Goal: Task Accomplishment & Management: Use online tool/utility

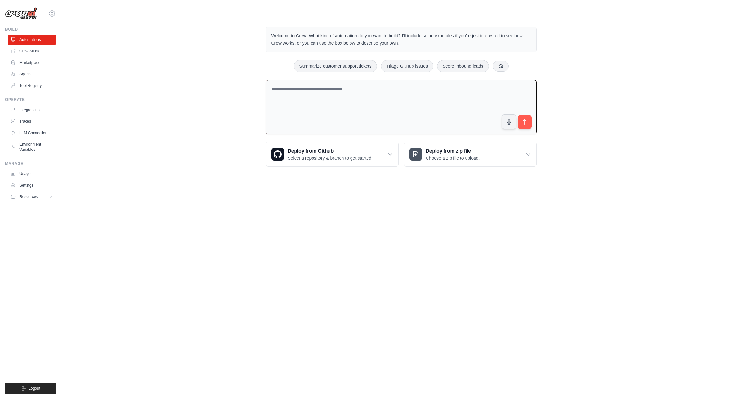
click at [362, 108] on textarea at bounding box center [401, 107] width 271 height 55
click at [99, 103] on div "Welcome to Crew! What kind of automation do you want to build? I'll include som…" at bounding box center [401, 97] width 659 height 160
click at [354, 39] on p "Welcome to Crew! What kind of automation do you want to build? I'll include som…" at bounding box center [401, 39] width 260 height 15
click at [321, 97] on textarea at bounding box center [401, 107] width 271 height 55
click at [35, 50] on link "Crew Studio" at bounding box center [32, 51] width 48 height 10
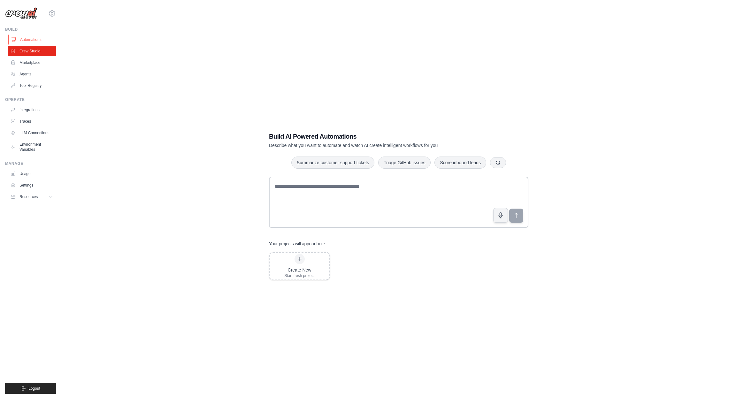
click at [34, 35] on link "Automations" at bounding box center [32, 40] width 48 height 10
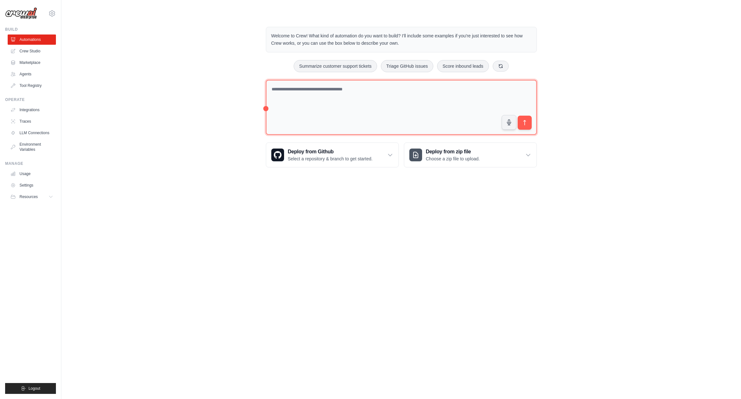
click at [461, 103] on textarea at bounding box center [401, 107] width 271 height 55
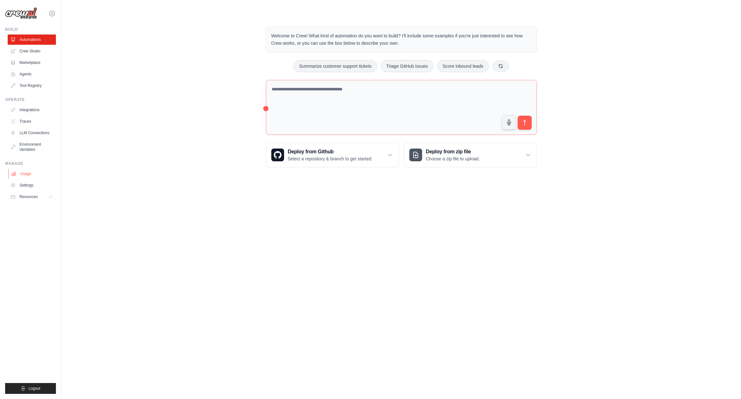
click at [35, 174] on link "Usage" at bounding box center [32, 174] width 48 height 10
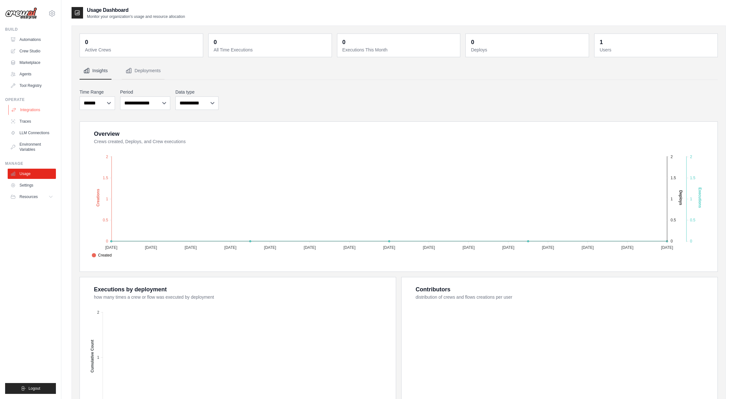
click at [41, 111] on link "Integrations" at bounding box center [32, 110] width 48 height 10
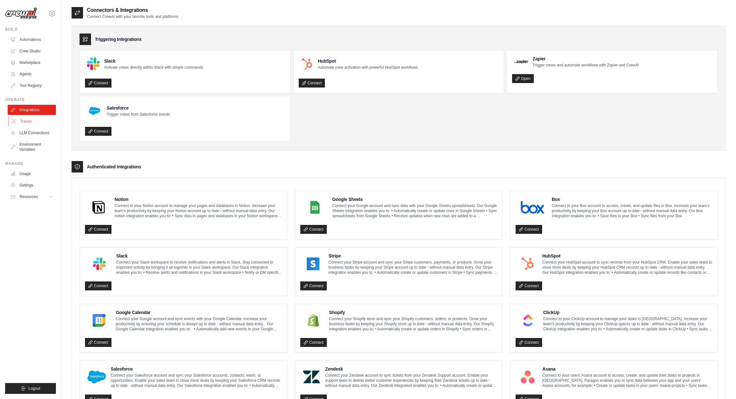
click at [40, 123] on link "Traces" at bounding box center [32, 121] width 48 height 10
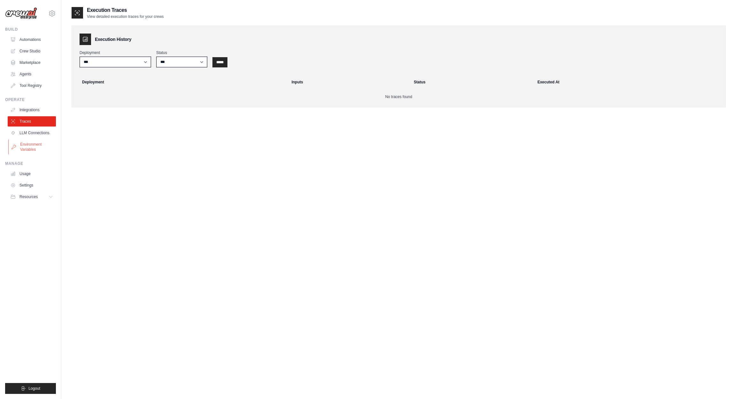
click at [42, 141] on link "Environment Variables" at bounding box center [32, 146] width 48 height 15
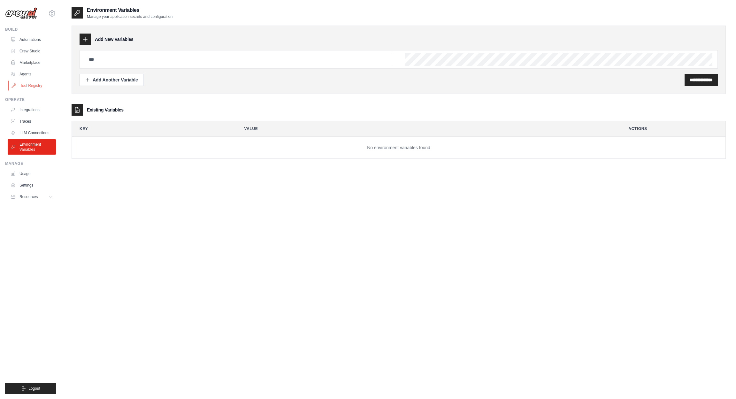
click at [40, 86] on link "Tool Registry" at bounding box center [32, 86] width 48 height 10
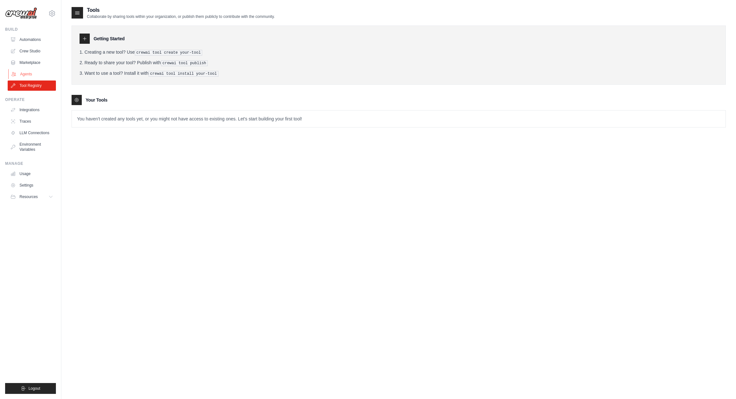
click at [36, 77] on link "Agents" at bounding box center [32, 74] width 48 height 10
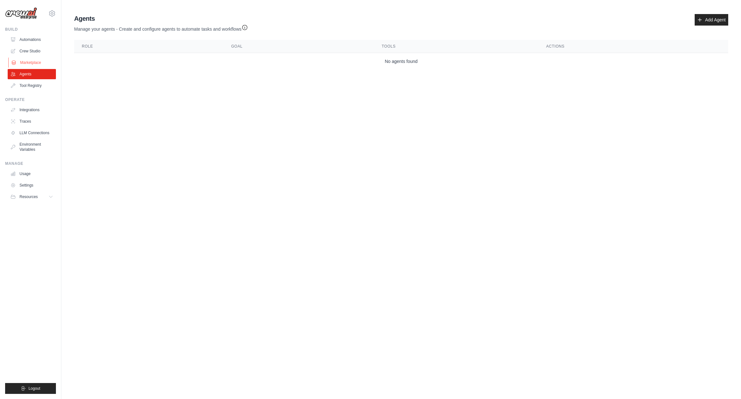
click at [36, 66] on link "Marketplace" at bounding box center [32, 63] width 48 height 10
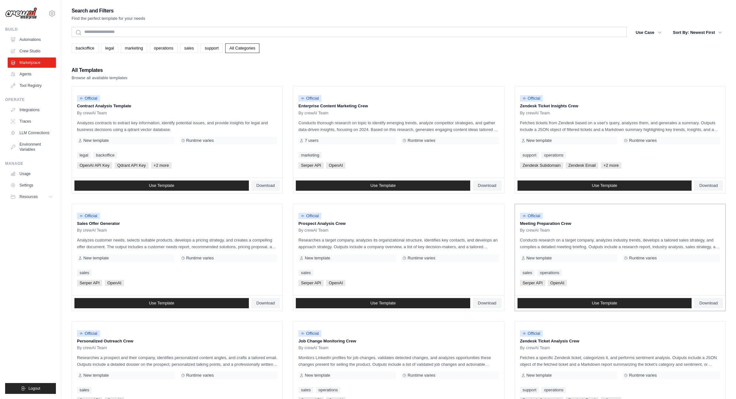
click at [554, 256] on div "New template" at bounding box center [569, 258] width 98 height 8
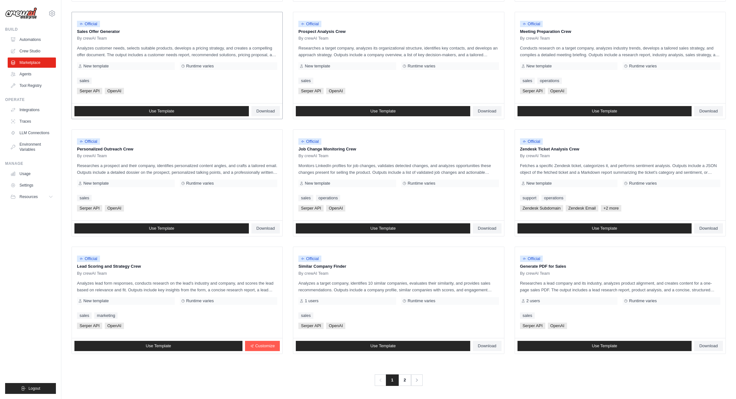
scroll to position [173, 0]
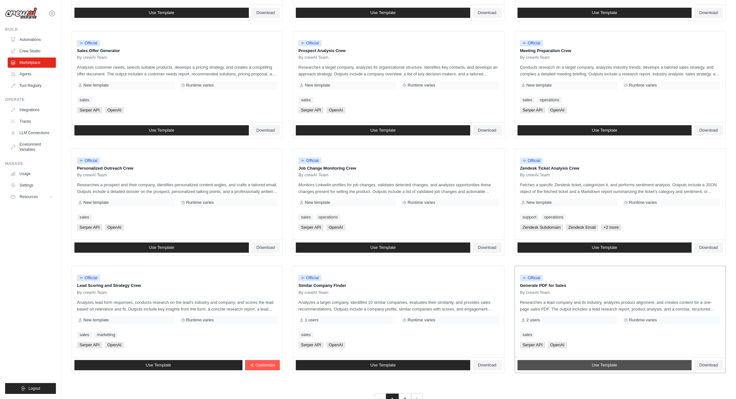
click at [632, 362] on link "Use Template" at bounding box center [605, 365] width 174 height 10
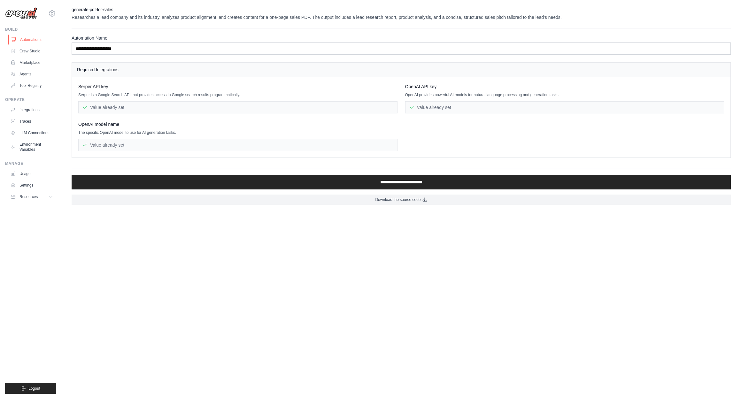
click at [34, 41] on link "Automations" at bounding box center [32, 40] width 48 height 10
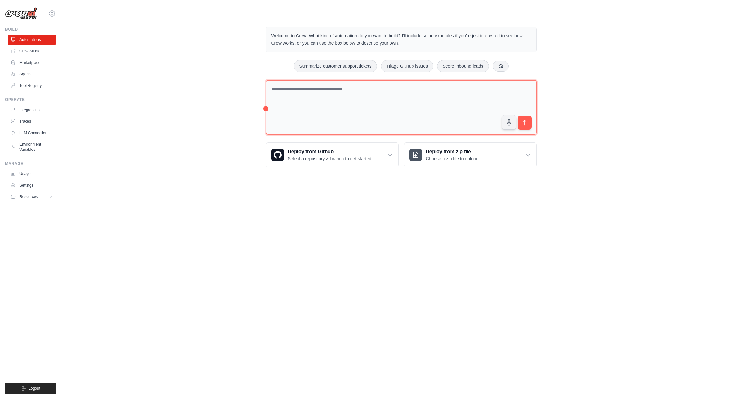
click at [370, 109] on textarea at bounding box center [401, 107] width 271 height 55
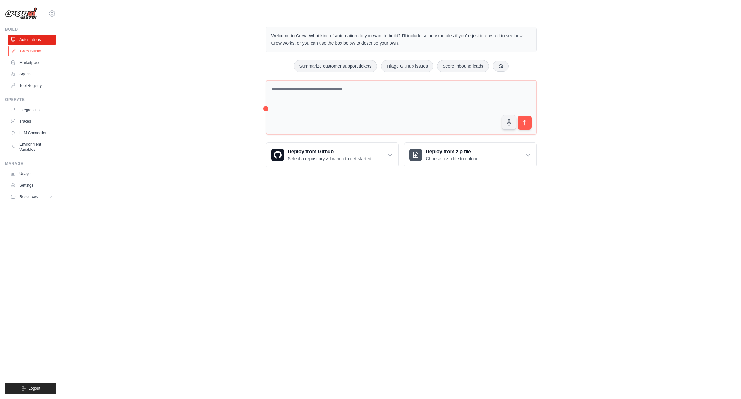
click at [35, 50] on link "Crew Studio" at bounding box center [32, 51] width 48 height 10
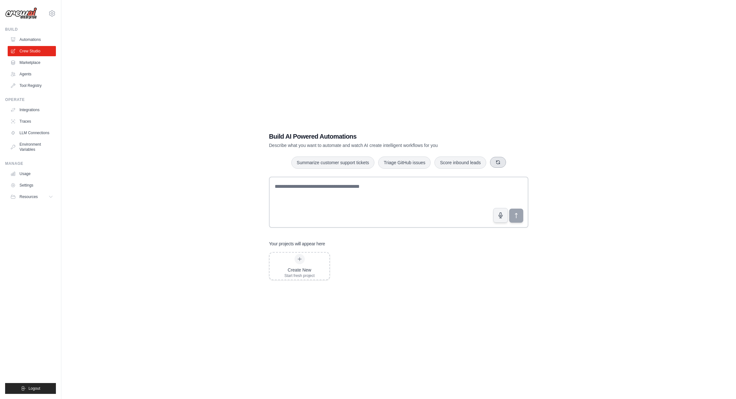
click at [504, 161] on button "button" at bounding box center [498, 162] width 16 height 11
click at [466, 165] on button "Generate weekly reports" at bounding box center [459, 162] width 60 height 12
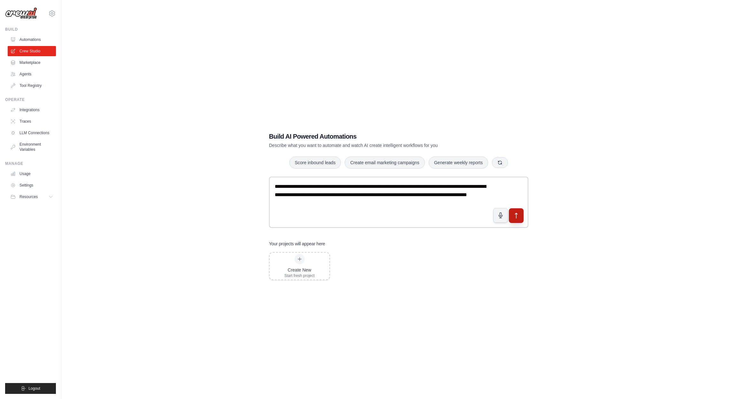
click at [517, 217] on icon "submit" at bounding box center [516, 215] width 7 height 7
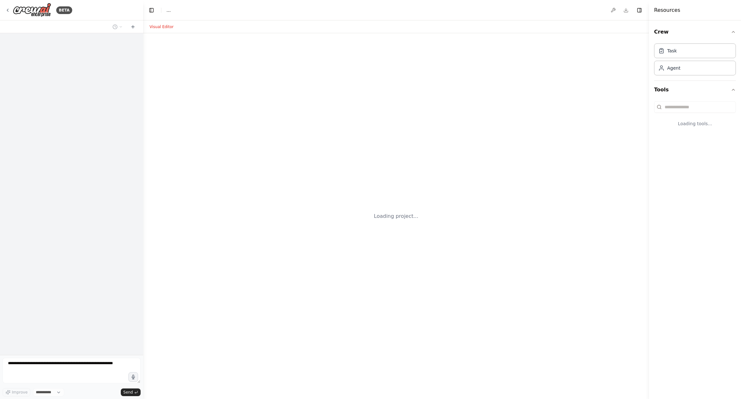
select select "****"
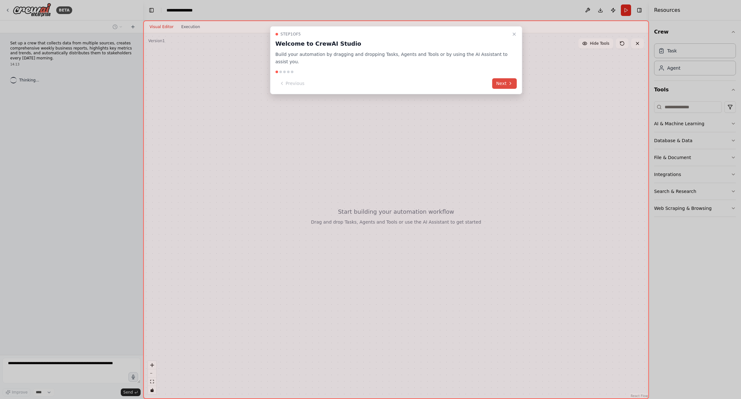
click at [505, 84] on button "Next" at bounding box center [504, 83] width 25 height 11
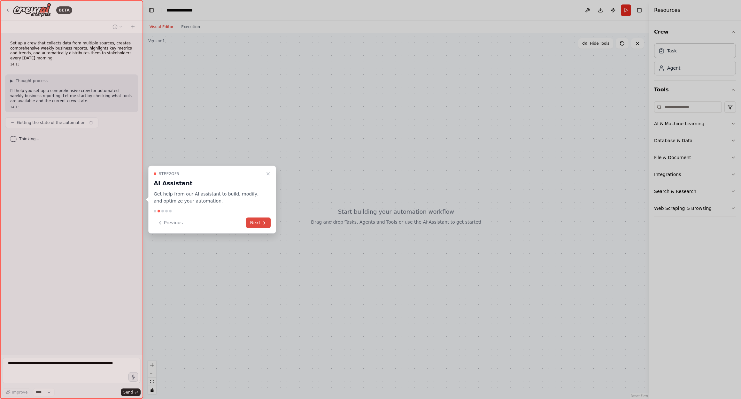
click at [269, 222] on button "Next" at bounding box center [258, 223] width 25 height 11
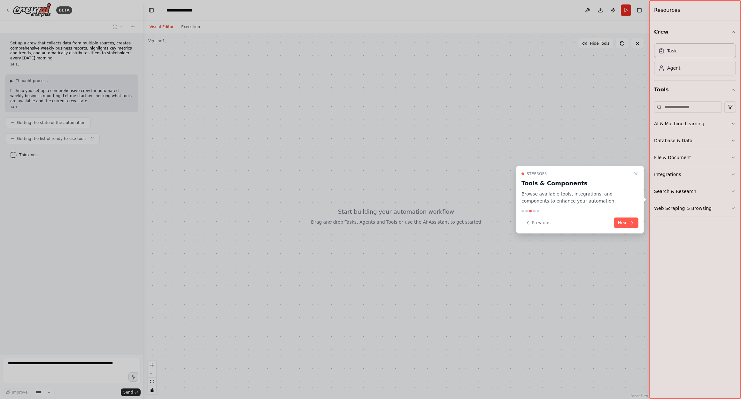
click at [634, 219] on button "Next" at bounding box center [626, 223] width 25 height 11
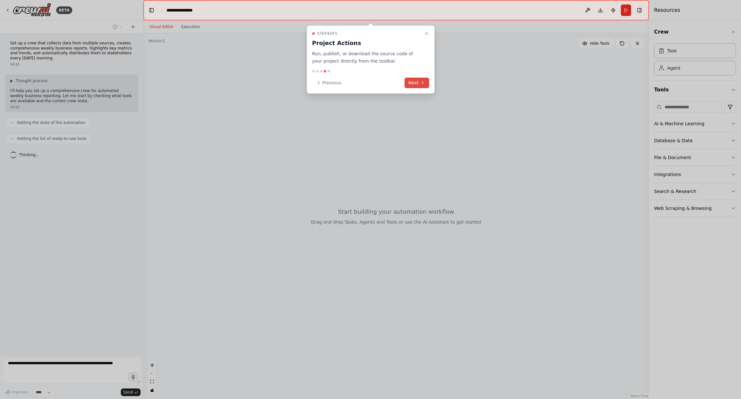
click at [419, 83] on button "Next" at bounding box center [417, 83] width 25 height 11
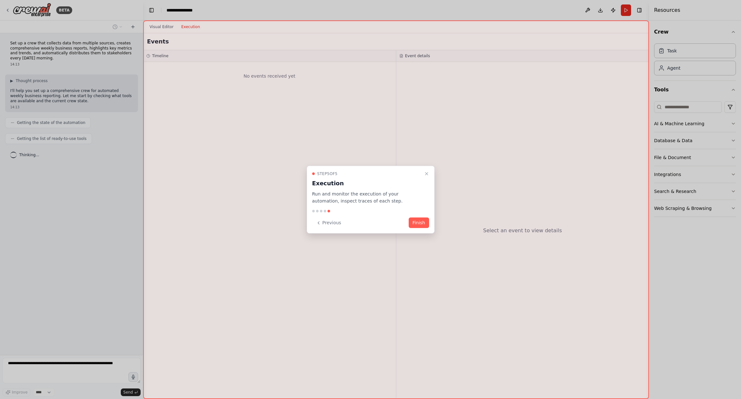
click at [423, 224] on button "Finish" at bounding box center [419, 223] width 20 height 11
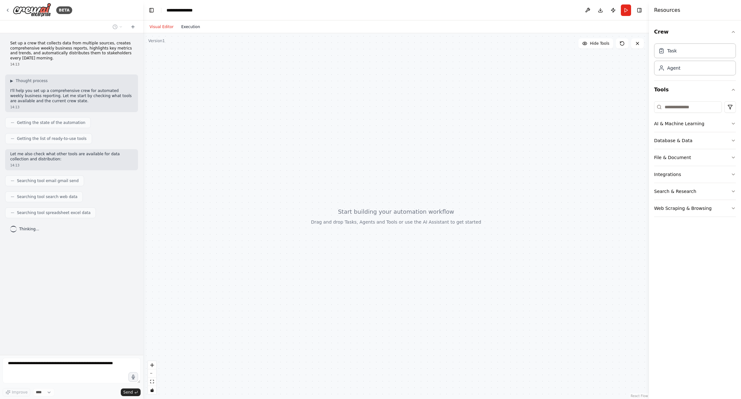
click at [189, 27] on button "Execution" at bounding box center [190, 27] width 27 height 8
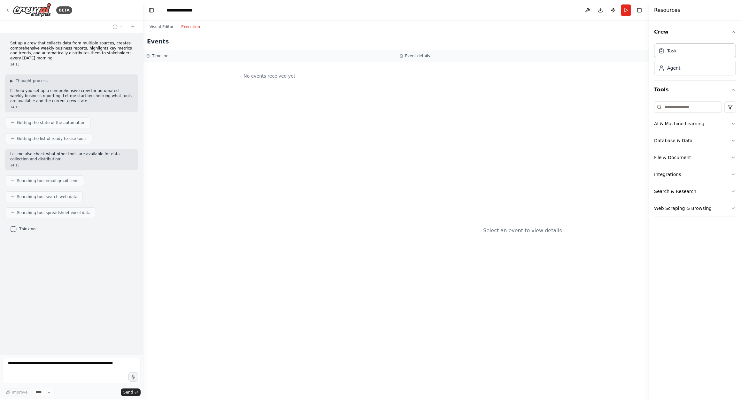
click at [221, 86] on div "No events received yet" at bounding box center [269, 76] width 246 height 22
click at [166, 28] on button "Visual Editor" at bounding box center [162, 27] width 32 height 8
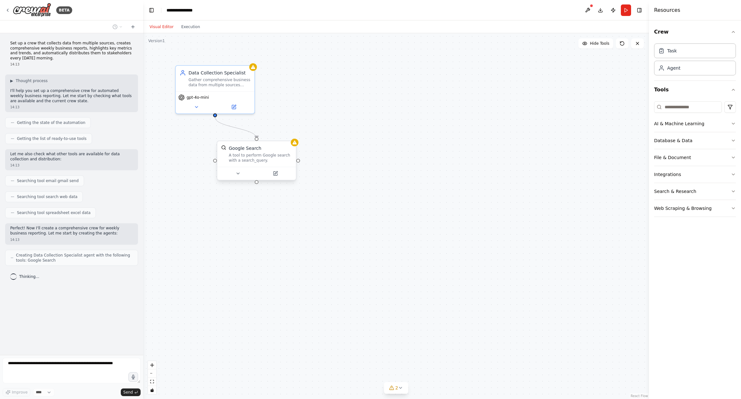
click at [268, 147] on div "Google Search" at bounding box center [260, 148] width 63 height 6
click at [426, 125] on div ".deletable-edge-delete-btn { width: 20px; height: 20px; border: 0px solid #ffff…" at bounding box center [396, 216] width 506 height 366
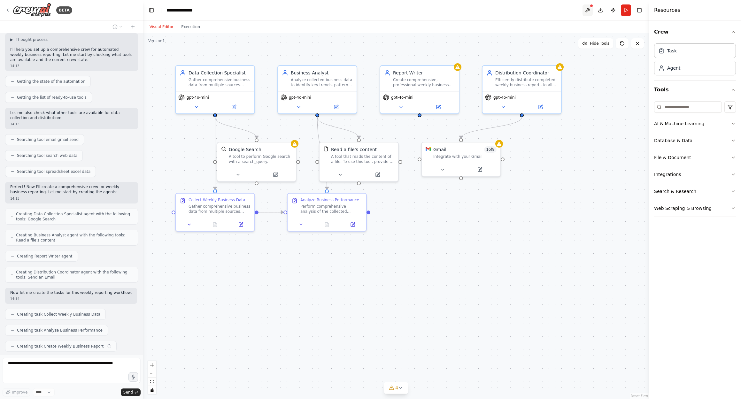
scroll to position [57, 0]
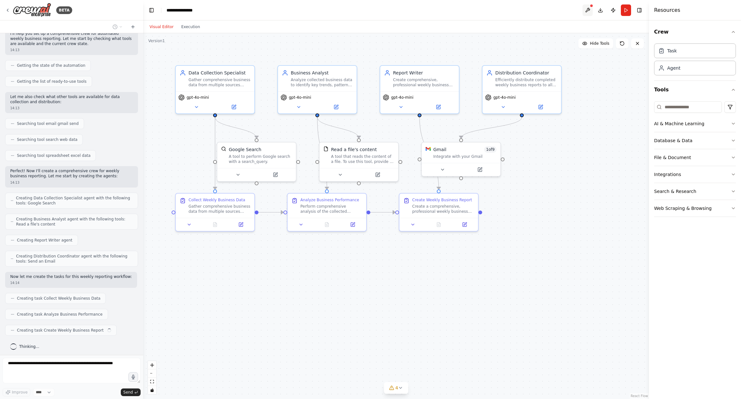
click at [589, 9] on button at bounding box center [588, 10] width 10 height 12
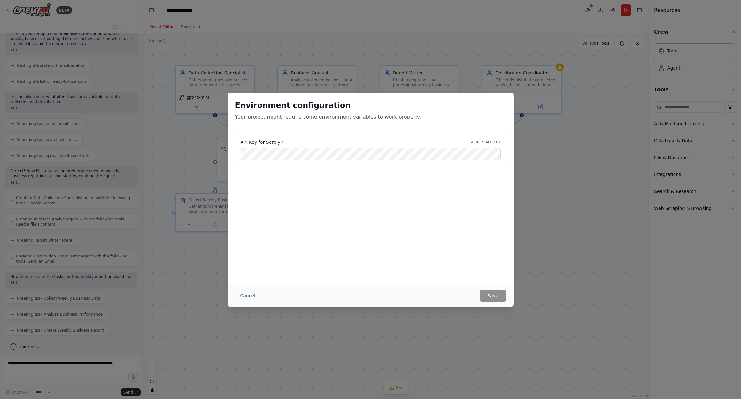
click at [387, 196] on div "API Key for Serply * SERPLY_API_KEY" at bounding box center [371, 166] width 286 height 64
click at [276, 140] on label "API Key for Serply *" at bounding box center [262, 142] width 43 height 6
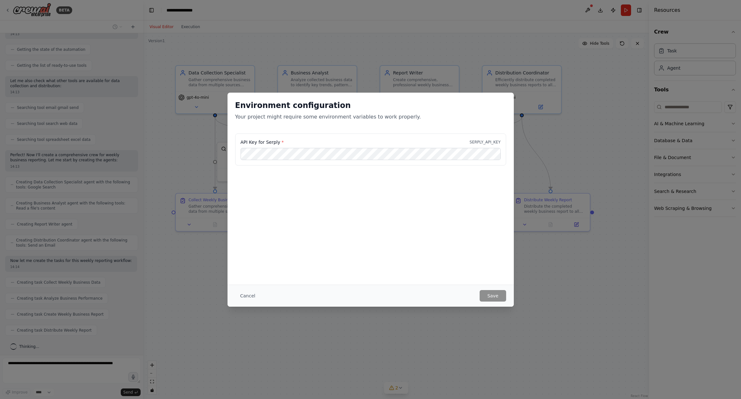
click at [244, 291] on button "Cancel" at bounding box center [247, 296] width 25 height 12
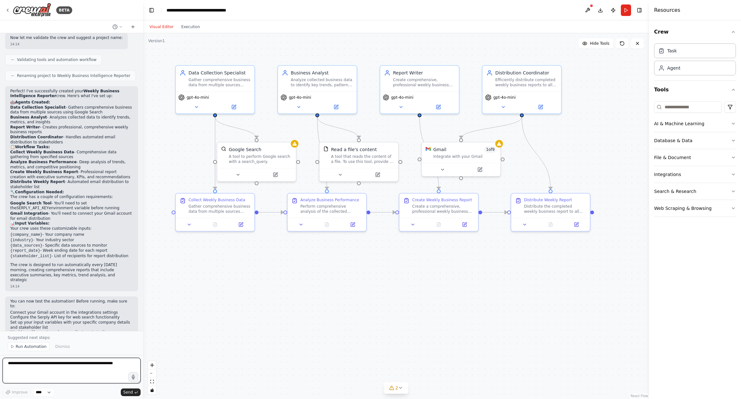
scroll to position [386, 0]
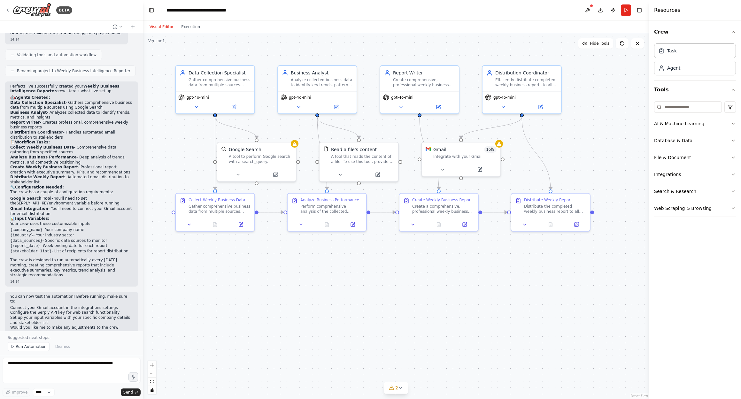
click at [589, 10] on button at bounding box center [588, 10] width 10 height 12
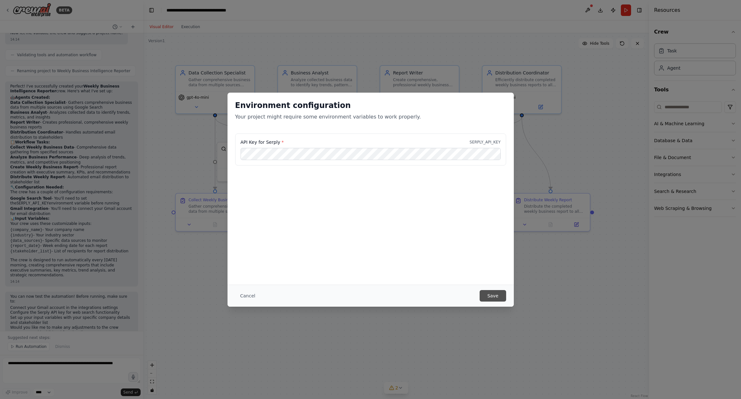
click at [497, 298] on button "Save" at bounding box center [493, 296] width 26 height 12
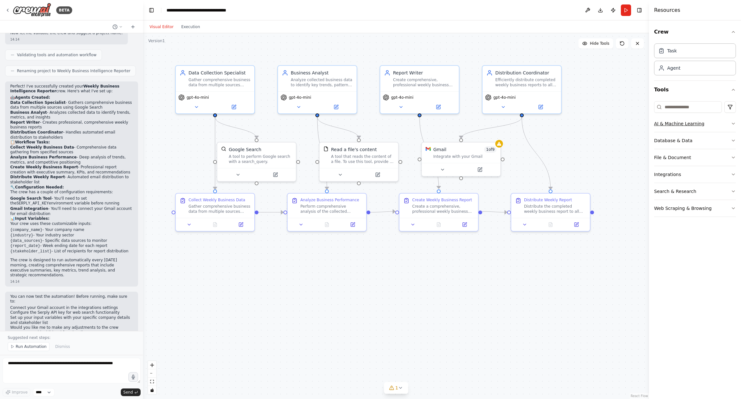
click at [731, 125] on icon "button" at bounding box center [733, 123] width 5 height 5
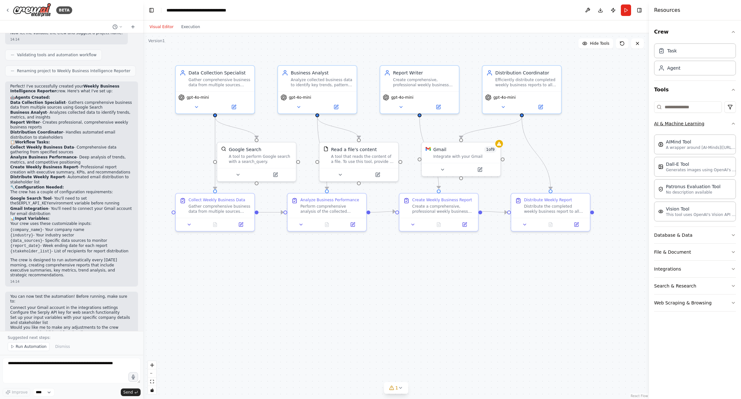
click at [731, 125] on icon "button" at bounding box center [733, 123] width 5 height 5
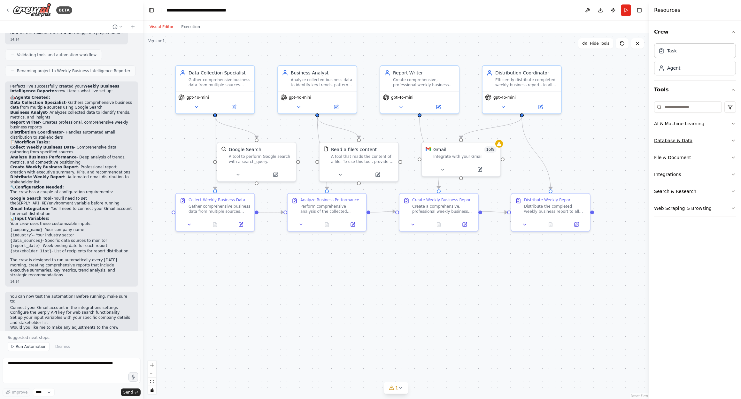
click at [734, 138] on icon "button" at bounding box center [733, 140] width 5 height 5
click at [733, 152] on button "File & Document" at bounding box center [695, 157] width 82 height 17
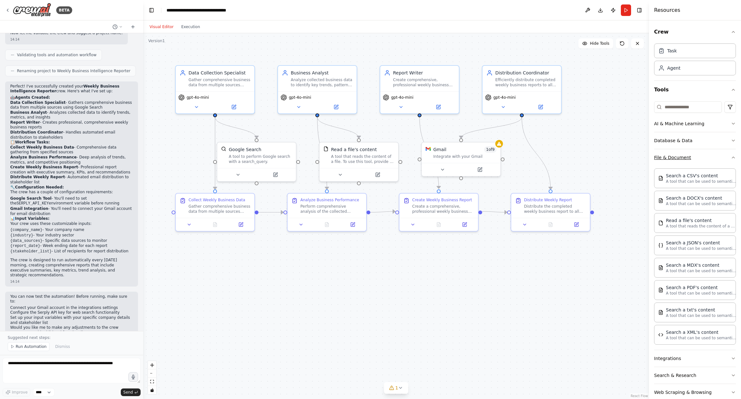
click at [733, 152] on div "Crew Task Agent Tools AI & Machine Learning Database & Data File & Document Sea…" at bounding box center [695, 209] width 92 height 379
click at [731, 157] on icon "button" at bounding box center [733, 157] width 5 height 5
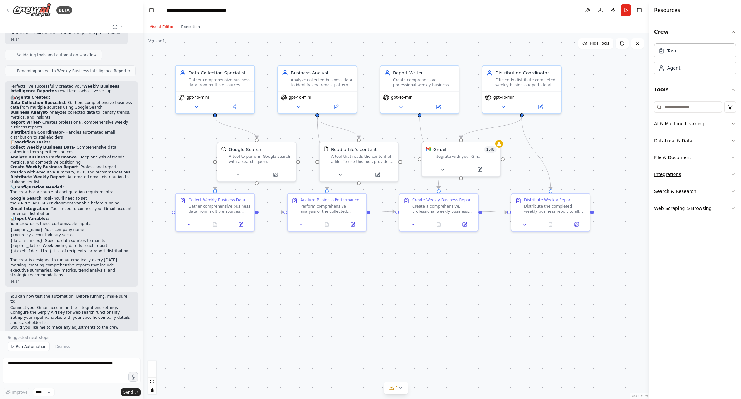
click at [733, 175] on icon "button" at bounding box center [733, 174] width 5 height 5
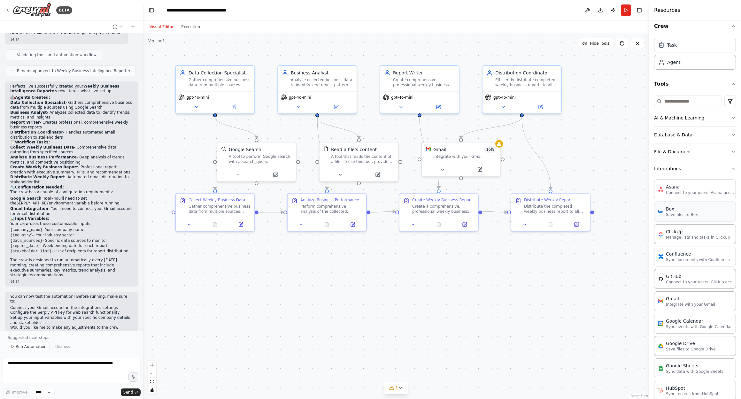
scroll to position [0, 0]
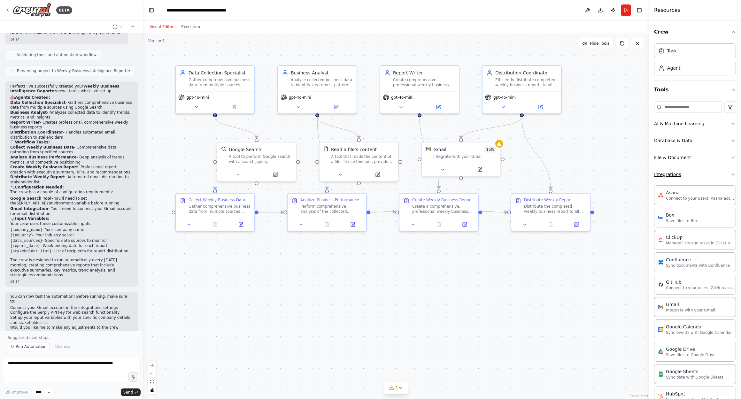
click at [731, 175] on icon "button" at bounding box center [733, 174] width 5 height 5
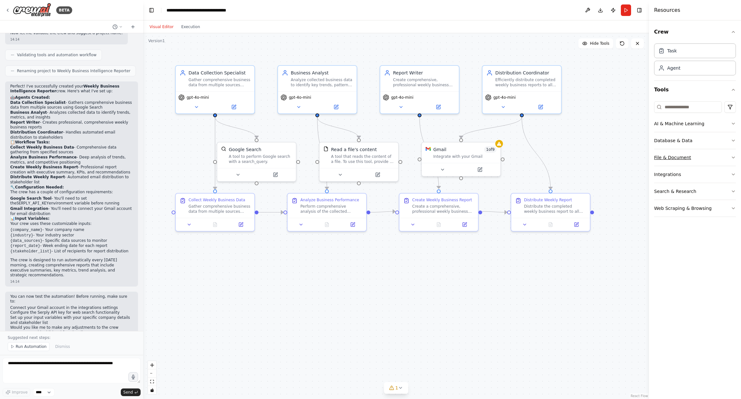
click at [733, 159] on icon "button" at bounding box center [733, 157] width 5 height 5
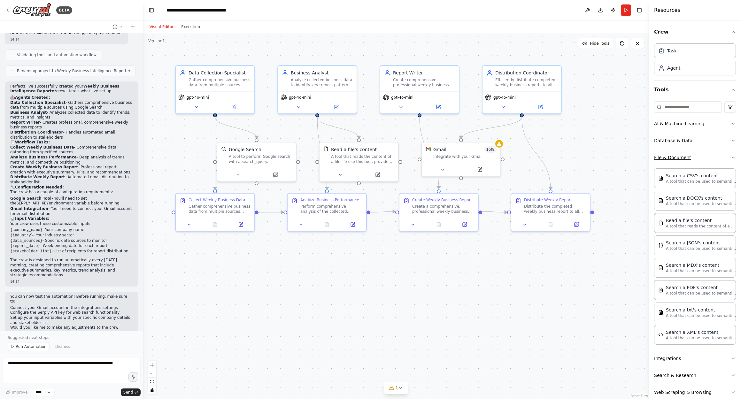
click at [728, 161] on button "File & Document" at bounding box center [695, 157] width 82 height 17
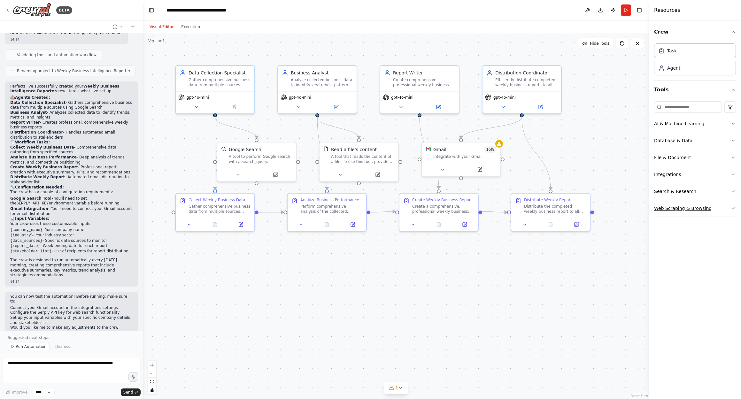
click at [732, 208] on icon "button" at bounding box center [733, 208] width 5 height 5
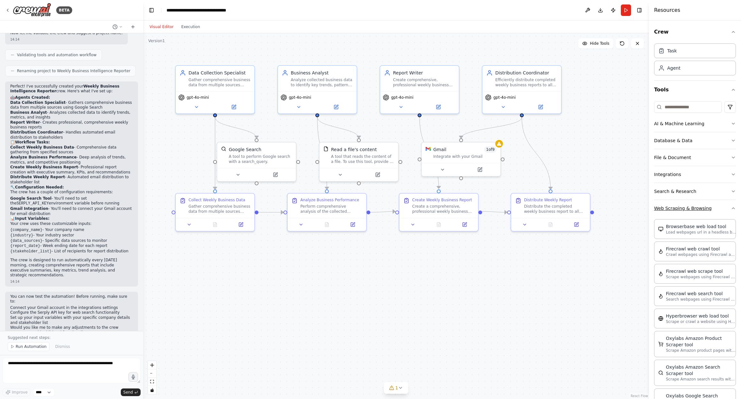
click at [731, 209] on icon "button" at bounding box center [733, 208] width 5 height 5
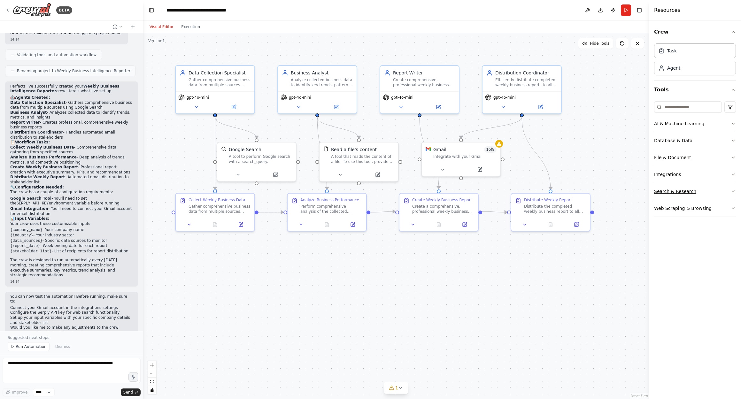
click at [732, 192] on icon "button" at bounding box center [733, 191] width 5 height 5
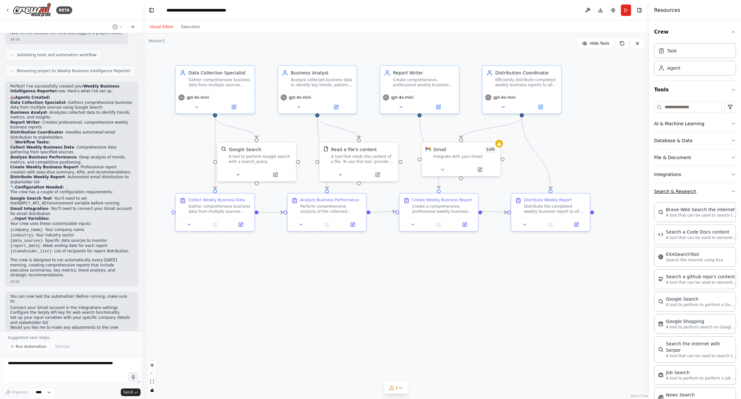
click at [732, 192] on div "Crew Task Agent Tools AI & Machine Learning Database & Data File & Document Int…" at bounding box center [695, 209] width 92 height 379
click at [731, 191] on icon "button" at bounding box center [733, 191] width 5 height 5
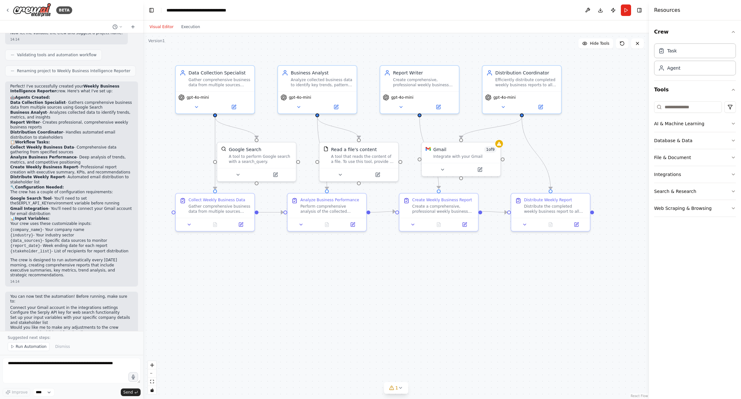
click at [460, 299] on div ".deletable-edge-delete-btn { width: 20px; height: 20px; border: 0px solid #ffff…" at bounding box center [396, 216] width 506 height 366
drag, startPoint x: 463, startPoint y: 156, endPoint x: 491, endPoint y: 159, distance: 27.6
click at [491, 159] on div "Gmail 1 of 9 Integrate with your Gmail" at bounding box center [490, 151] width 79 height 20
click at [620, 142] on div ".deletable-edge-delete-btn { width: 20px; height: 20px; border: 0px solid #ffff…" at bounding box center [396, 216] width 506 height 366
click at [193, 27] on button "Execution" at bounding box center [190, 27] width 27 height 8
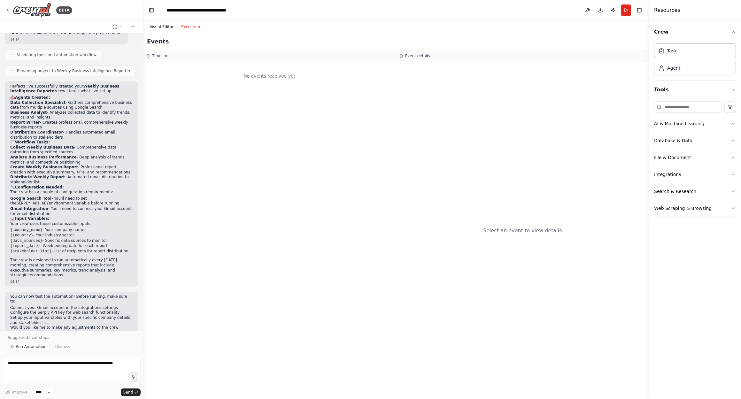
click at [168, 24] on button "Visual Editor" at bounding box center [162, 27] width 32 height 8
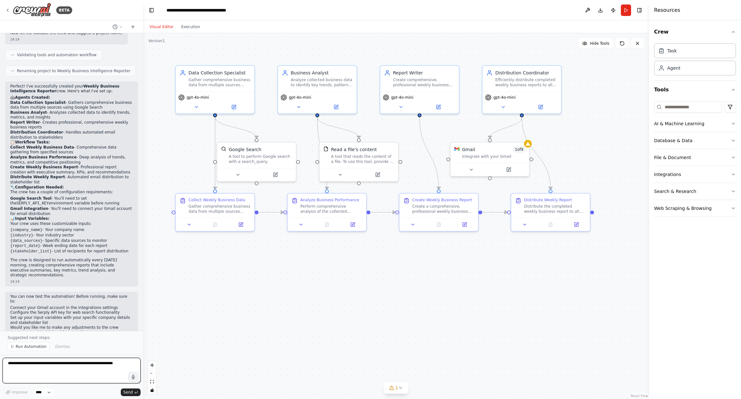
click at [95, 371] on textarea at bounding box center [72, 371] width 138 height 26
click at [69, 371] on textarea at bounding box center [72, 371] width 138 height 26
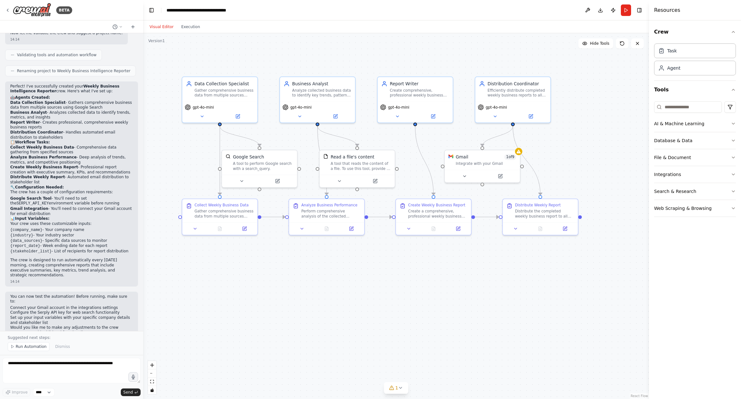
drag, startPoint x: 331, startPoint y: 306, endPoint x: 321, endPoint y: 292, distance: 17.3
click at [331, 306] on div ".deletable-edge-delete-btn { width: 20px; height: 20px; border: 0px solid #ffff…" at bounding box center [396, 216] width 506 height 366
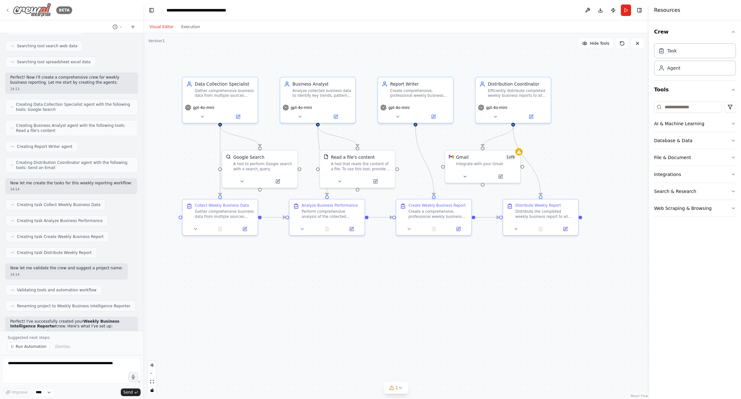
click at [8, 9] on icon at bounding box center [7, 10] width 1 height 3
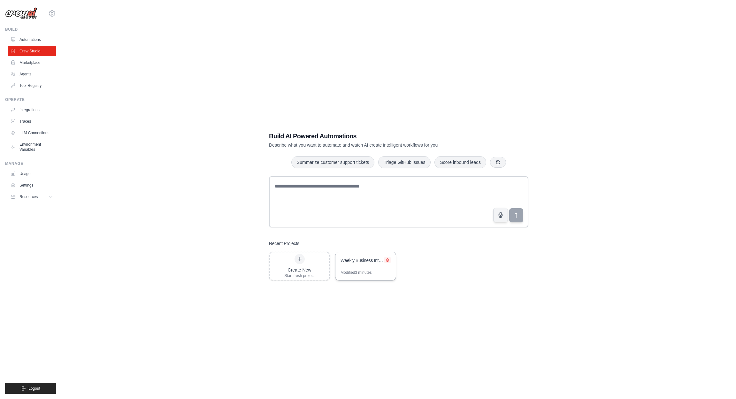
click at [387, 260] on icon at bounding box center [388, 260] width 4 height 4
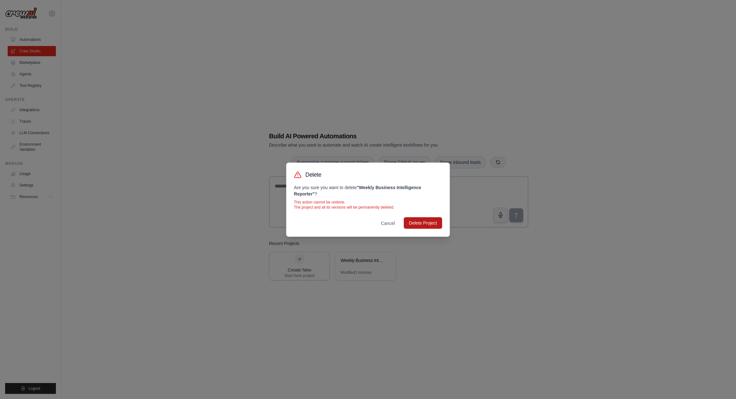
click at [433, 225] on button "Delete Project" at bounding box center [423, 223] width 38 height 12
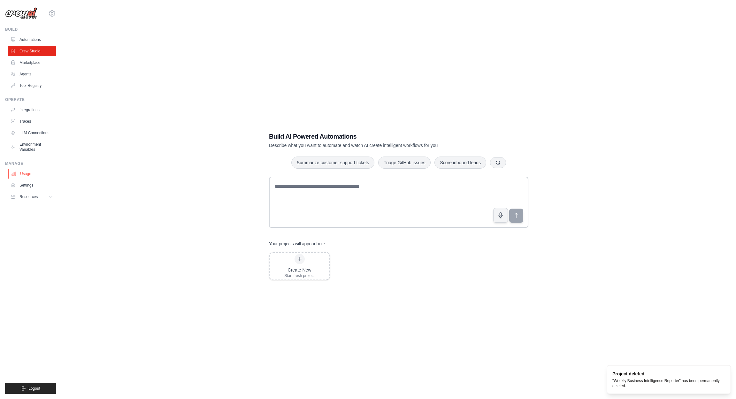
click at [25, 178] on link "Usage" at bounding box center [32, 174] width 48 height 10
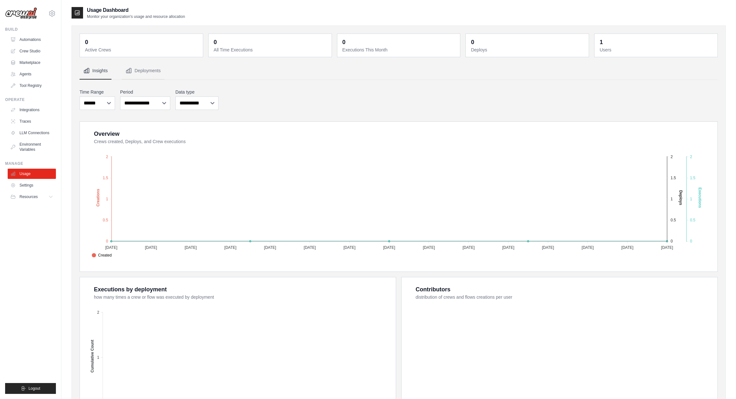
click at [608, 43] on dd "1" at bounding box center [657, 42] width 114 height 9
click at [40, 186] on link "Settings" at bounding box center [32, 185] width 48 height 10
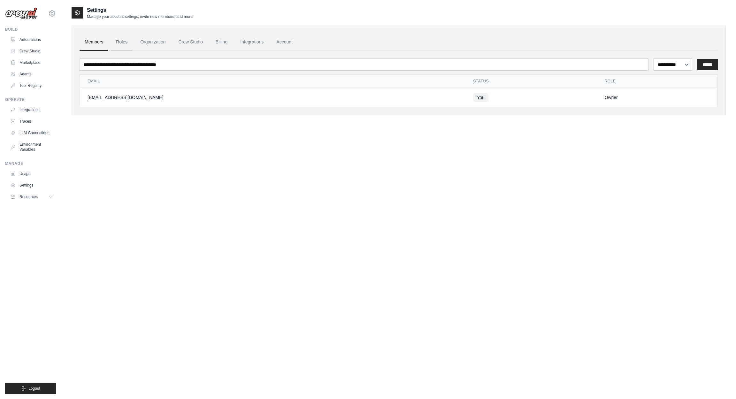
click at [119, 44] on link "Roles" at bounding box center [122, 42] width 22 height 17
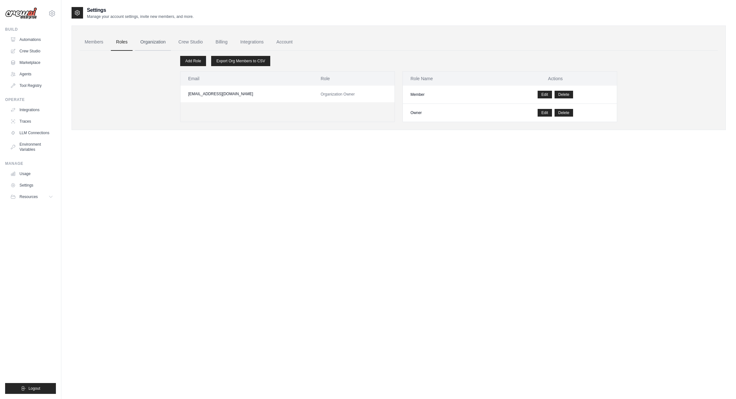
click at [155, 42] on link "Organization" at bounding box center [152, 42] width 35 height 17
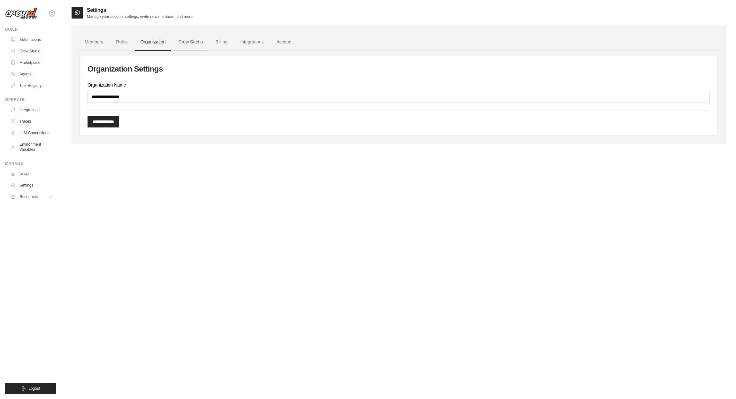
click at [201, 42] on link "Crew Studio" at bounding box center [191, 42] width 35 height 17
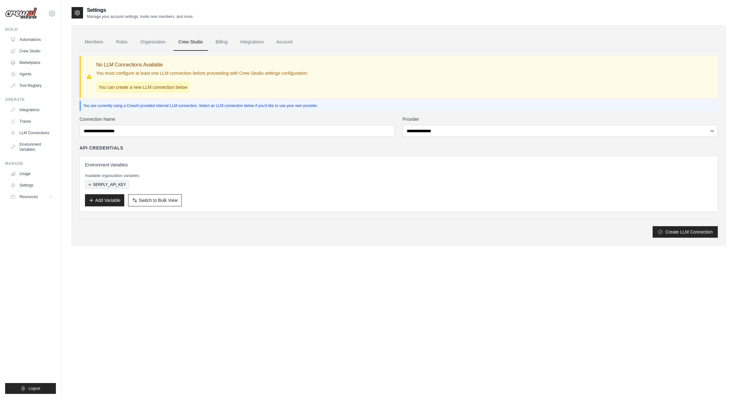
click at [110, 185] on button "SERPLY_API_KEY" at bounding box center [107, 185] width 44 height 8
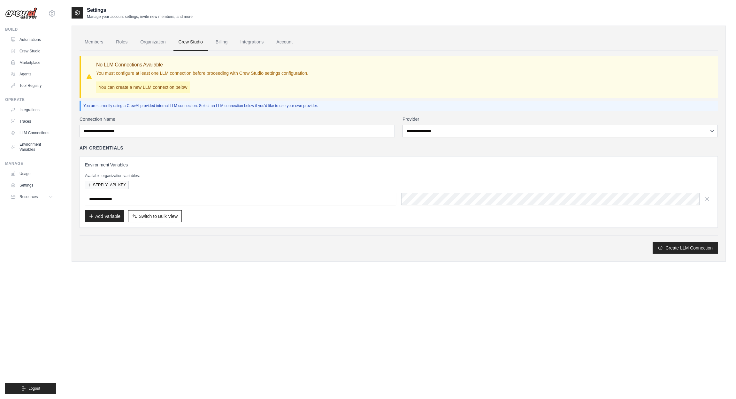
click at [424, 242] on div "Create LLM Connection" at bounding box center [399, 245] width 638 height 18
click at [220, 41] on link "Billing" at bounding box center [222, 42] width 22 height 17
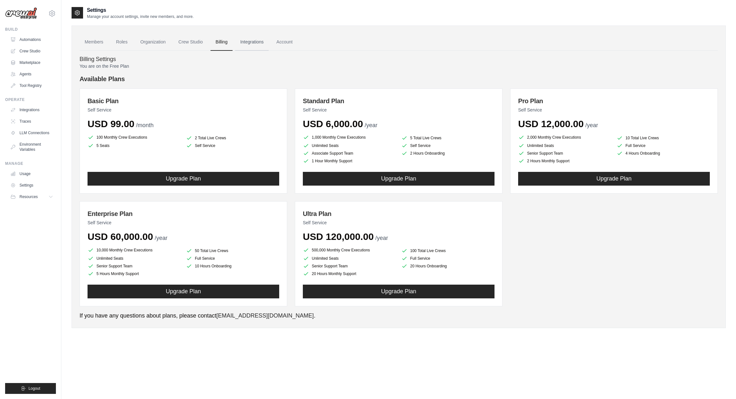
click at [243, 44] on link "Integrations" at bounding box center [252, 42] width 34 height 17
click at [36, 39] on link "Automations" at bounding box center [32, 40] width 48 height 10
click at [258, 42] on link "Integrations" at bounding box center [252, 42] width 34 height 17
click at [299, 45] on ul "Members Roles Organization Crew Studio Billing Integrations Account" at bounding box center [399, 42] width 638 height 17
click at [285, 41] on link "Account" at bounding box center [284, 42] width 27 height 17
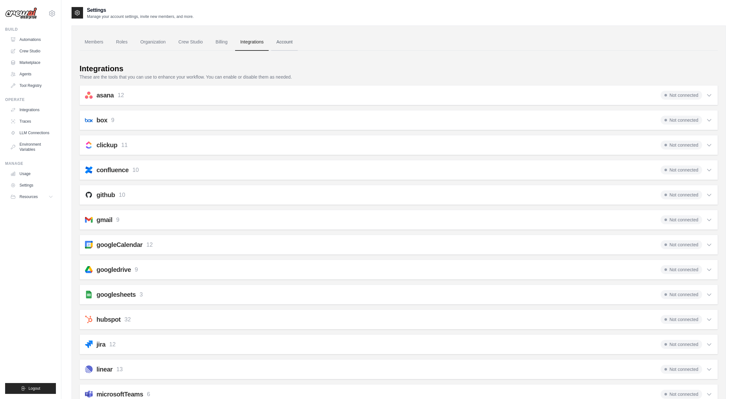
click at [289, 42] on link "Account" at bounding box center [284, 42] width 27 height 17
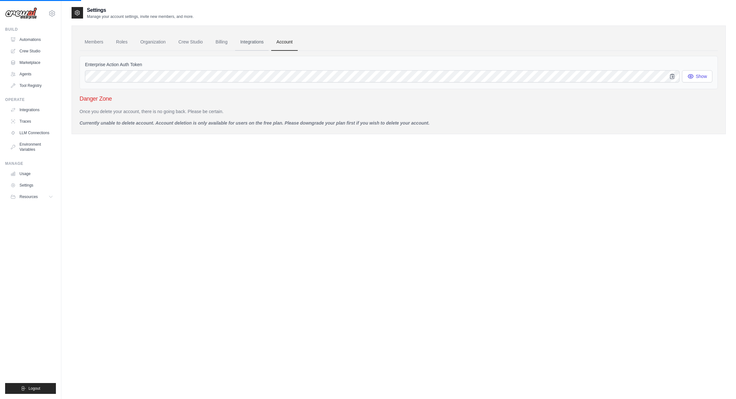
click at [264, 47] on link "Integrations" at bounding box center [252, 42] width 34 height 17
click at [213, 46] on link "Billing" at bounding box center [222, 42] width 22 height 17
click at [36, 42] on link "Automations" at bounding box center [32, 40] width 48 height 10
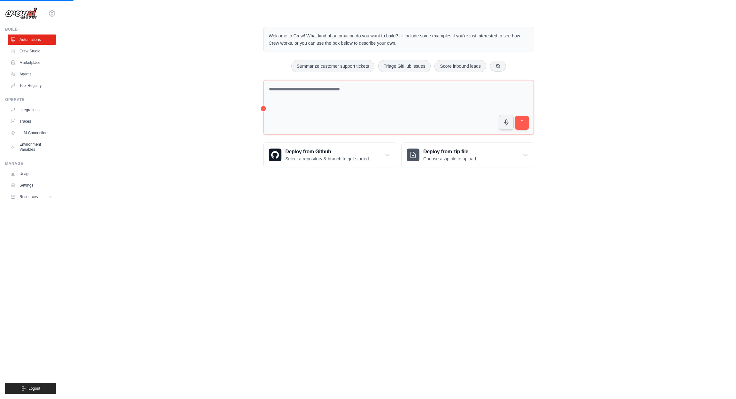
click at [165, 106] on div "Welcome to Crew! What kind of automation do you want to build? I'll include som…" at bounding box center [399, 97] width 654 height 161
click at [195, 82] on div "Welcome to Crew! What kind of automation do you want to build? I'll include som…" at bounding box center [401, 97] width 659 height 161
click at [627, 369] on p "Describe the automation you want to build, select an example option, or use the…" at bounding box center [668, 368] width 104 height 22
click at [584, 196] on body "gxchick@gmail.com Settings Build Automations Crew Studio" at bounding box center [370, 199] width 741 height 399
click at [622, 385] on div at bounding box center [621, 384] width 3 height 3
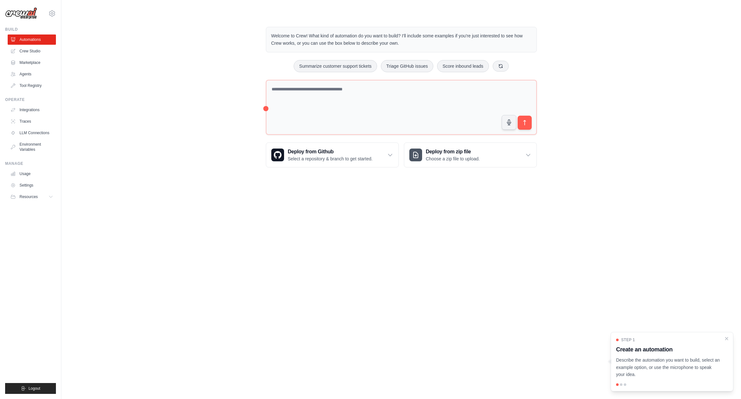
click at [622, 384] on div at bounding box center [621, 384] width 3 height 3
click at [621, 385] on div at bounding box center [621, 384] width 3 height 3
click at [369, 275] on body "[EMAIL_ADDRESS][DOMAIN_NAME] Settings Build Automations Crew Studio" at bounding box center [370, 199] width 741 height 399
click at [33, 47] on link "Crew Studio" at bounding box center [32, 51] width 48 height 10
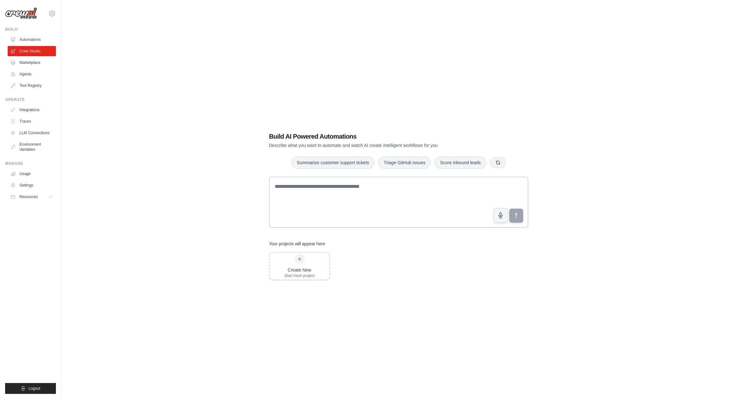
click at [397, 291] on div "Build AI Powered Automations Describe what you want to automate and watch AI cr…" at bounding box center [399, 205] width 654 height 399
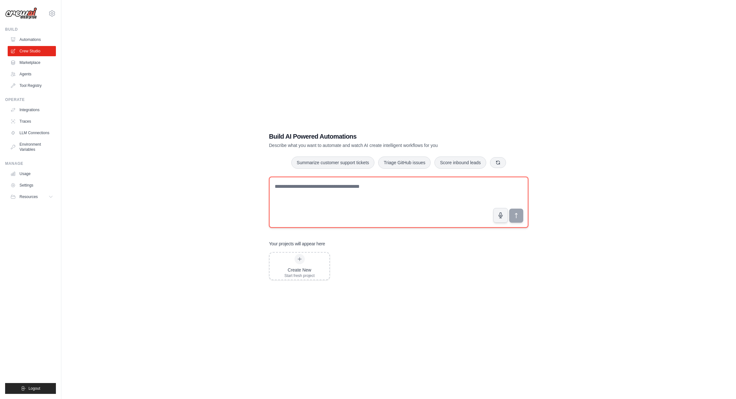
click at [331, 199] on textarea at bounding box center [398, 202] width 259 height 51
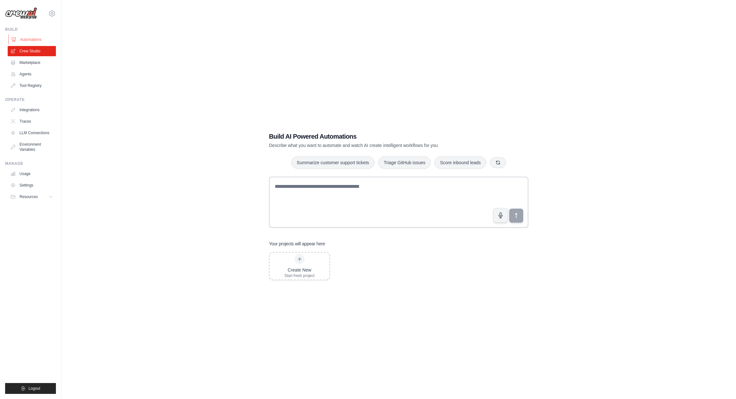
click at [32, 42] on link "Automations" at bounding box center [32, 40] width 48 height 10
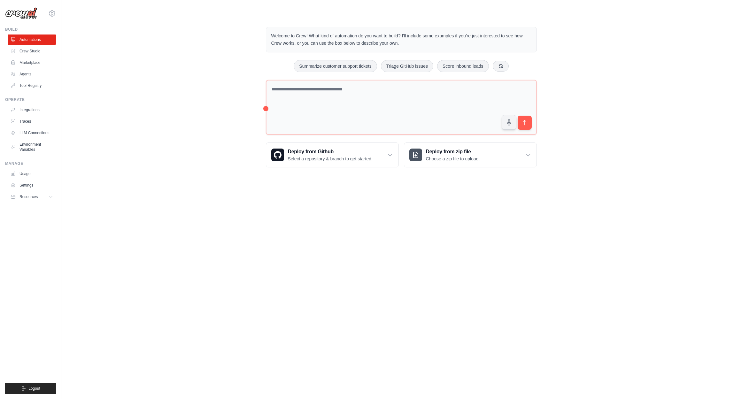
click at [32, 65] on link "Marketplace" at bounding box center [32, 63] width 48 height 10
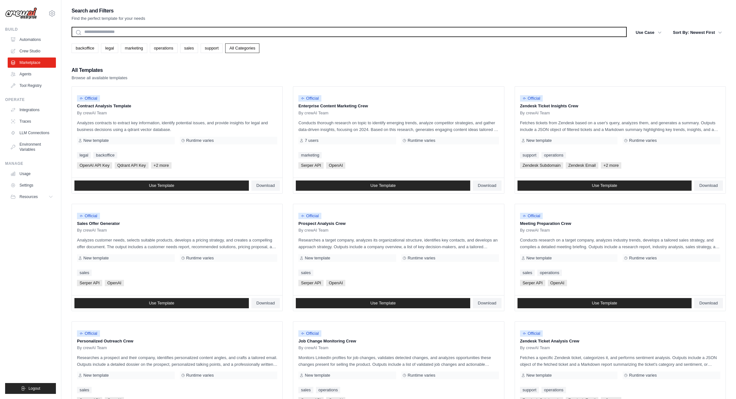
click at [153, 33] on input "text" at bounding box center [349, 32] width 555 height 10
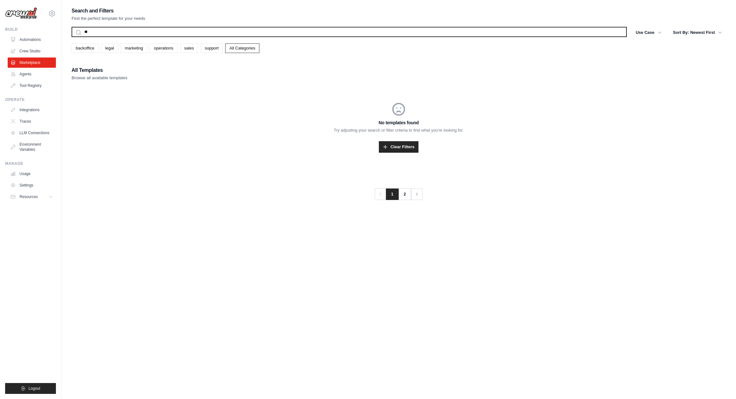
type input "*"
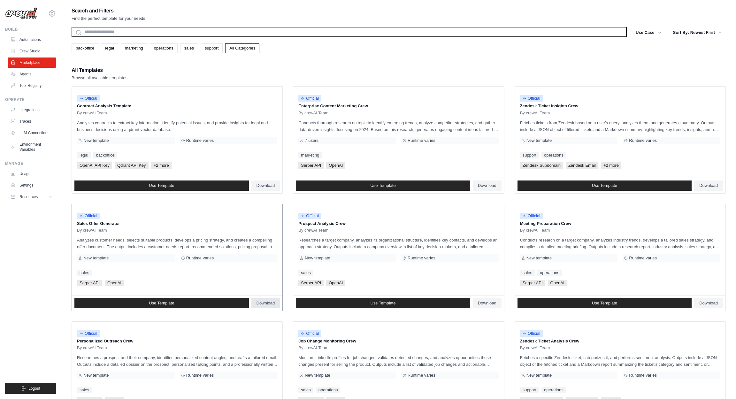
scroll to position [192, 0]
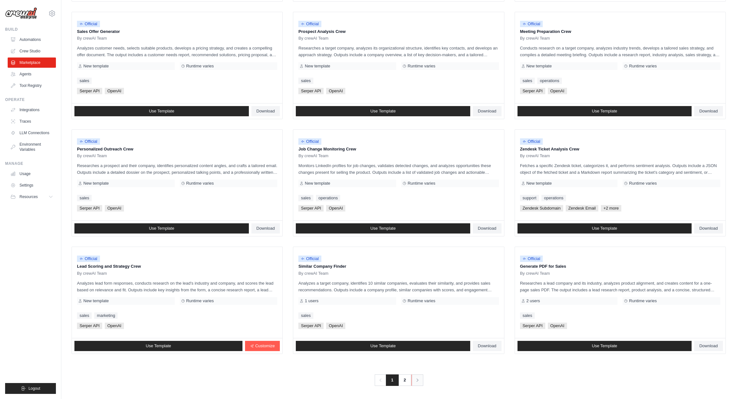
click at [416, 375] on link "Next" at bounding box center [418, 381] width 12 height 12
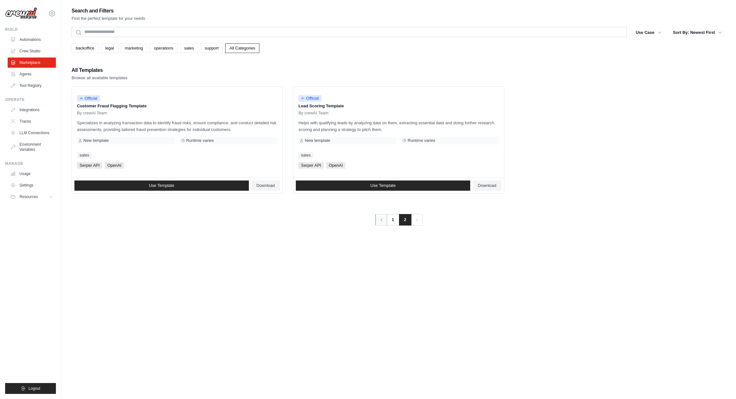
click at [383, 223] on link "Previous" at bounding box center [381, 220] width 12 height 12
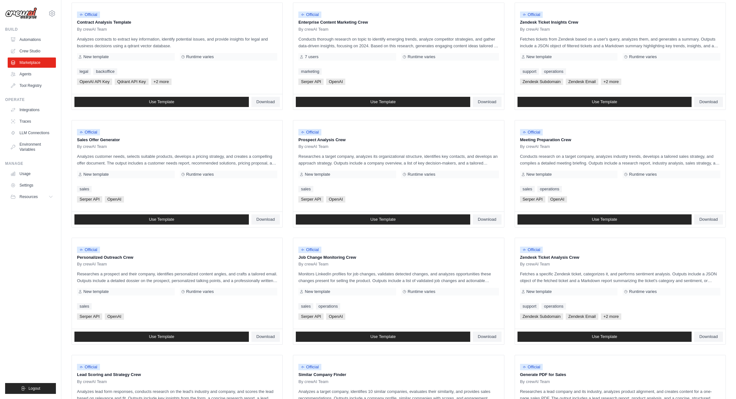
scroll to position [192, 0]
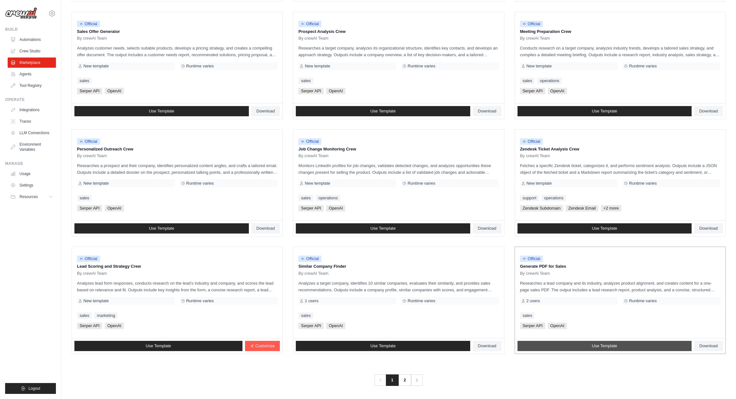
click at [626, 345] on link "Use Template" at bounding box center [605, 346] width 174 height 10
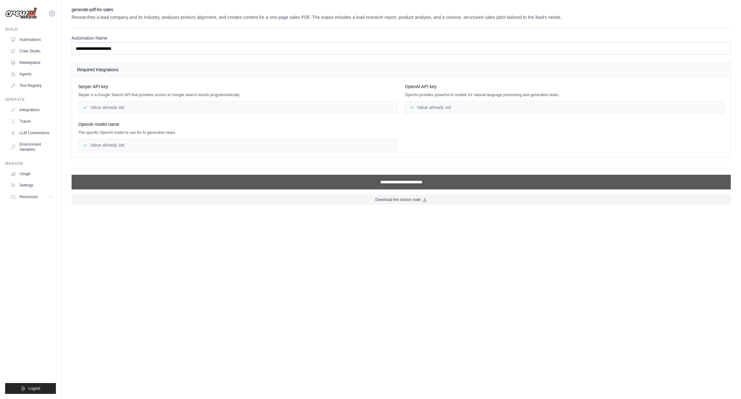
click at [360, 181] on input "**********" at bounding box center [401, 182] width 659 height 15
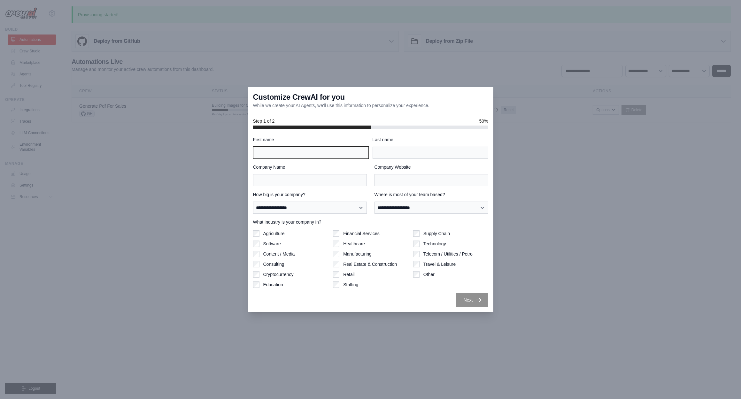
drag, startPoint x: 329, startPoint y: 157, endPoint x: 336, endPoint y: 156, distance: 7.1
click at [329, 157] on input "First name" at bounding box center [311, 153] width 116 height 12
type input "*"
click at [337, 172] on div "Company Name" at bounding box center [310, 175] width 114 height 22
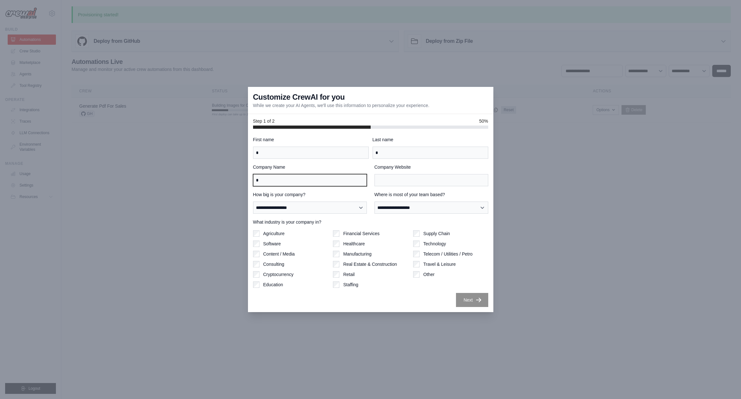
type input "*"
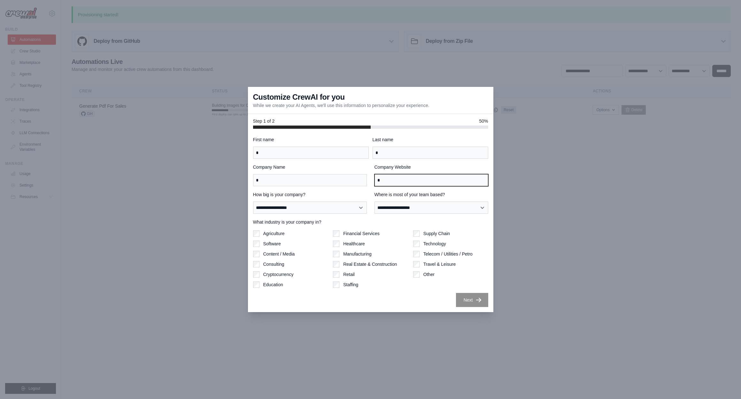
type input "*"
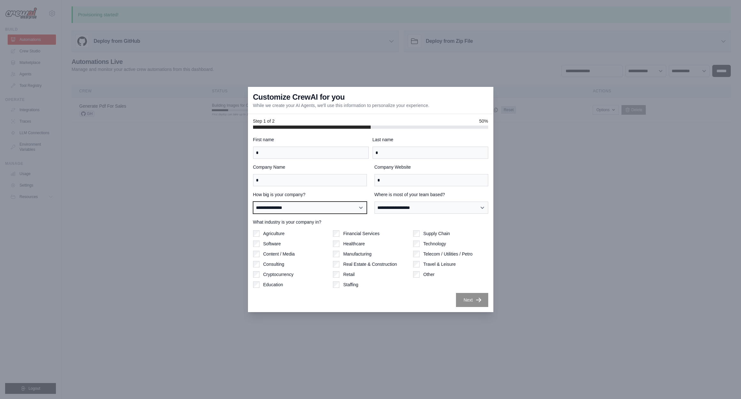
select select "**********"
click at [273, 234] on label "Agriculture" at bounding box center [273, 233] width 21 height 6
click at [469, 298] on button "Next" at bounding box center [472, 300] width 32 height 14
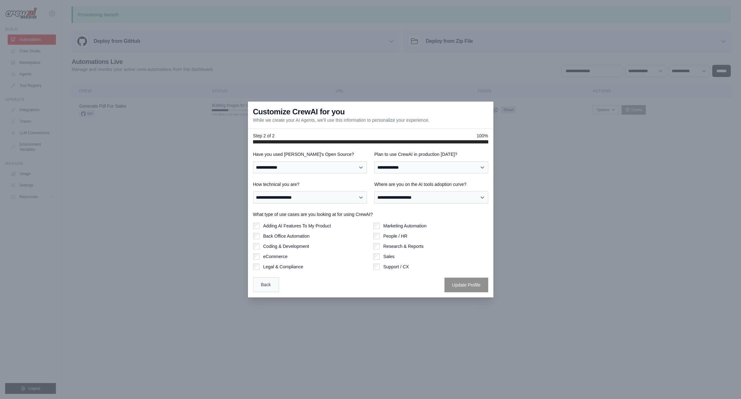
click at [269, 285] on button "Back" at bounding box center [266, 284] width 26 height 15
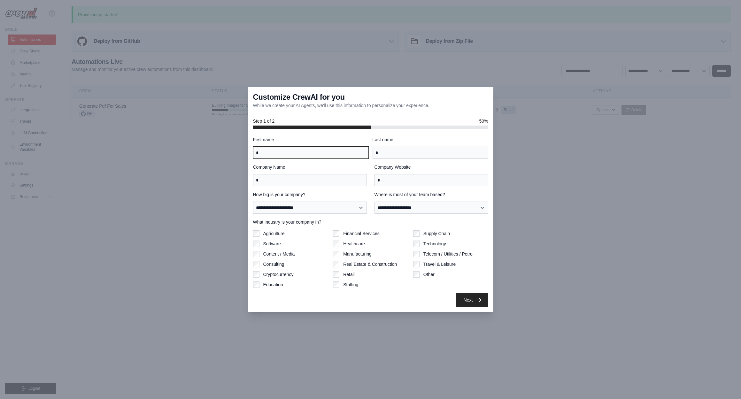
click at [285, 155] on input "*" at bounding box center [311, 153] width 116 height 12
type input "**"
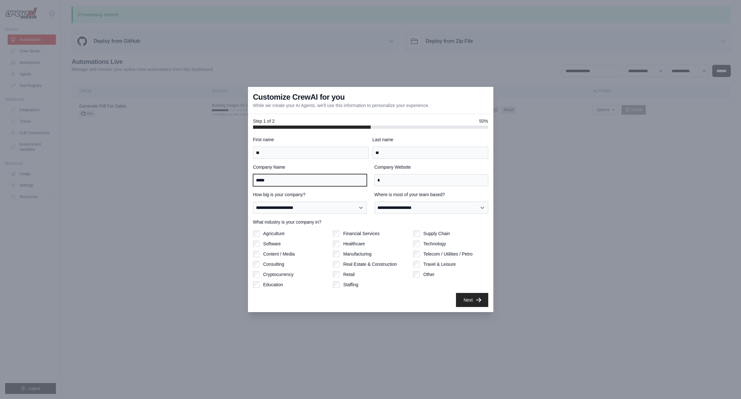
type input "*****"
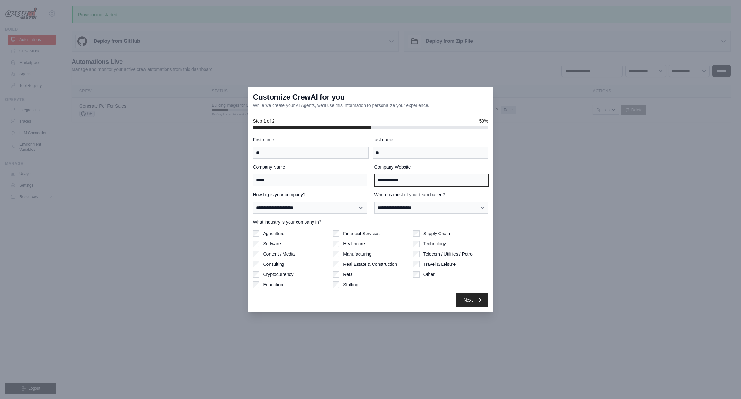
type input "**********"
click at [276, 234] on label "Agriculture" at bounding box center [273, 233] width 21 height 6
click at [274, 247] on label "Software" at bounding box center [272, 244] width 18 height 6
click at [484, 300] on button "Next" at bounding box center [472, 300] width 32 height 14
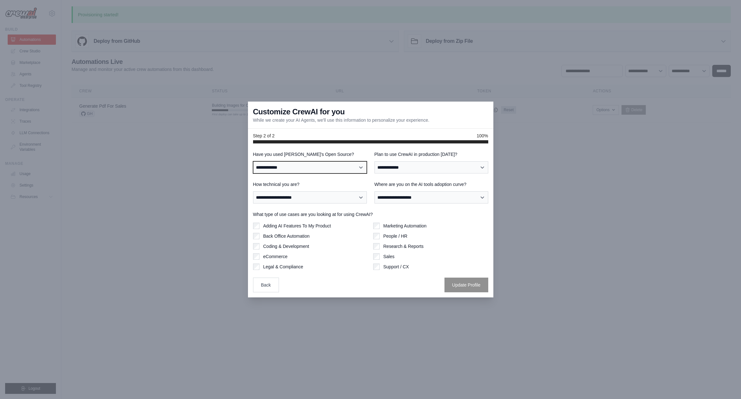
select select "**********"
select select "****"
select select "**********"
click at [274, 248] on label "Coding & Development" at bounding box center [286, 246] width 46 height 6
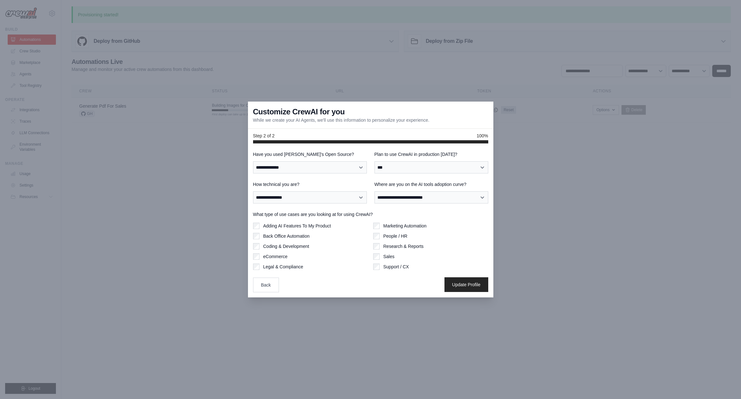
click at [463, 289] on button "Update Profile" at bounding box center [467, 284] width 44 height 15
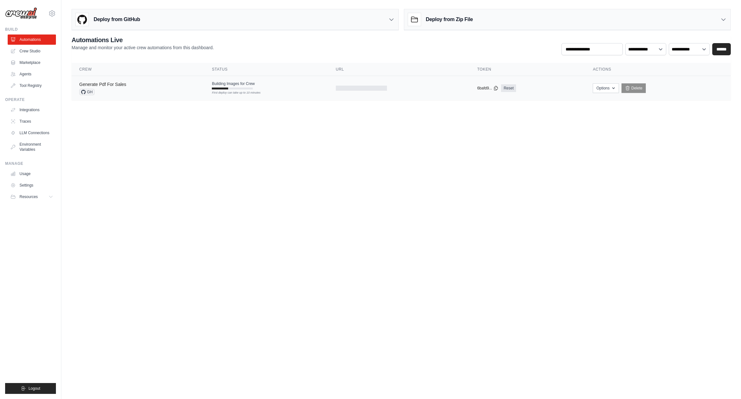
click at [110, 86] on link "Generate Pdf For Sales" at bounding box center [102, 84] width 47 height 5
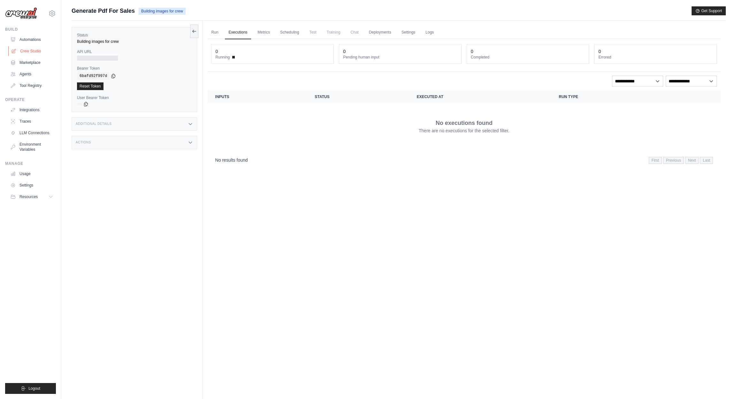
click at [24, 54] on link "Crew Studio" at bounding box center [32, 51] width 48 height 10
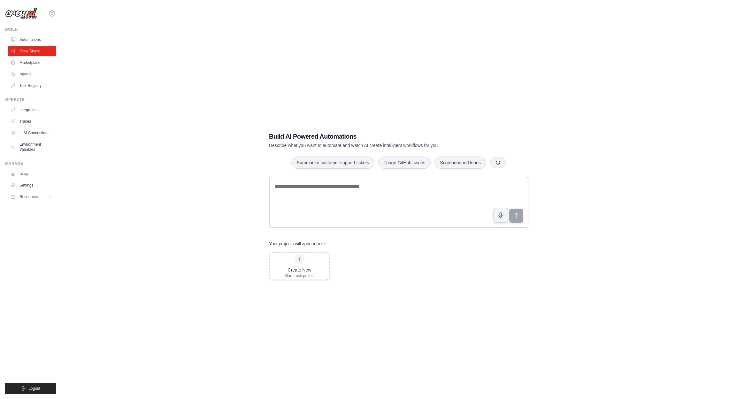
click at [296, 295] on div "Build AI Powered Automations Describe what you want to automate and watch AI cr…" at bounding box center [399, 205] width 654 height 399
click at [26, 37] on link "Automations" at bounding box center [32, 40] width 48 height 10
click at [234, 54] on div "Build AI Powered Automations Describe what you want to automate and watch AI cr…" at bounding box center [399, 205] width 654 height 399
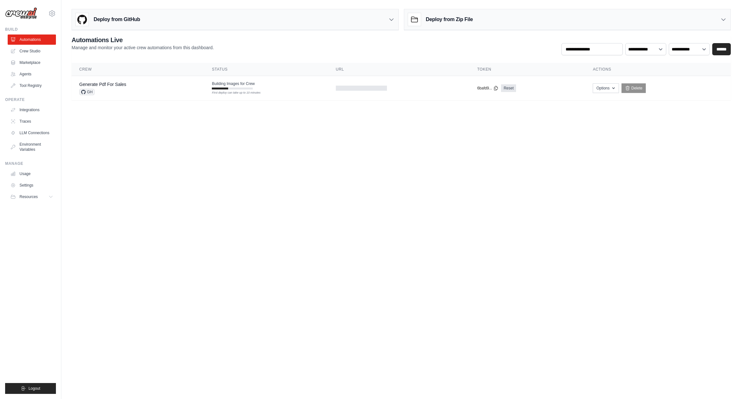
click at [305, 129] on body "[EMAIL_ADDRESS][DOMAIN_NAME] Settings Build Automations Crew Studio" at bounding box center [370, 199] width 741 height 399
click at [239, 90] on td "Building Images for Crew First deploy can take up to 10 minutes" at bounding box center [266, 85] width 124 height 19
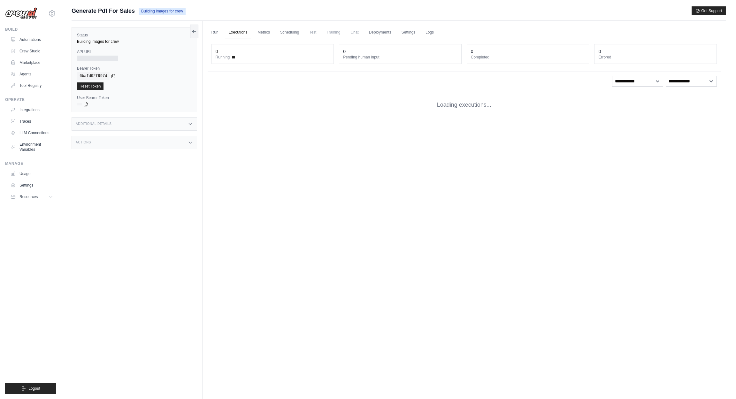
click at [361, 144] on div "Run Executions Metrics Scheduling Test Training Chat Deployments Settings Logs …" at bounding box center [464, 220] width 523 height 399
click at [30, 41] on link "Automations" at bounding box center [32, 40] width 48 height 10
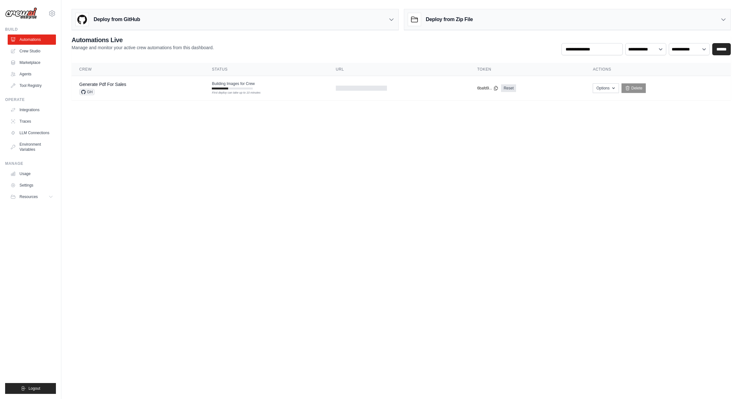
click at [290, 142] on body "[EMAIL_ADDRESS][DOMAIN_NAME] Settings Build Automations Crew Studio" at bounding box center [370, 199] width 741 height 399
click at [605, 90] on button "Options" at bounding box center [606, 88] width 26 height 10
click at [604, 89] on button "Options" at bounding box center [606, 88] width 26 height 10
click at [352, 150] on body "[EMAIL_ADDRESS][DOMAIN_NAME] Settings Build Automations Crew Studio" at bounding box center [370, 199] width 741 height 399
click at [33, 54] on link "Crew Studio" at bounding box center [32, 51] width 48 height 10
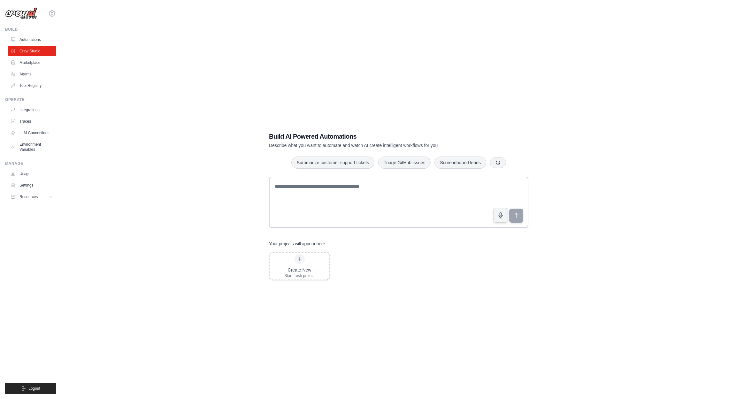
click at [26, 79] on link "Agents" at bounding box center [32, 74] width 48 height 10
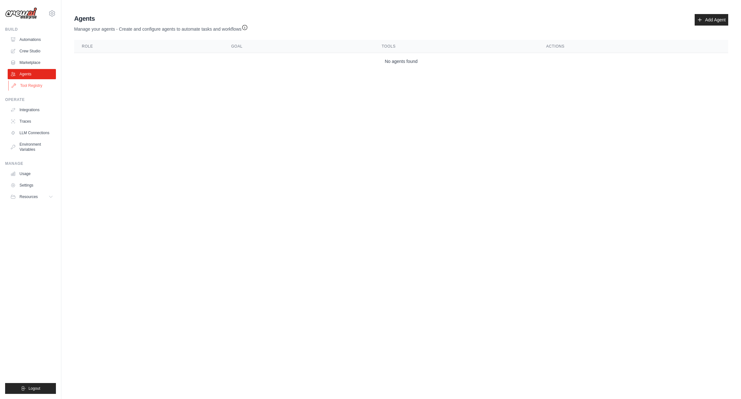
click at [27, 83] on link "Tool Registry" at bounding box center [32, 86] width 48 height 10
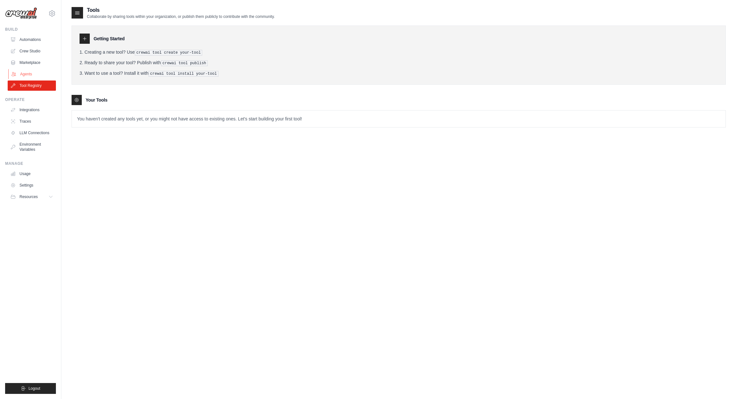
click at [32, 73] on link "Agents" at bounding box center [32, 74] width 48 height 10
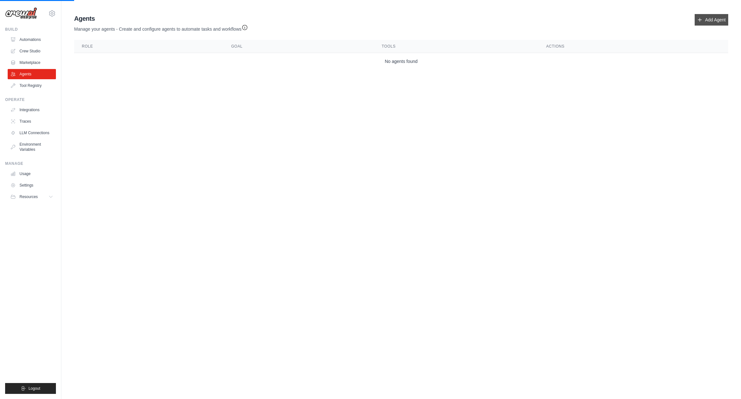
click at [712, 16] on link "Add Agent" at bounding box center [712, 20] width 34 height 12
click at [710, 21] on link "Add Agent" at bounding box center [712, 20] width 34 height 12
click at [720, 20] on link "Add Agent" at bounding box center [712, 20] width 34 height 12
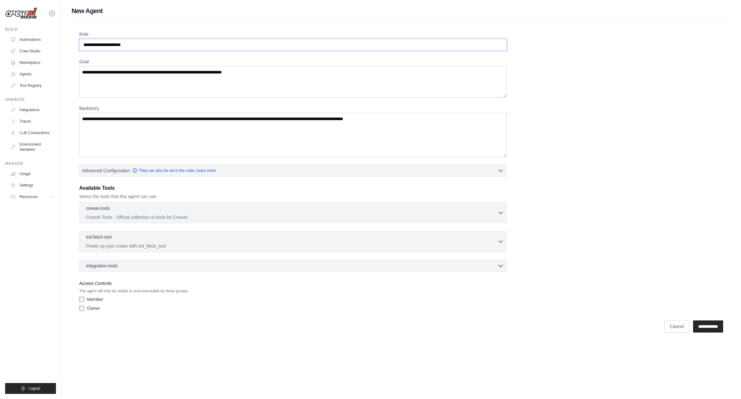
click at [158, 45] on input "Role" at bounding box center [293, 45] width 428 height 12
click at [159, 74] on textarea "Goal" at bounding box center [293, 81] width 428 height 31
click at [166, 118] on textarea "Backstory" at bounding box center [293, 135] width 428 height 44
click at [200, 262] on div "integration-tools 0 selected Notion Google Sheets Box Jira" at bounding box center [293, 266] width 428 height 12
click at [230, 265] on div "integration-tools 0 selected" at bounding box center [295, 265] width 418 height 6
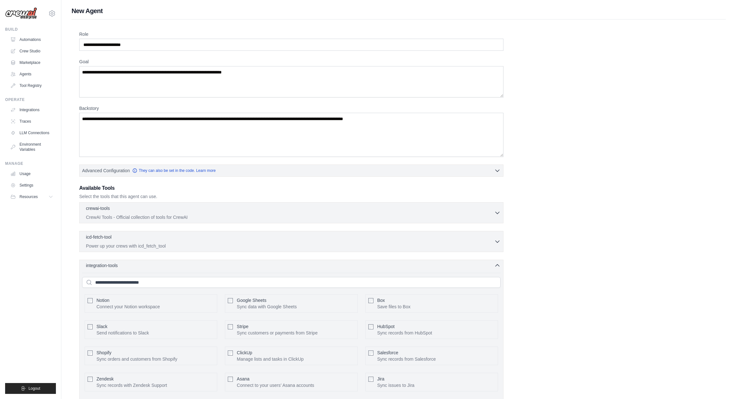
click at [206, 268] on div "integration-tools 0 selected" at bounding box center [293, 265] width 415 height 6
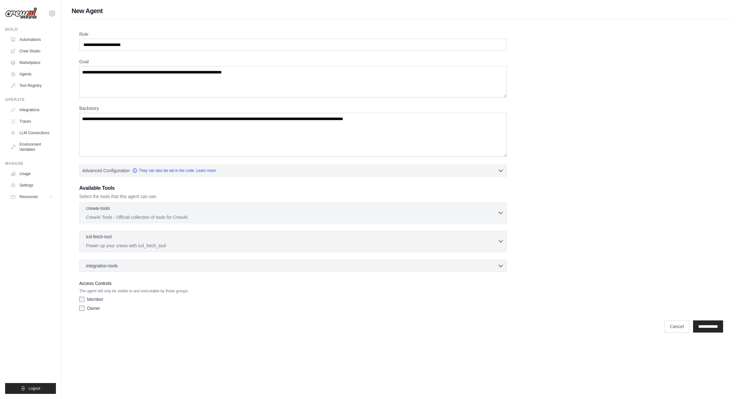
click at [208, 244] on p "Power up your crews with icd_fetch_tool" at bounding box center [292, 246] width 412 height 6
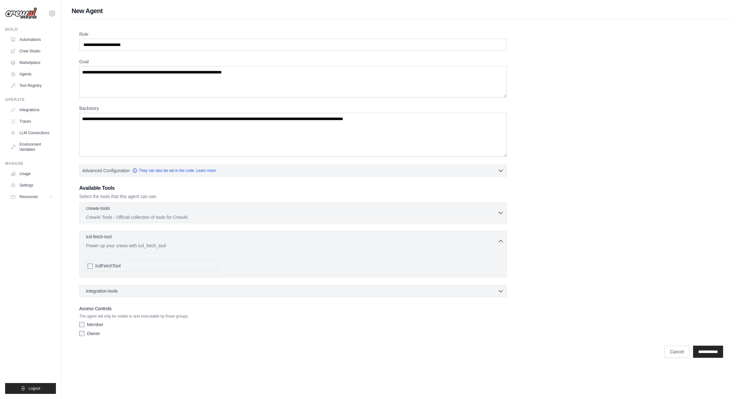
click at [210, 242] on div "icd-fetch-tool 0 selected Power up your crews with icd_fetch_tool" at bounding box center [292, 241] width 412 height 15
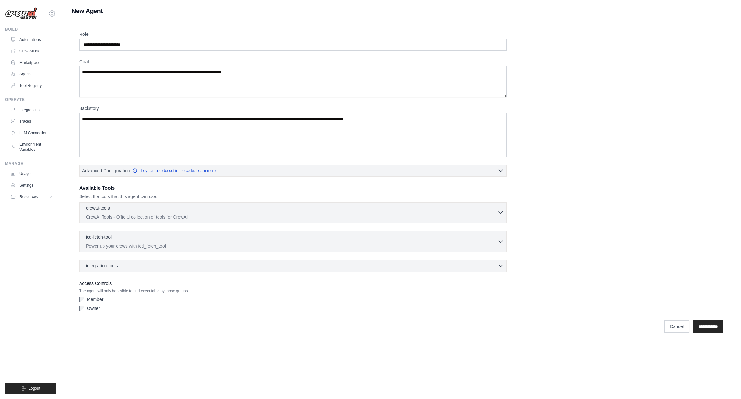
click at [232, 213] on div "crewai-tools 0 selected CrewAI Tools - Official collection of tools for CrewAI" at bounding box center [292, 212] width 412 height 15
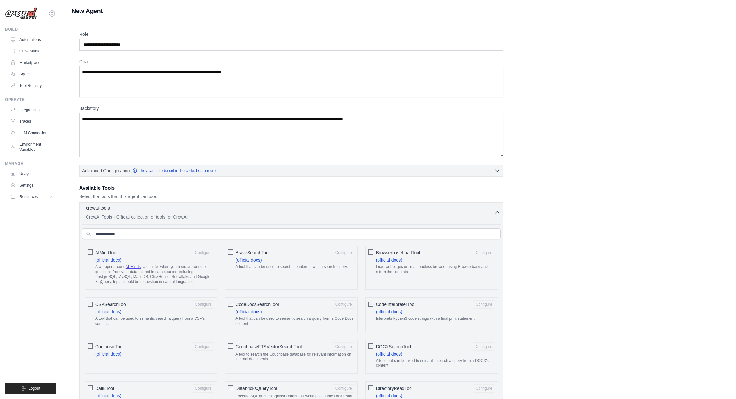
click at [232, 213] on div "crewai-tools 0 selected CrewAI Tools - Official collection of tools for CrewAI" at bounding box center [290, 212] width 408 height 15
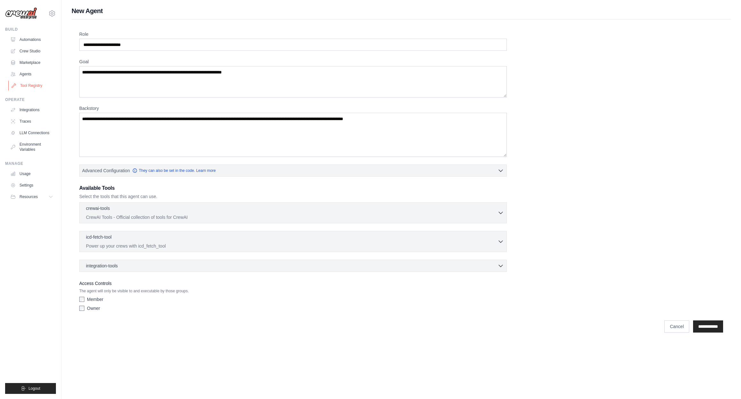
click at [37, 84] on link "Tool Registry" at bounding box center [32, 86] width 48 height 10
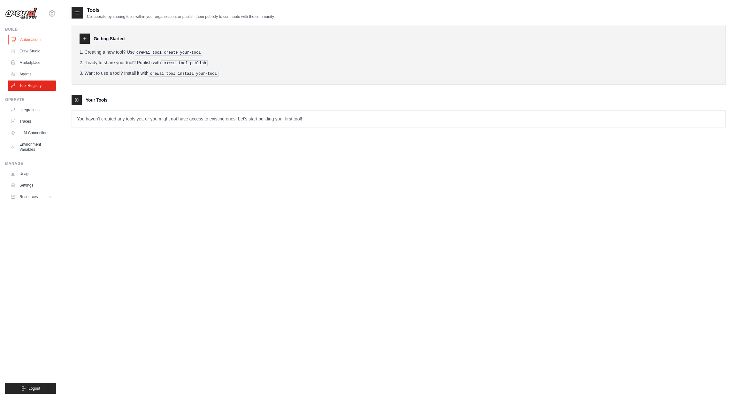
click at [35, 38] on link "Automations" at bounding box center [32, 40] width 48 height 10
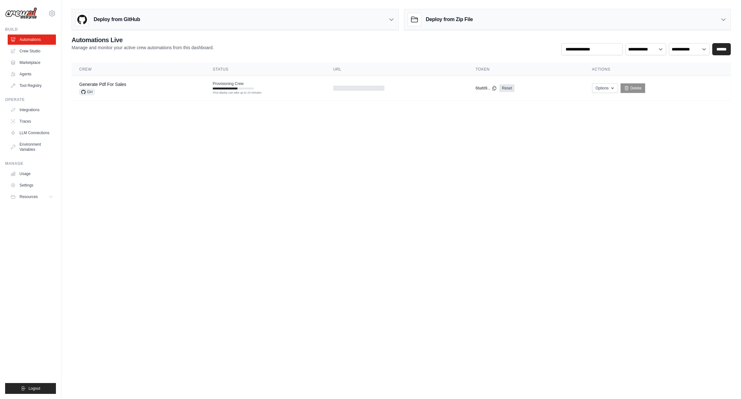
click at [499, 134] on body "gxchick@gmail.com Settings Build Automations Crew Studio" at bounding box center [370, 199] width 741 height 399
click at [533, 168] on body "gxchick@gmail.com Settings Build Automations Crew Studio" at bounding box center [370, 199] width 741 height 399
click at [634, 87] on link "Delete" at bounding box center [633, 88] width 25 height 10
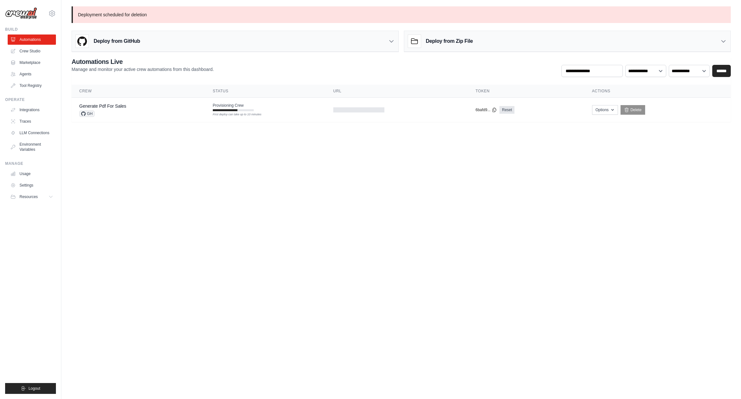
click at [460, 161] on body "gxchick@gmail.com Settings Build Automations Crew Studio" at bounding box center [370, 199] width 741 height 399
click at [36, 33] on div "Build Automations Crew Studio Marketplace Agents" at bounding box center [30, 59] width 51 height 64
click at [35, 37] on link "Automations" at bounding box center [32, 40] width 48 height 10
click at [313, 151] on body "gxchick@gmail.com Settings Build Automations Crew Studio" at bounding box center [370, 199] width 741 height 399
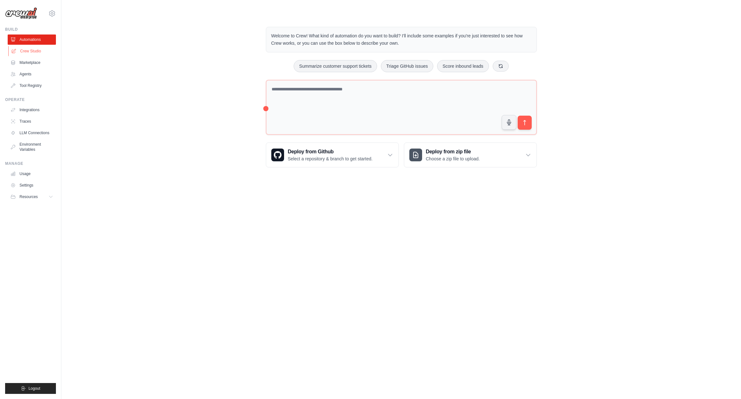
click at [25, 52] on link "Crew Studio" at bounding box center [32, 51] width 48 height 10
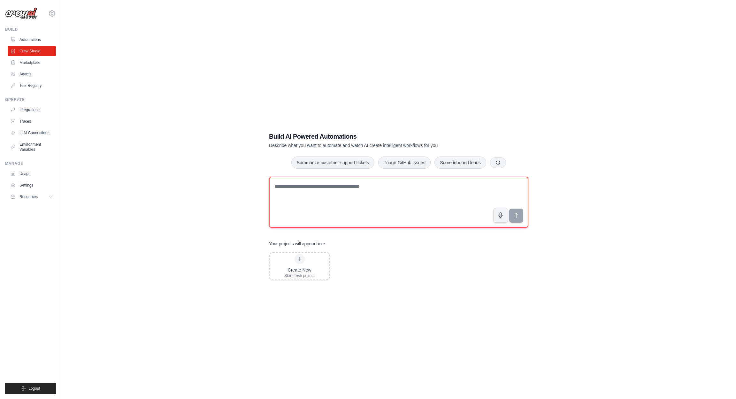
click at [360, 197] on textarea at bounding box center [398, 202] width 259 height 51
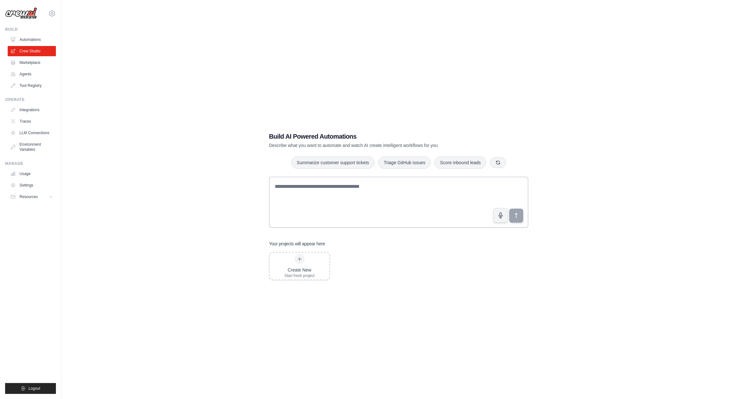
click at [513, 325] on div "Build AI Powered Automations Describe what you want to automate and watch AI cr…" at bounding box center [399, 205] width 654 height 399
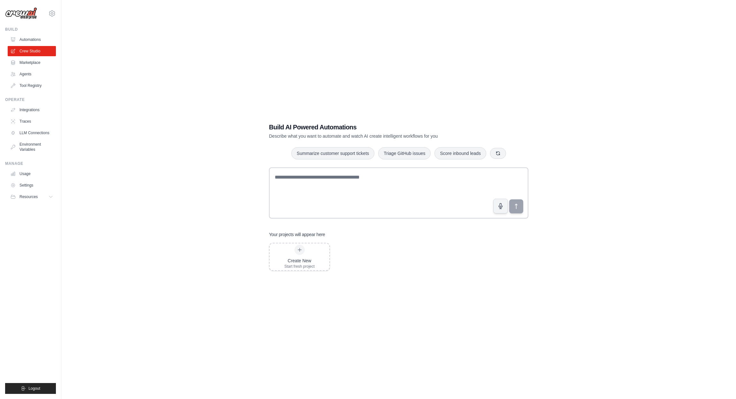
scroll to position [13, 0]
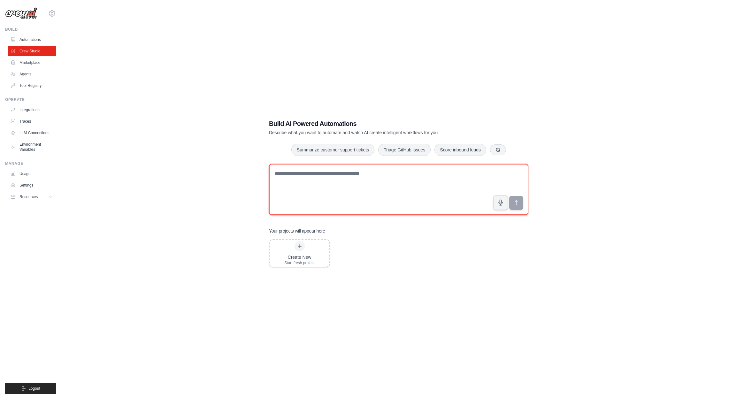
click at [325, 193] on textarea at bounding box center [398, 189] width 259 height 51
type textarea "*"
type textarea "******"
paste textarea "******"
type textarea "********"
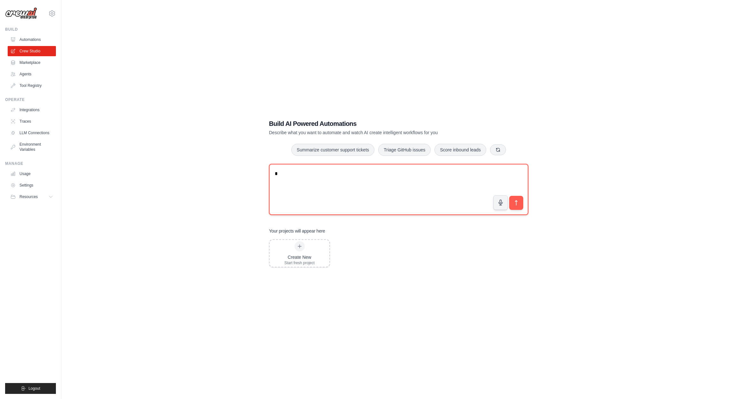
type textarea "*"
type textarea "*****"
type textarea "*"
click at [299, 182] on textarea "**********" at bounding box center [398, 189] width 259 height 51
click at [357, 182] on textarea "**********" at bounding box center [398, 189] width 259 height 51
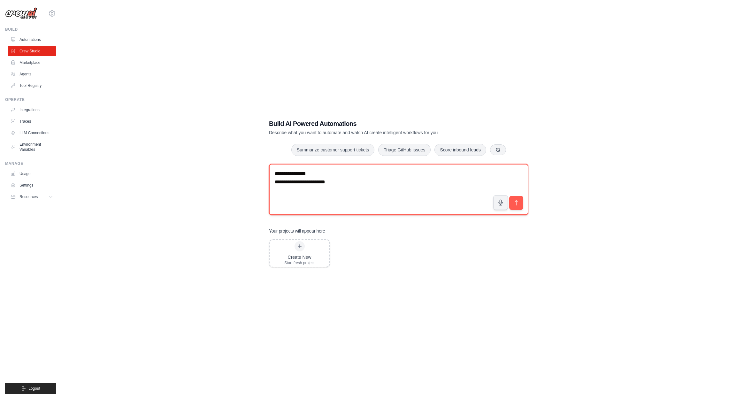
click at [431, 184] on textarea "**********" at bounding box center [398, 189] width 259 height 51
click at [475, 184] on textarea "**********" at bounding box center [398, 189] width 259 height 51
click at [429, 194] on textarea "**********" at bounding box center [398, 189] width 259 height 51
click at [363, 191] on textarea "**********" at bounding box center [398, 189] width 259 height 51
drag, startPoint x: 391, startPoint y: 190, endPoint x: 408, endPoint y: 190, distance: 16.9
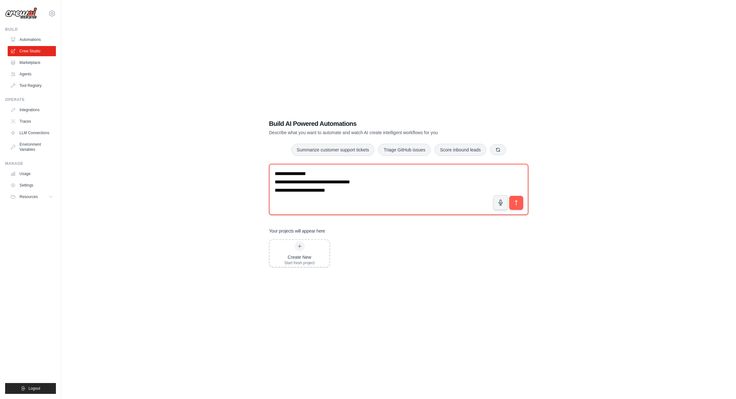
click at [408, 190] on textarea "**********" at bounding box center [398, 189] width 259 height 51
type textarea "**********"
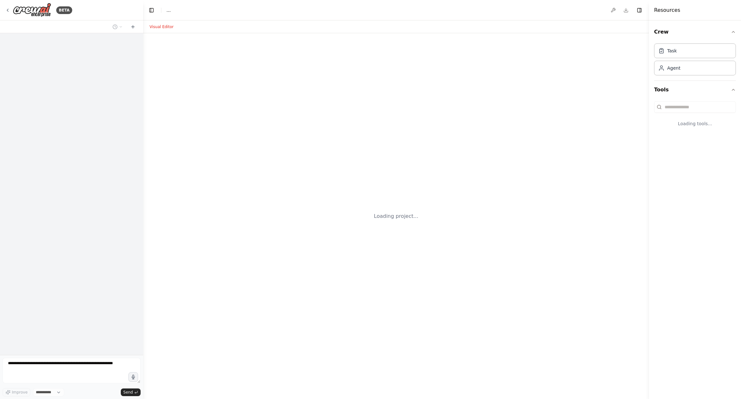
select select "****"
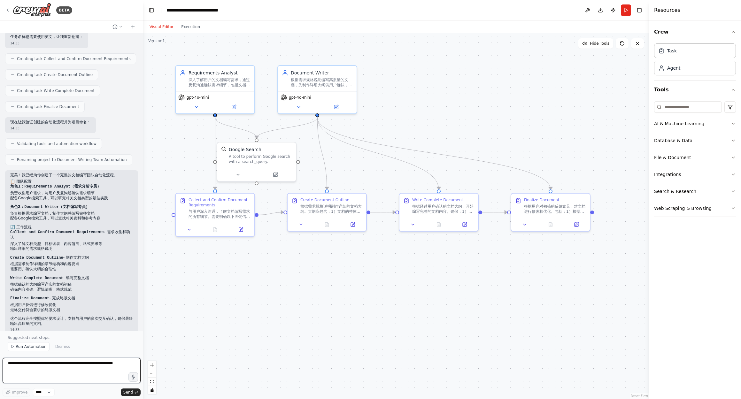
scroll to position [261, 0]
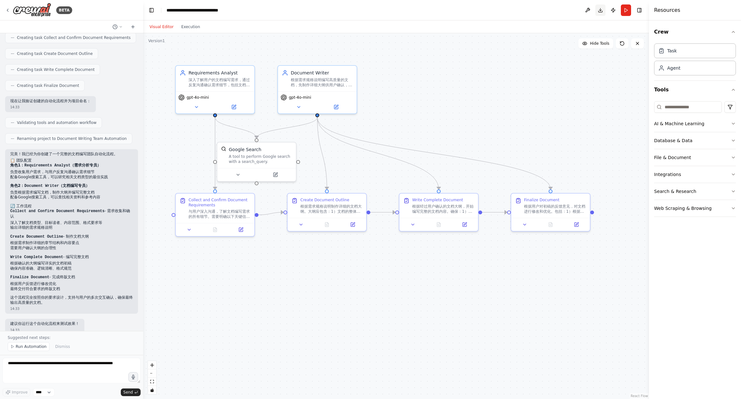
click at [600, 12] on button "Download" at bounding box center [600, 10] width 10 height 12
click at [325, 347] on div ".deletable-edge-delete-btn { width: 20px; height: 20px; border: 0px solid #ffff…" at bounding box center [396, 216] width 506 height 366
click at [591, 10] on button at bounding box center [588, 10] width 10 height 12
click at [587, 11] on div at bounding box center [588, 10] width 10 height 12
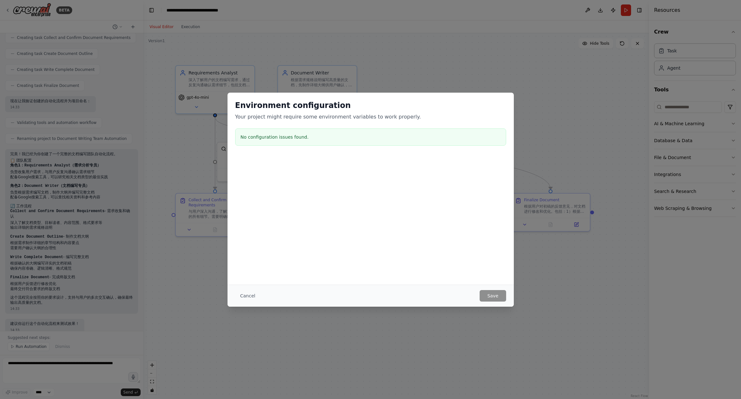
click at [263, 141] on div "No configuration issues found." at bounding box center [370, 136] width 271 height 17
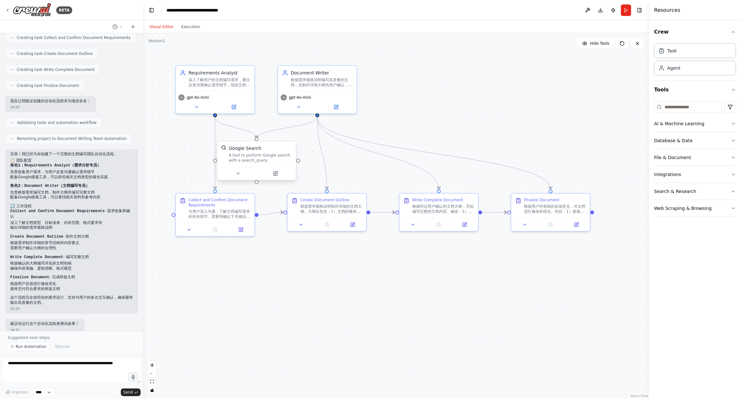
click at [267, 162] on div "A tool to perform Google search with a search_query." at bounding box center [260, 158] width 63 height 10
drag, startPoint x: 269, startPoint y: 156, endPoint x: 276, endPoint y: 154, distance: 7.7
click at [276, 154] on div "A tool to perform Google search with a search_query." at bounding box center [269, 158] width 63 height 10
click at [284, 176] on button at bounding box center [285, 174] width 36 height 8
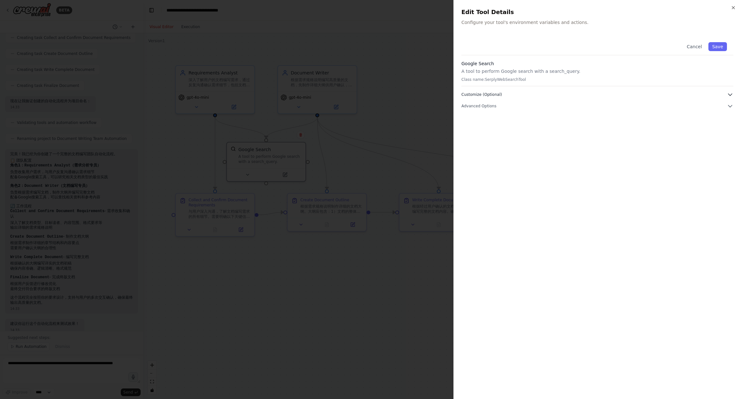
click at [515, 93] on button "Customize (Optional)" at bounding box center [597, 94] width 272 height 6
click at [494, 217] on span "Advanced Options" at bounding box center [478, 215] width 35 height 5
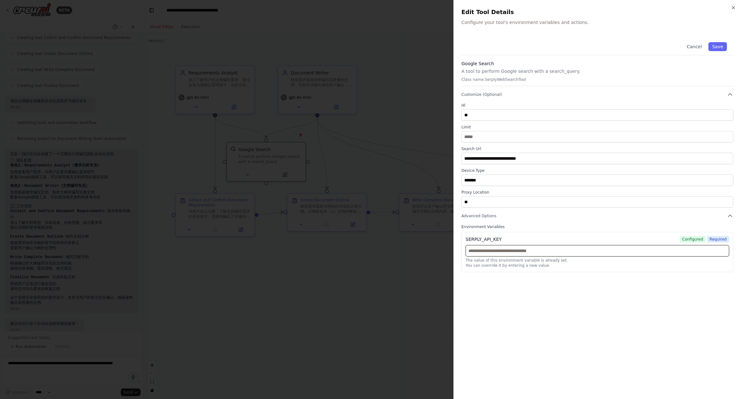
click at [537, 251] on input "text" at bounding box center [598, 251] width 264 height 12
click at [370, 304] on div at bounding box center [370, 199] width 741 height 399
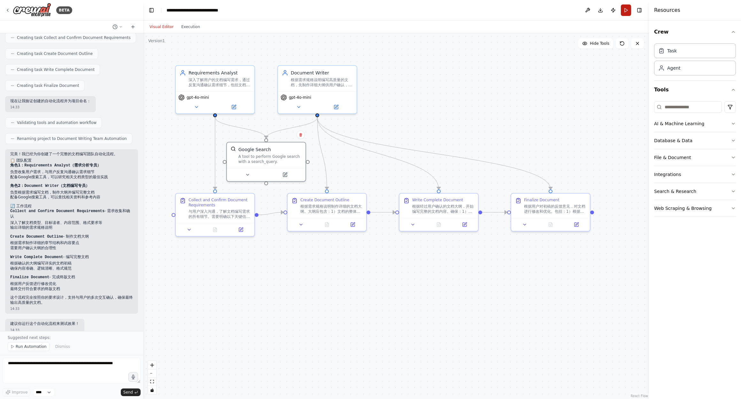
click at [625, 10] on button "Run" at bounding box center [626, 10] width 10 height 12
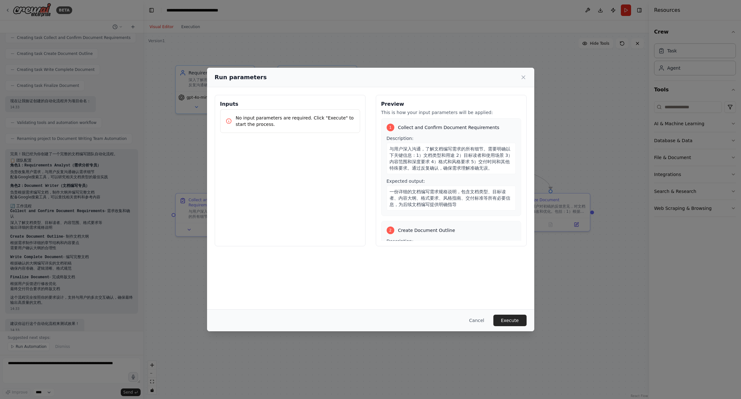
click at [279, 120] on p "No input parameters are required. Click "Execute" to start the process." at bounding box center [295, 121] width 119 height 13
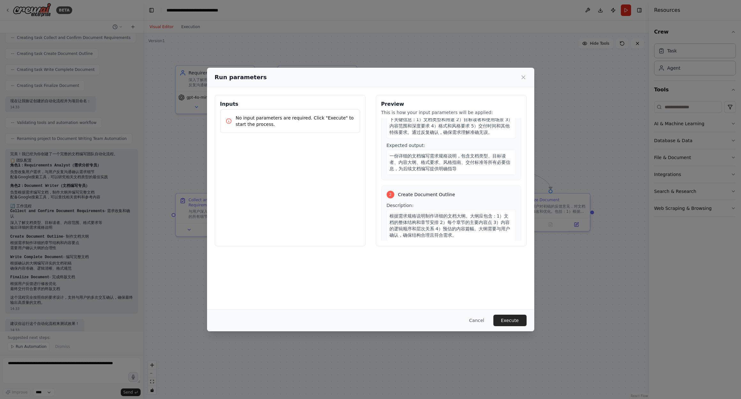
scroll to position [0, 0]
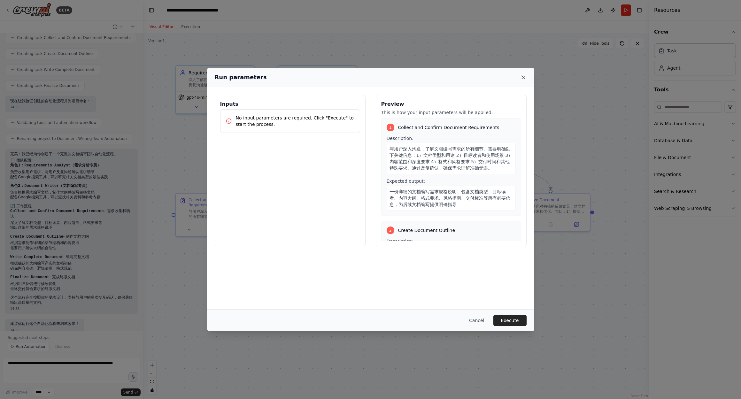
click at [522, 78] on icon at bounding box center [523, 77] width 6 height 6
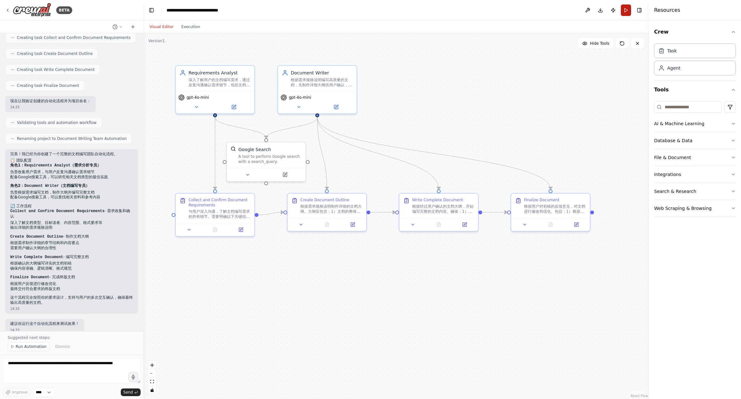
click at [626, 12] on button "Run" at bounding box center [626, 10] width 10 height 12
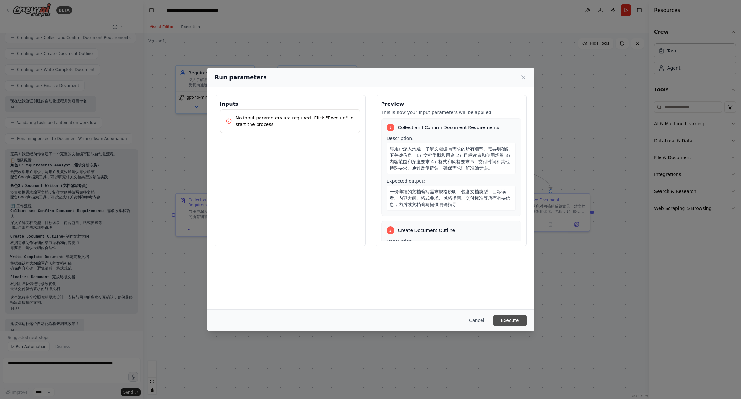
click at [519, 322] on button "Execute" at bounding box center [509, 321] width 33 height 12
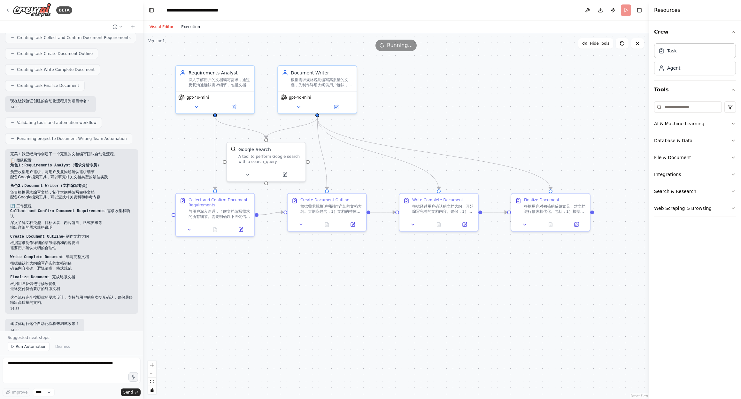
click at [190, 27] on button "Execution" at bounding box center [190, 27] width 27 height 8
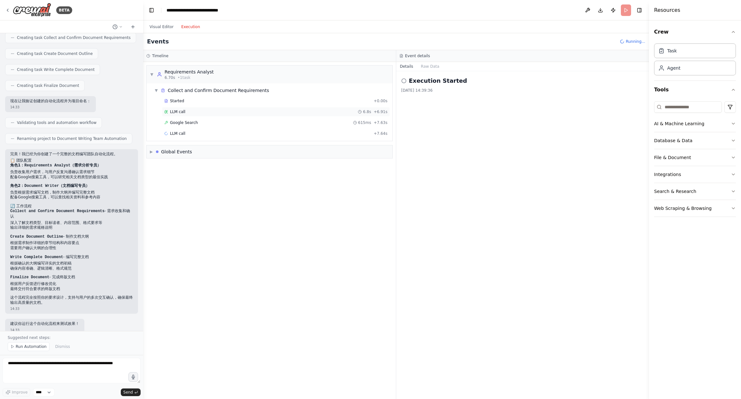
click at [203, 112] on div "LLM call 6.8s + 6.91s" at bounding box center [275, 111] width 223 height 5
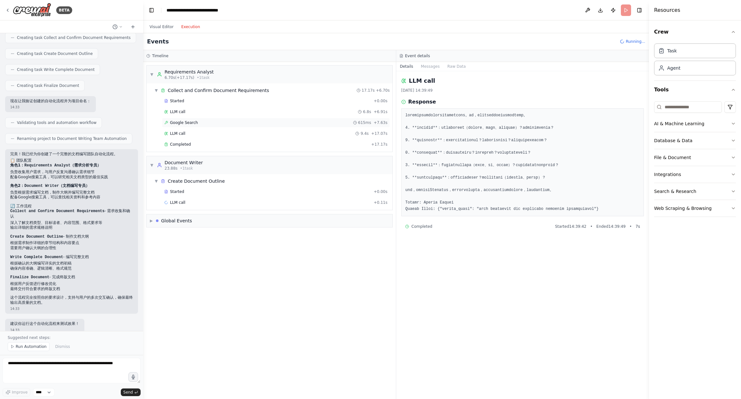
click at [203, 120] on div "Google Search 615ms + 7.63s" at bounding box center [275, 122] width 223 height 5
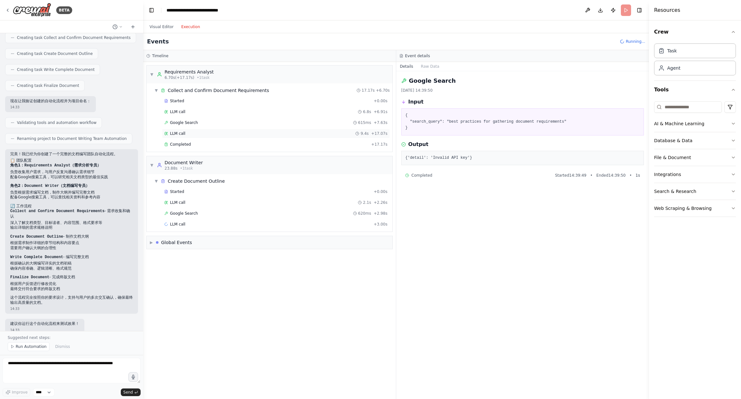
click at [204, 133] on div "LLM call 9.4s + 17.07s" at bounding box center [275, 133] width 223 height 5
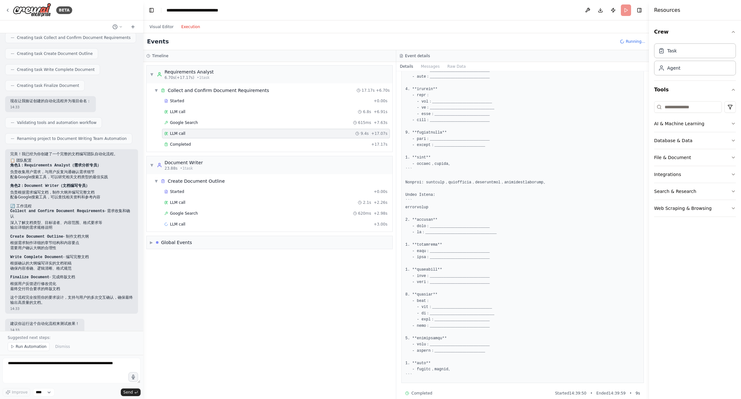
scroll to position [149, 0]
click at [216, 143] on div "Completed" at bounding box center [266, 144] width 205 height 5
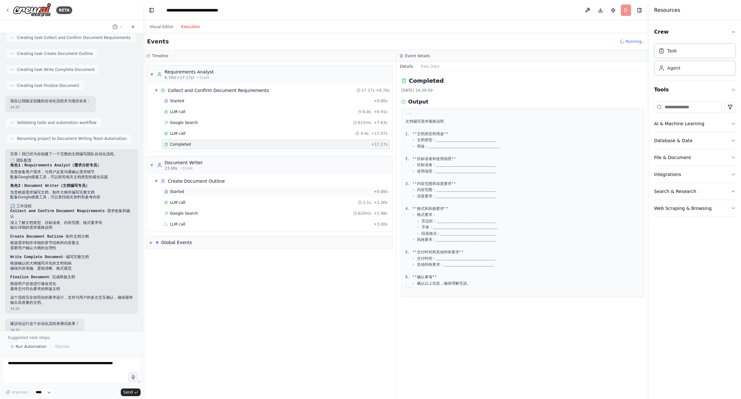
click at [212, 195] on div "Started + 0.00s" at bounding box center [276, 192] width 228 height 10
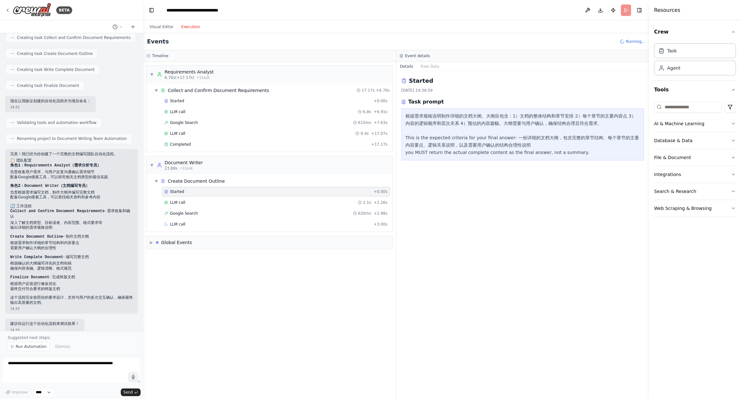
click at [213, 197] on div "Started + 0.00s LLM call 2.1s + 2.26s Google Search 620ms + 2.98s LLM call + 3.…" at bounding box center [272, 208] width 241 height 43
click at [210, 202] on div "LLM call 2.1s + 2.26s" at bounding box center [275, 202] width 223 height 5
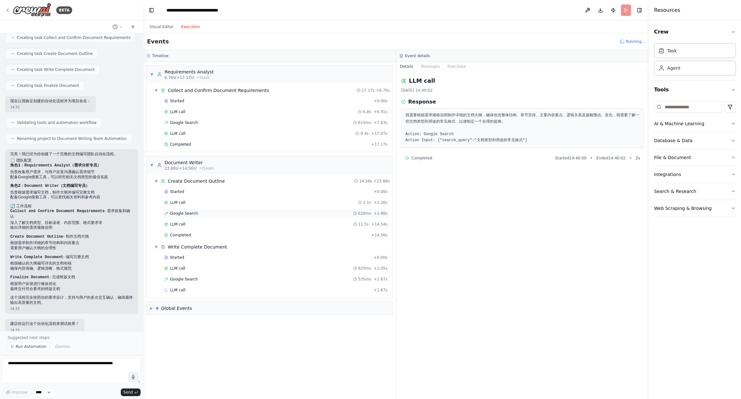
click at [210, 215] on div "Google Search 620ms + 2.98s" at bounding box center [275, 213] width 223 height 5
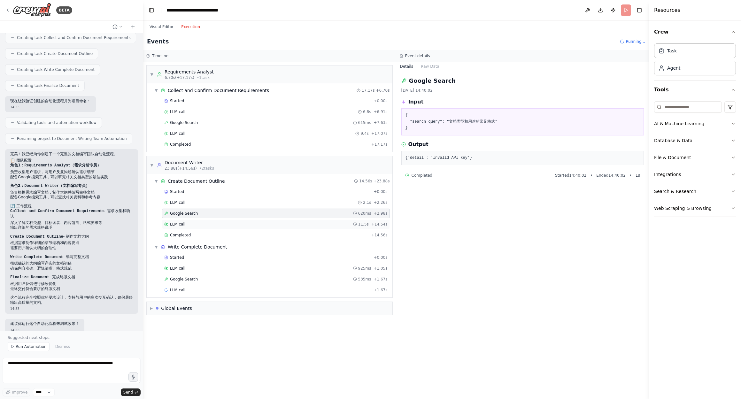
click at [198, 223] on div "LLM call 11.5s + 14.54s" at bounding box center [275, 224] width 223 height 5
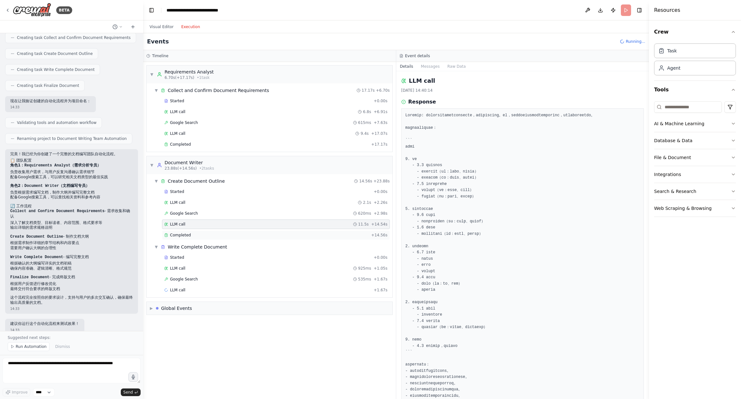
click at [200, 236] on div "Completed" at bounding box center [266, 235] width 205 height 5
click at [205, 260] on div "Started + 0.00s" at bounding box center [276, 258] width 228 height 10
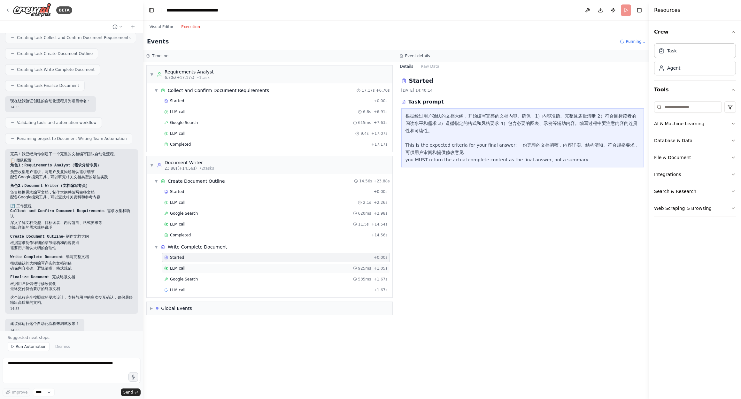
click at [206, 269] on div "LLM call 925ms + 1.05s" at bounding box center [275, 268] width 223 height 5
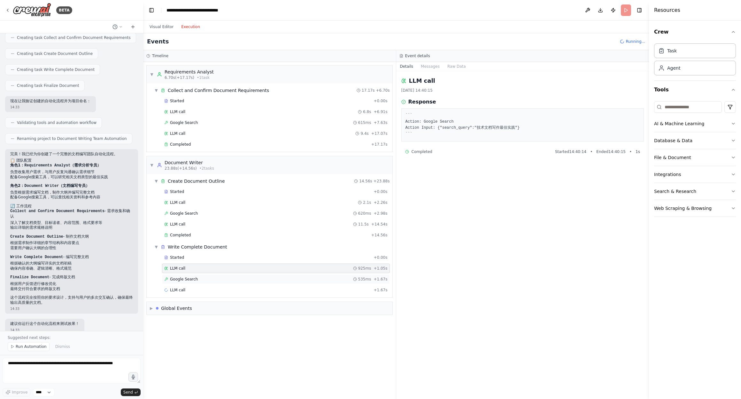
click at [207, 279] on div "Google Search 535ms + 1.67s" at bounding box center [275, 279] width 223 height 5
click at [197, 291] on div "LLM call + 1.67s" at bounding box center [275, 290] width 223 height 5
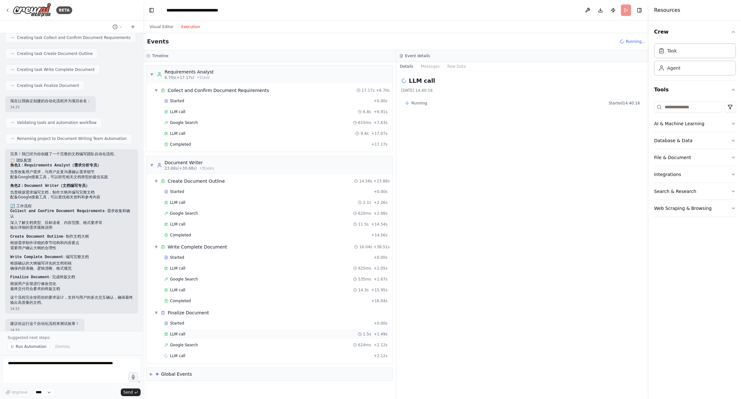
click at [203, 334] on div "LLM call 1.5s + 1.49s" at bounding box center [275, 334] width 223 height 5
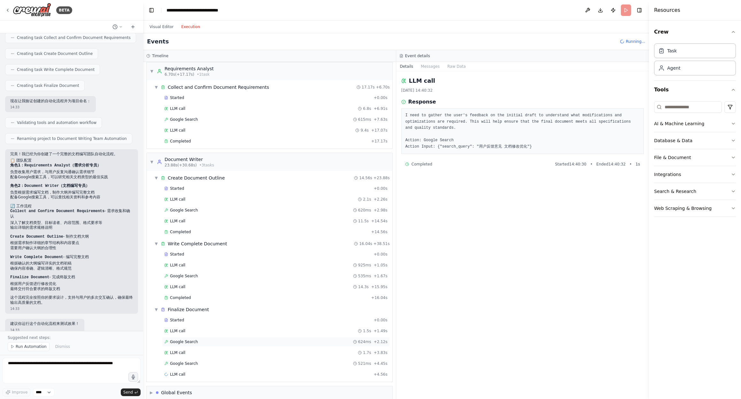
scroll to position [11, 0]
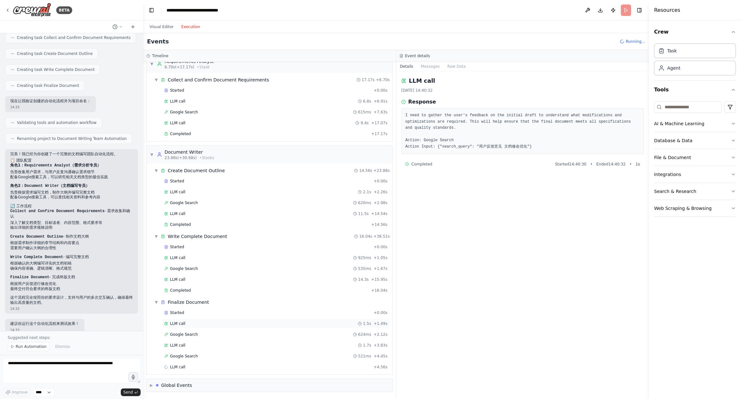
click at [208, 320] on div "LLM call 1.5s + 1.49s" at bounding box center [276, 324] width 228 height 10
click at [166, 22] on div "Visual Editor Execution" at bounding box center [175, 26] width 58 height 13
click at [165, 25] on button "Visual Editor" at bounding box center [162, 27] width 32 height 8
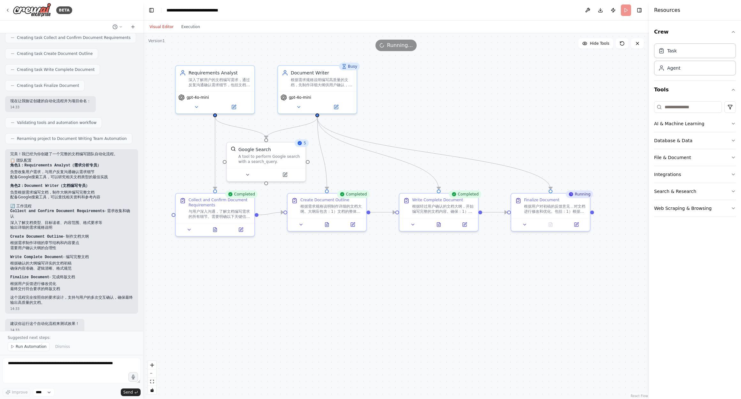
click at [470, 107] on div ".deletable-edge-delete-btn { width: 20px; height: 20px; border: 0px solid #ffff…" at bounding box center [396, 216] width 506 height 366
click at [414, 225] on icon at bounding box center [412, 223] width 5 height 5
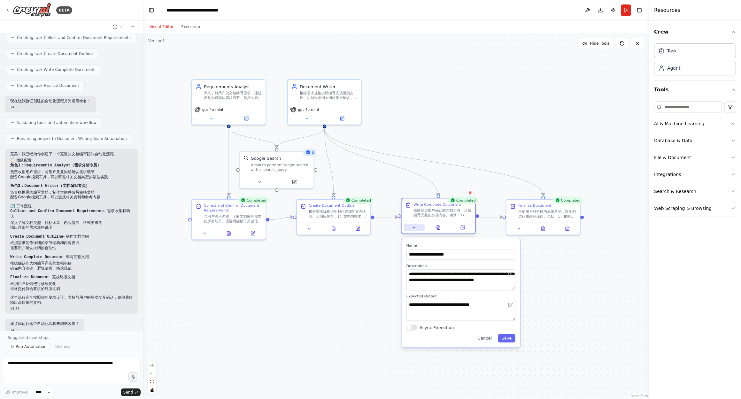
click at [413, 228] on icon at bounding box center [414, 227] width 2 height 1
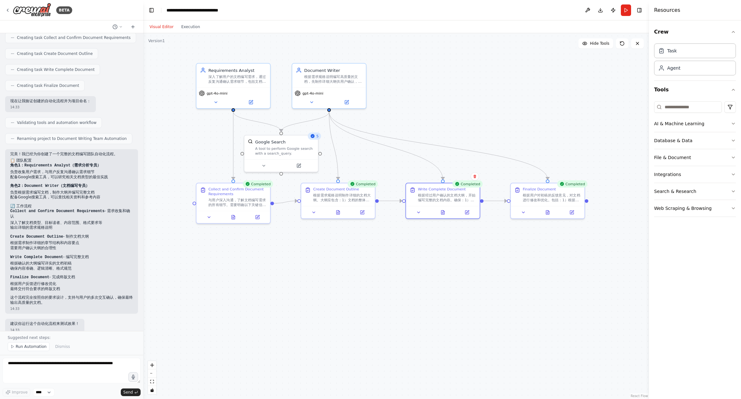
drag, startPoint x: 391, startPoint y: 271, endPoint x: 395, endPoint y: 256, distance: 15.9
click at [395, 256] on div ".deletable-edge-delete-btn { width: 20px; height: 20px; border: 0px solid #ffff…" at bounding box center [396, 216] width 506 height 366
click at [400, 272] on div ".deletable-edge-delete-btn { width: 20px; height: 20px; border: 0px solid #ffff…" at bounding box center [396, 216] width 506 height 366
click at [196, 25] on button "Execution" at bounding box center [190, 27] width 27 height 8
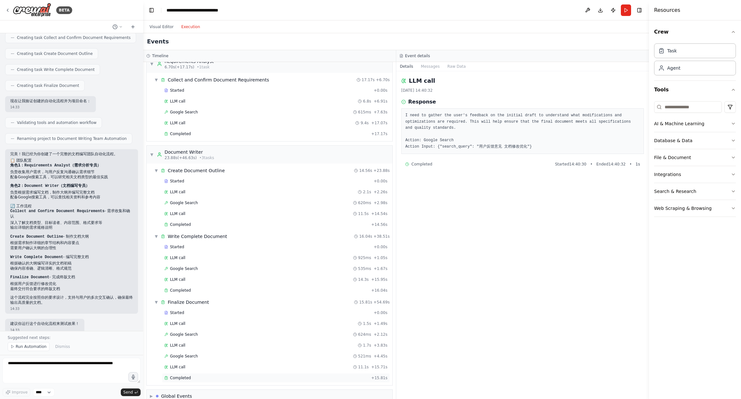
scroll to position [21, 0]
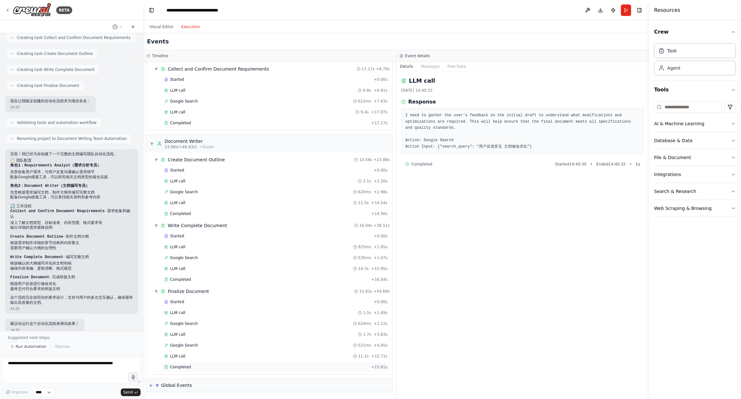
click at [254, 366] on div "Completed" at bounding box center [266, 367] width 205 height 5
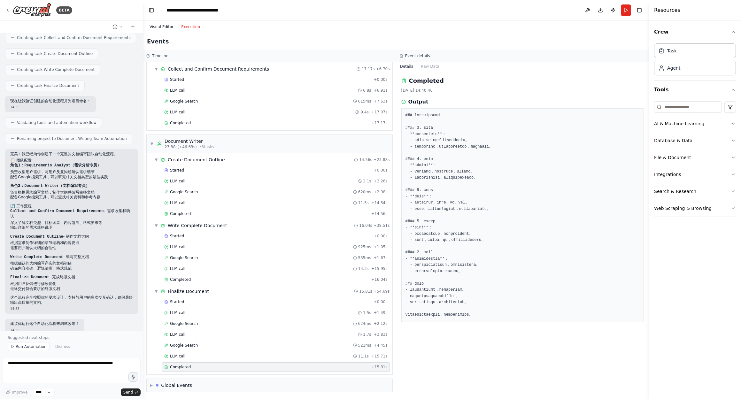
click at [163, 28] on button "Visual Editor" at bounding box center [162, 27] width 32 height 8
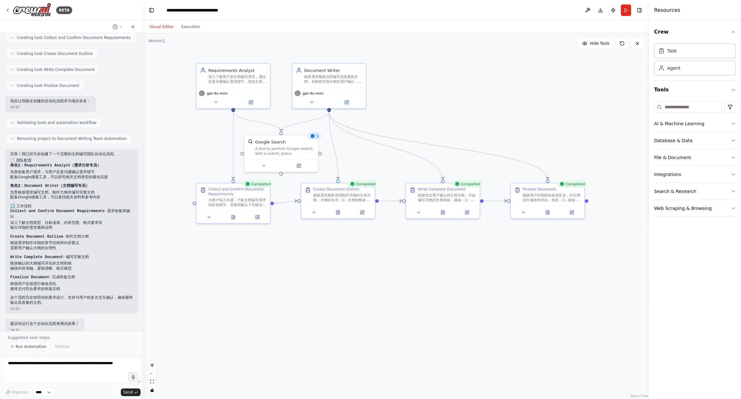
click at [330, 298] on div ".deletable-edge-delete-btn { width: 20px; height: 20px; border: 0px solid #ffff…" at bounding box center [396, 216] width 506 height 366
click at [35, 372] on textarea at bounding box center [72, 371] width 138 height 26
type textarea "*"
type textarea "**********"
click at [285, 148] on div "A tool to perform Google search with a search_query." at bounding box center [284, 150] width 59 height 10
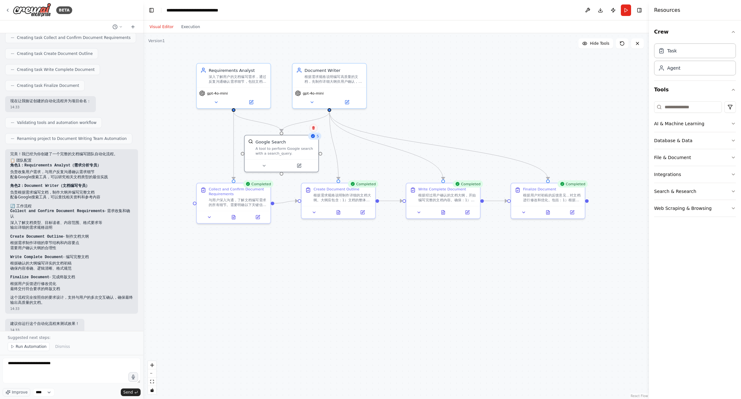
click at [315, 126] on icon at bounding box center [314, 128] width 4 height 4
click at [316, 128] on button at bounding box center [313, 128] width 8 height 8
click at [295, 128] on button "Confirm" at bounding box center [295, 128] width 23 height 8
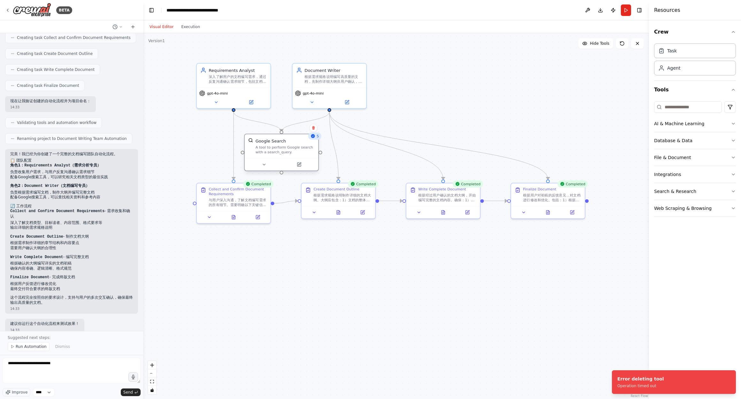
click at [298, 153] on div "A tool to perform Google search with a search_query." at bounding box center [284, 150] width 59 height 10
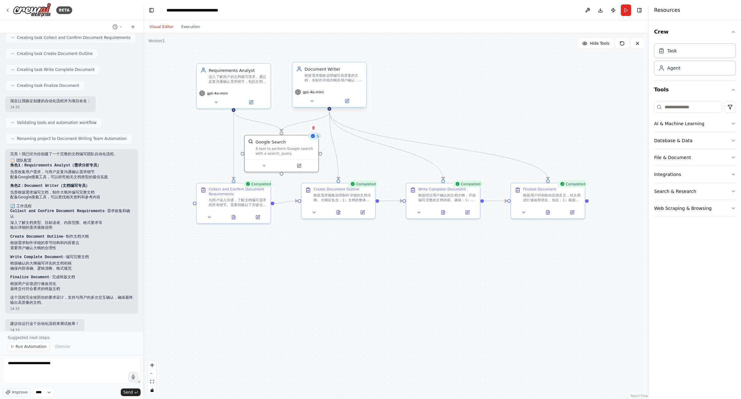
click at [339, 79] on div "根据需求规格说明编写高质量的文档，先制作详细大纲供用户确认，然后编写完整文档，并根据用户反馈进行修改优化，最终交付符合要求的终版文档" at bounding box center [334, 78] width 58 height 10
click at [311, 104] on button at bounding box center [312, 100] width 34 height 7
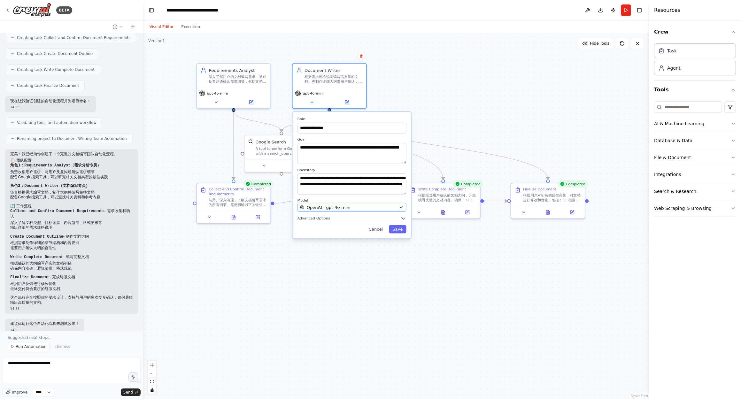
click at [390, 207] on div "OpenAI - gpt-4o-mini" at bounding box center [348, 208] width 97 height 6
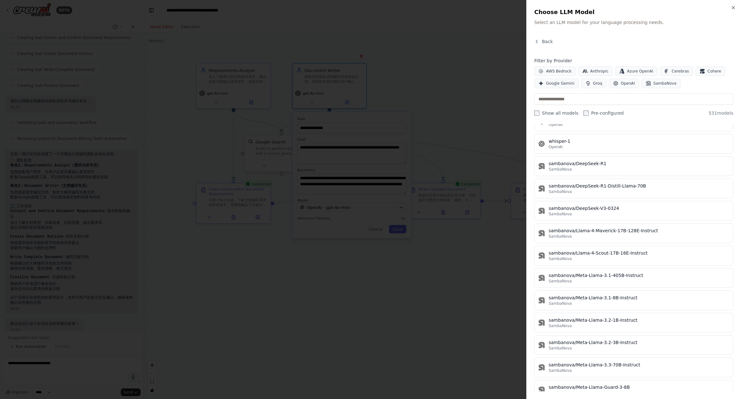
scroll to position [11654, 0]
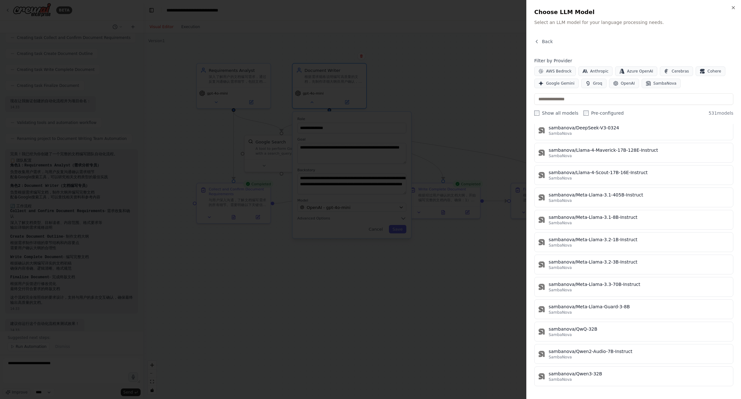
click at [390, 342] on div at bounding box center [370, 199] width 741 height 399
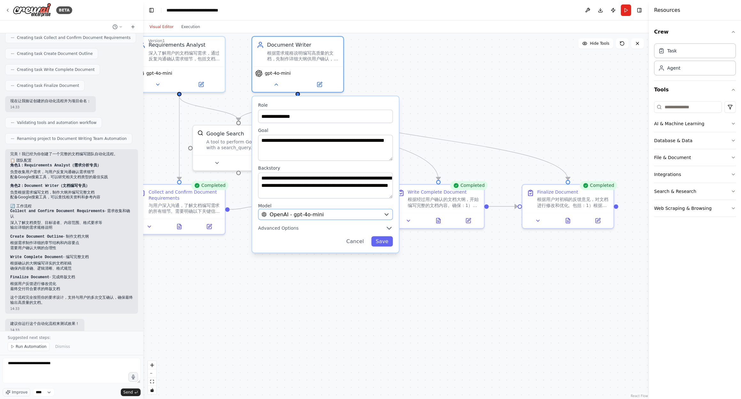
click at [363, 216] on div "OpenAI - gpt-4o-mini" at bounding box center [320, 214] width 119 height 7
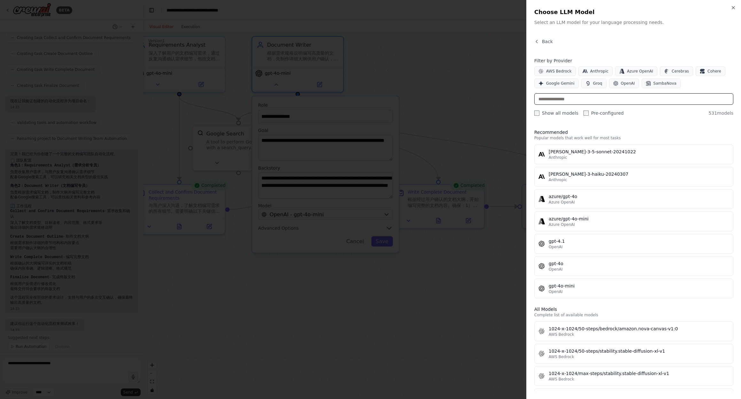
click at [564, 103] on input "text" at bounding box center [633, 99] width 199 height 12
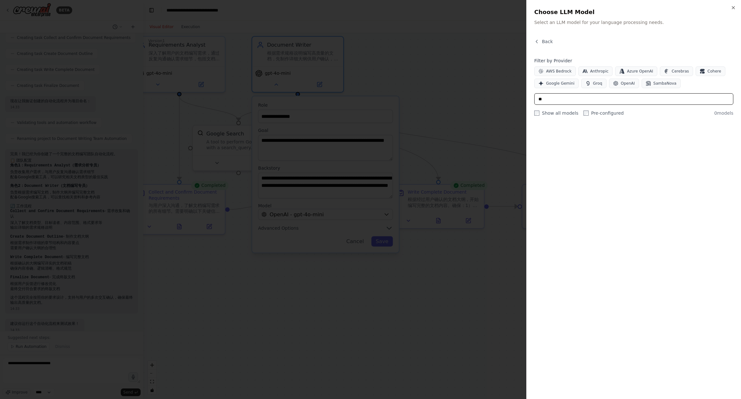
type input "*"
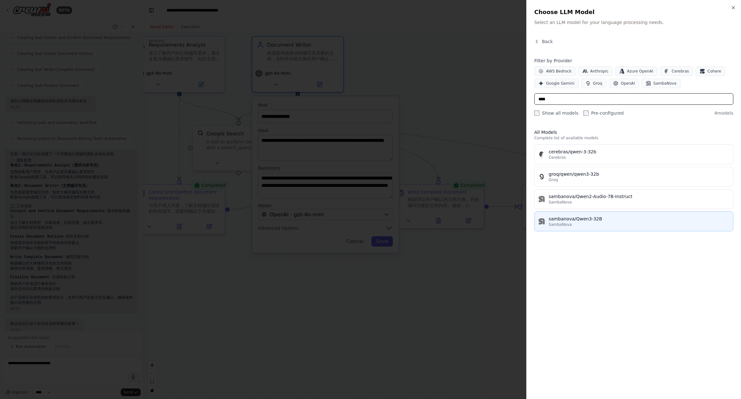
type input "****"
click at [577, 221] on div "sambanova/Qwen3-32B" at bounding box center [639, 219] width 181 height 6
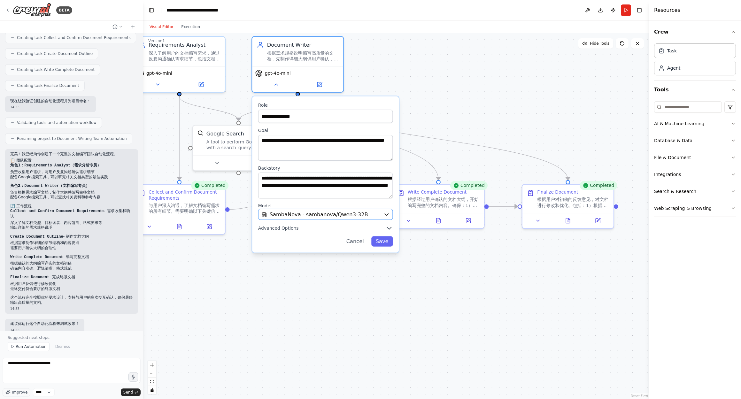
click at [360, 215] on span "SambaNova - sambanova/Qwen3-32B" at bounding box center [319, 214] width 98 height 7
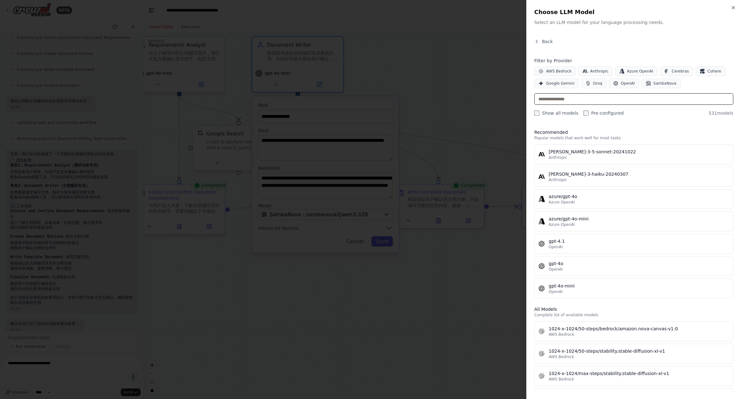
click at [572, 103] on input "text" at bounding box center [633, 99] width 199 height 12
type input "*"
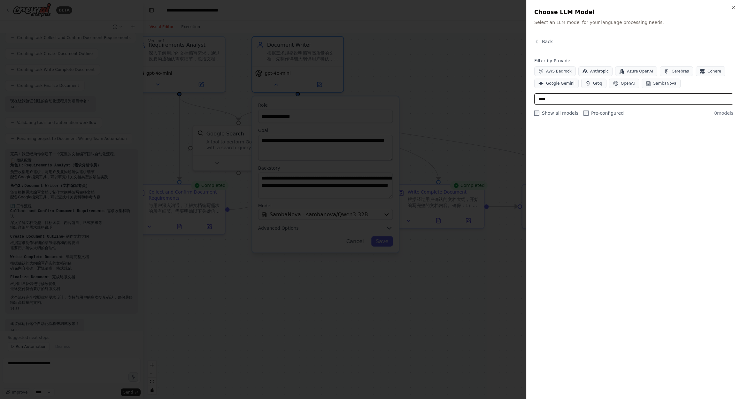
click at [563, 98] on input "****" at bounding box center [633, 99] width 199 height 12
click at [560, 101] on input "***" at bounding box center [633, 99] width 199 height 12
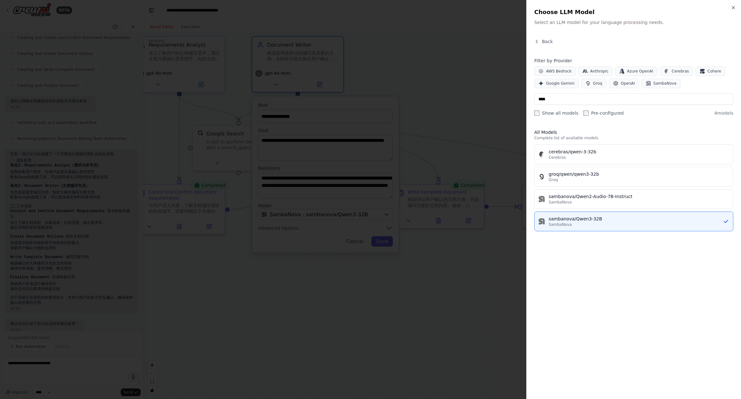
drag, startPoint x: 560, startPoint y: 101, endPoint x: 596, endPoint y: 156, distance: 65.4
click at [596, 156] on div "All Models Complete list of available models cerebras/qwen-3-32b Cerebras groq/…" at bounding box center [633, 257] width 199 height 267
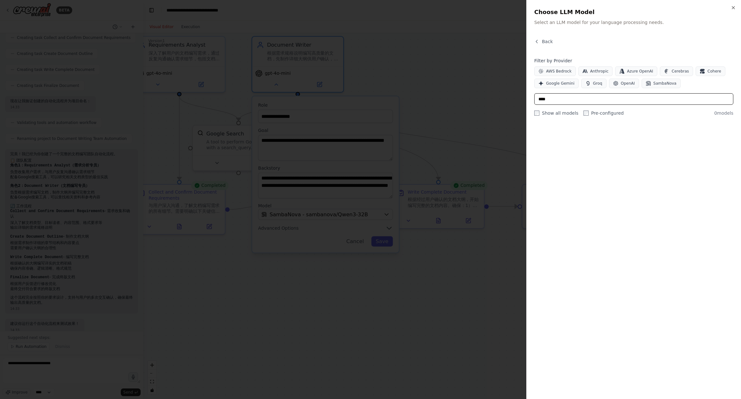
click at [560, 98] on input "****" at bounding box center [633, 99] width 199 height 12
drag, startPoint x: 575, startPoint y: 136, endPoint x: 571, endPoint y: 96, distance: 40.4
click at [571, 96] on input "****" at bounding box center [633, 99] width 199 height 12
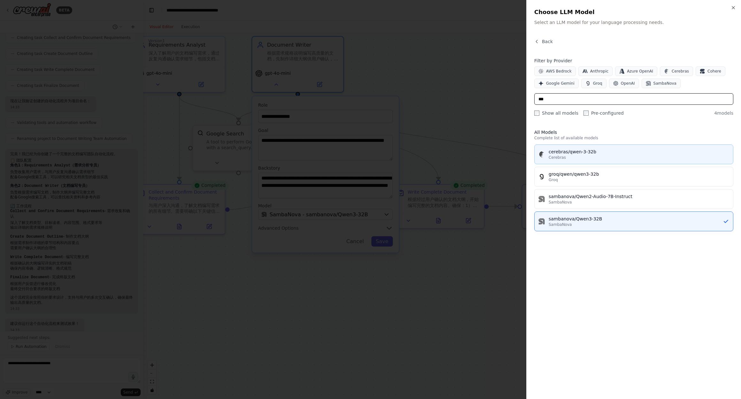
type input "***"
click at [552, 152] on div "cerebras/qwen-3-32b" at bounding box center [639, 152] width 181 height 6
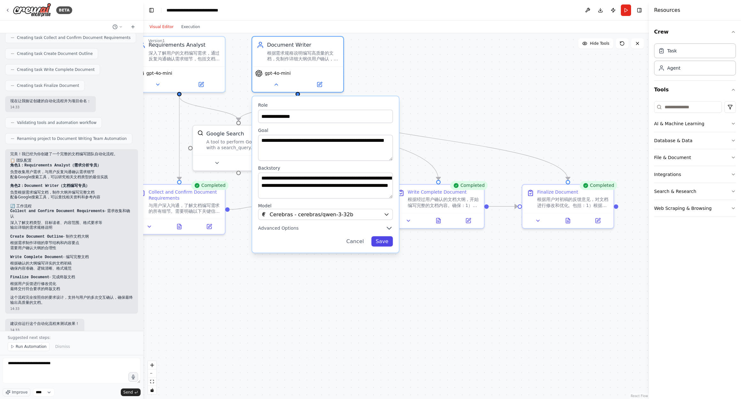
click at [383, 242] on button "Save" at bounding box center [382, 241] width 22 height 10
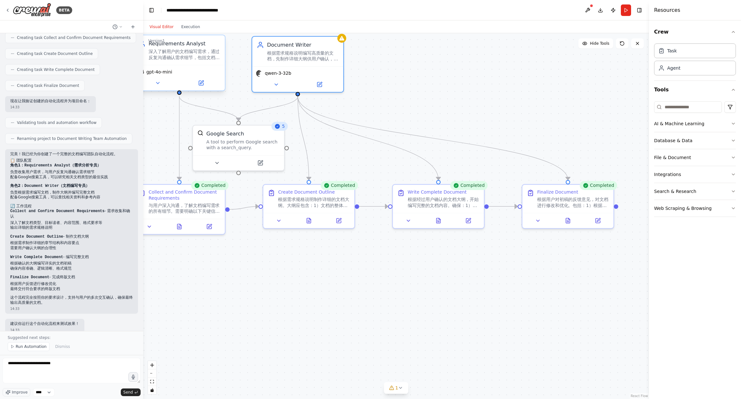
click at [166, 73] on span "gpt-4o-mini" at bounding box center [159, 72] width 26 height 6
click at [159, 82] on icon at bounding box center [157, 83] width 3 height 2
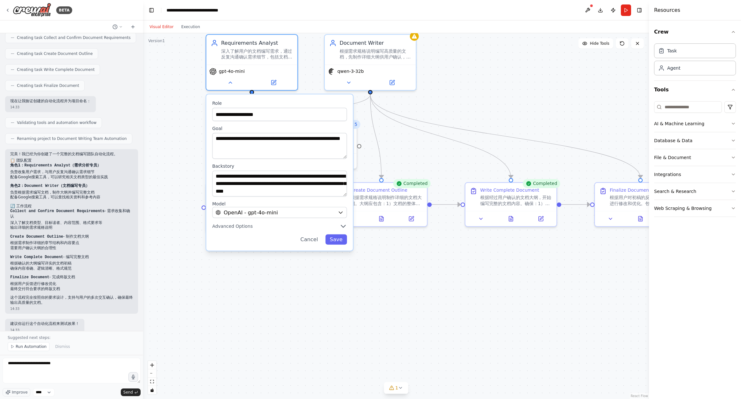
drag, startPoint x: 225, startPoint y: 284, endPoint x: 300, endPoint y: 277, distance: 75.2
click at [300, 282] on div "**********" at bounding box center [396, 216] width 506 height 366
click at [331, 226] on button "Advanced Options" at bounding box center [281, 225] width 135 height 7
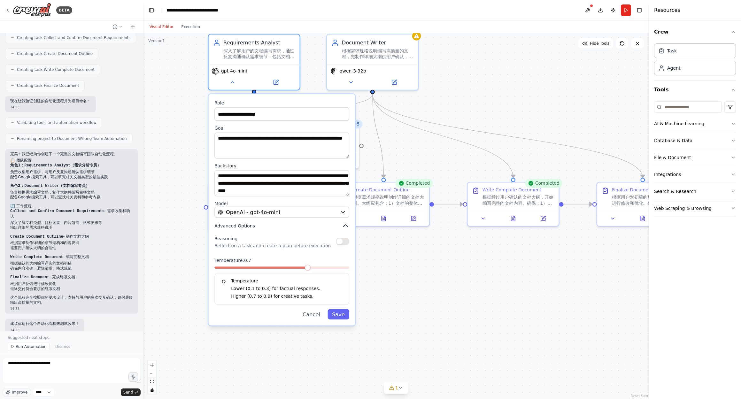
click at [331, 226] on button "Advanced Options" at bounding box center [281, 225] width 135 height 7
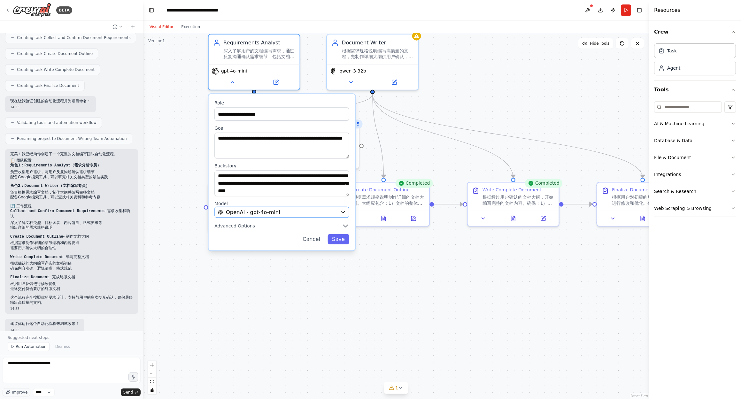
click at [321, 209] on div "OpenAI - gpt-4o-mini" at bounding box center [277, 212] width 119 height 7
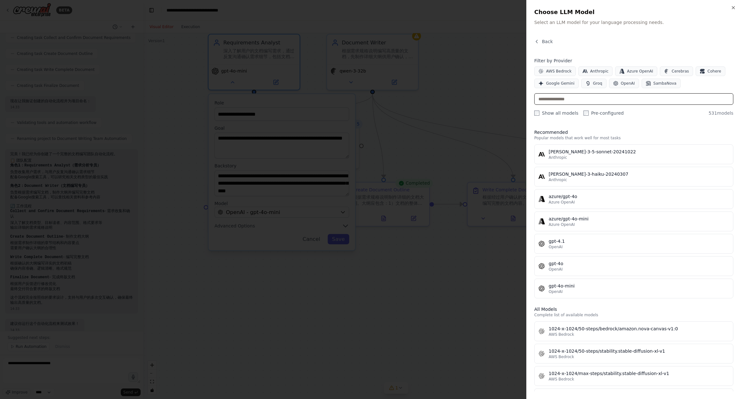
click at [573, 102] on input "text" at bounding box center [633, 99] width 199 height 12
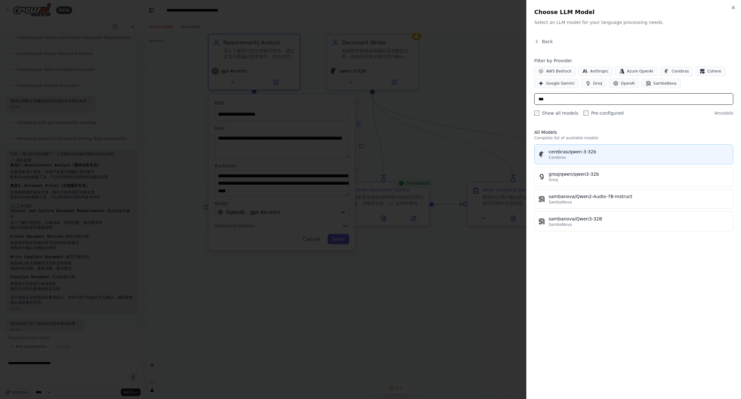
type input "***"
click at [566, 151] on div "cerebras/qwen-3-32b" at bounding box center [639, 152] width 181 height 6
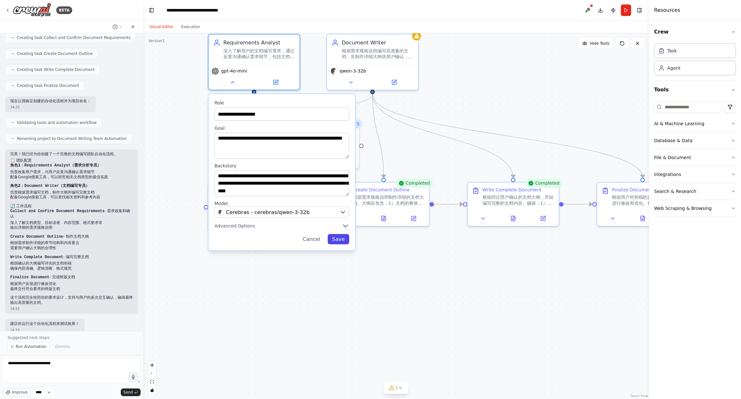
click at [340, 237] on button "Save" at bounding box center [339, 239] width 22 height 10
click at [368, 279] on div "**********" at bounding box center [396, 216] width 506 height 366
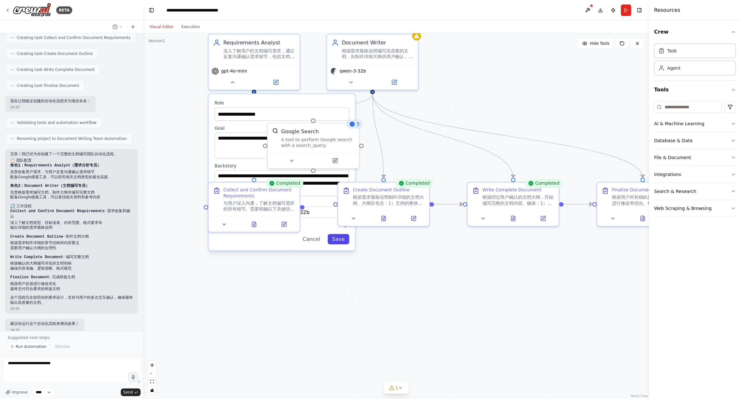
click at [342, 244] on button "Save" at bounding box center [339, 239] width 22 height 10
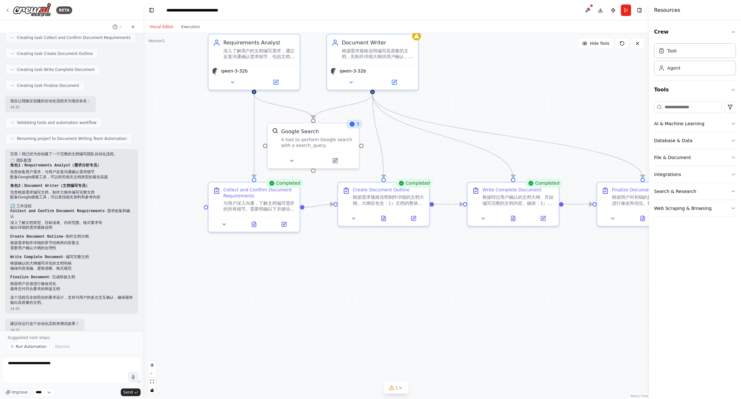
click at [382, 306] on div ".deletable-edge-delete-btn { width: 20px; height: 20px; border: 0px solid #ffff…" at bounding box center [396, 216] width 506 height 366
click at [92, 373] on textarea "**********" at bounding box center [72, 371] width 138 height 26
type textarea "**********"
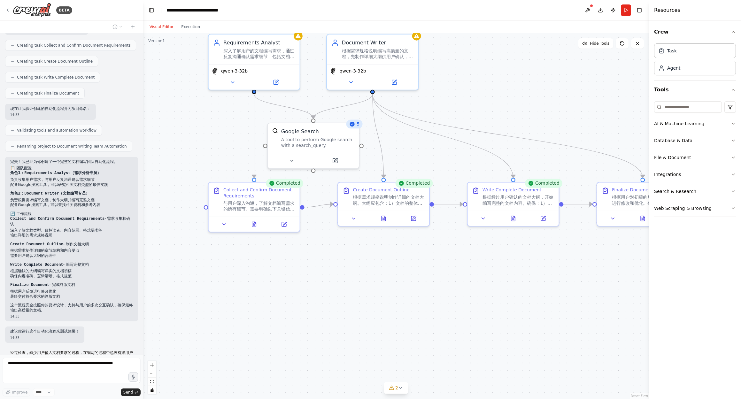
scroll to position [279, 0]
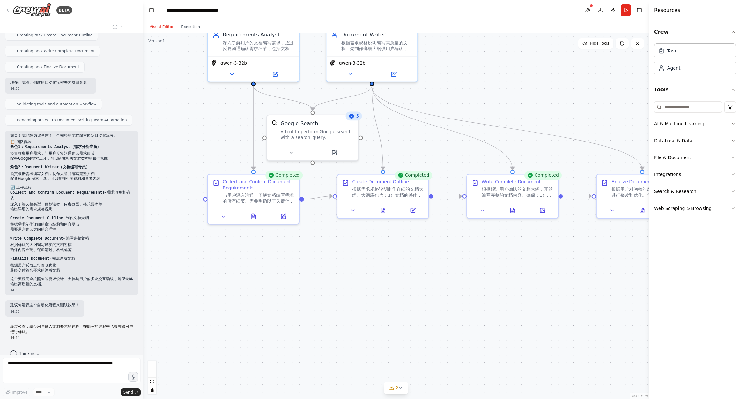
drag, startPoint x: 428, startPoint y: 304, endPoint x: 427, endPoint y: 296, distance: 8.0
click at [427, 296] on div ".deletable-edge-delete-btn { width: 20px; height: 20px; border: 0px solid #ffff…" at bounding box center [396, 216] width 506 height 366
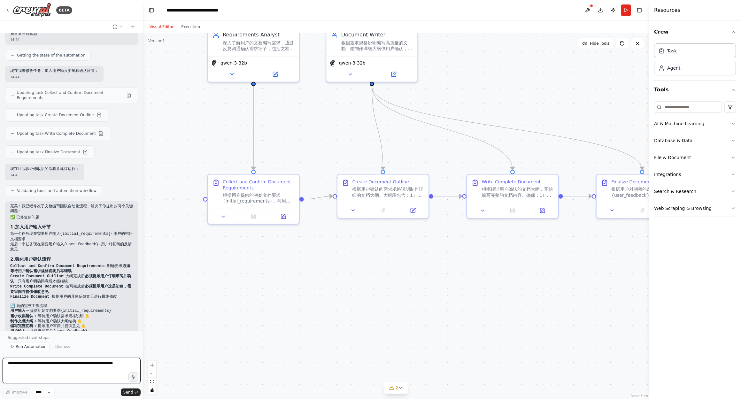
scroll to position [630, 0]
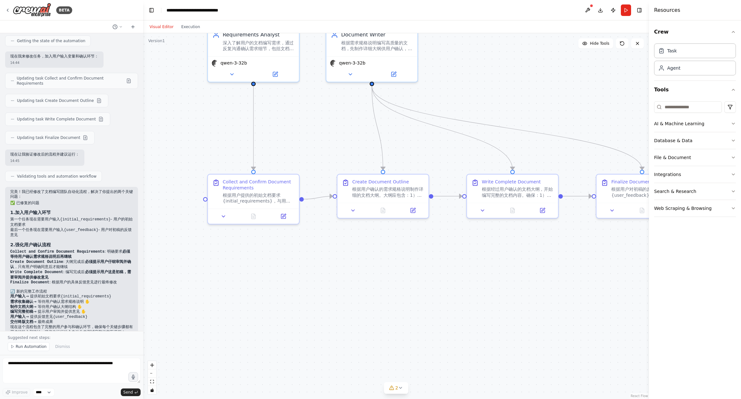
click at [326, 262] on div ".deletable-edge-delete-btn { width: 20px; height: 20px; border: 0px solid #ffff…" at bounding box center [396, 216] width 506 height 366
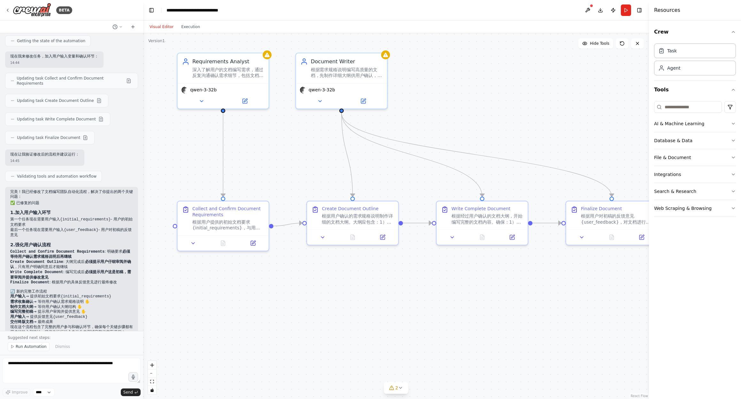
drag, startPoint x: 412, startPoint y: 255, endPoint x: 383, endPoint y: 277, distance: 36.8
click at [385, 279] on div ".deletable-edge-delete-btn { width: 20px; height: 20px; border: 0px solid #ffff…" at bounding box center [396, 216] width 506 height 366
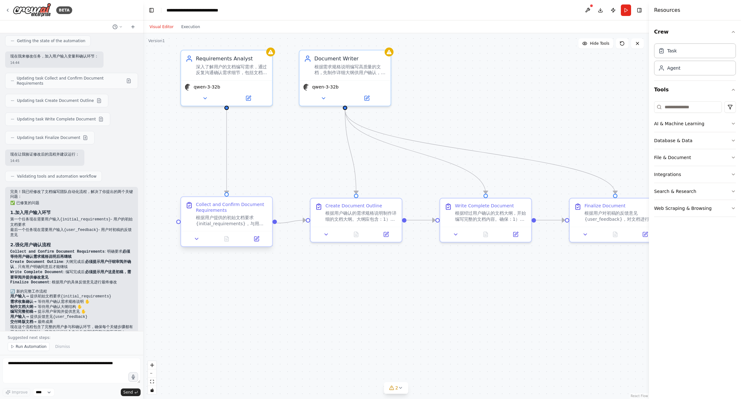
click at [233, 217] on div "根据用户提供的初始文档要求 {initial_requirements}，与用户深入沟通，了解文档编写需求的所有细节。需要明确以下关键信息：1）文档类型和用途…" at bounding box center [232, 221] width 72 height 12
click at [198, 239] on icon at bounding box center [197, 239] width 6 height 6
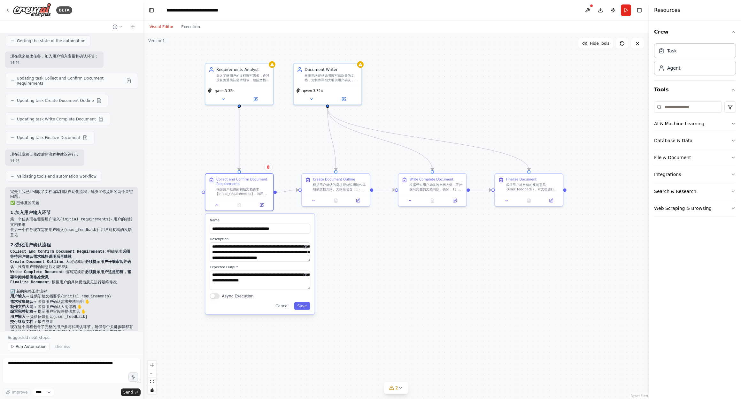
drag, startPoint x: 368, startPoint y: 310, endPoint x: 375, endPoint y: 248, distance: 62.7
click at [375, 248] on div ".deletable-edge-delete-btn { width: 20px; height: 20px; border: 0px solid #ffff…" at bounding box center [396, 216] width 506 height 366
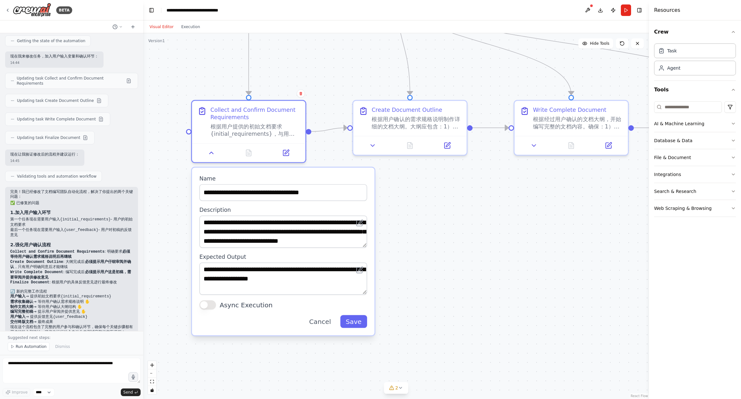
drag, startPoint x: 402, startPoint y: 251, endPoint x: 453, endPoint y: 244, distance: 51.3
click at [453, 244] on div ".deletable-edge-delete-btn { width: 20px; height: 20px; border: 0px solid #ffff…" at bounding box center [396, 216] width 506 height 366
click at [363, 225] on icon at bounding box center [359, 222] width 7 height 7
click at [360, 223] on icon at bounding box center [361, 222] width 4 height 4
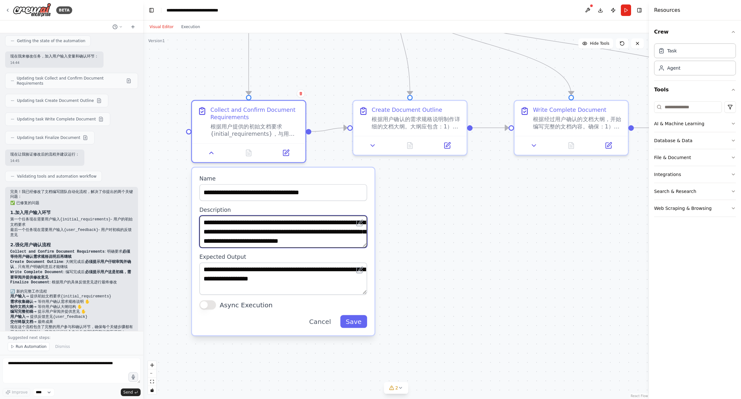
click at [365, 245] on textarea "**********" at bounding box center [283, 232] width 168 height 32
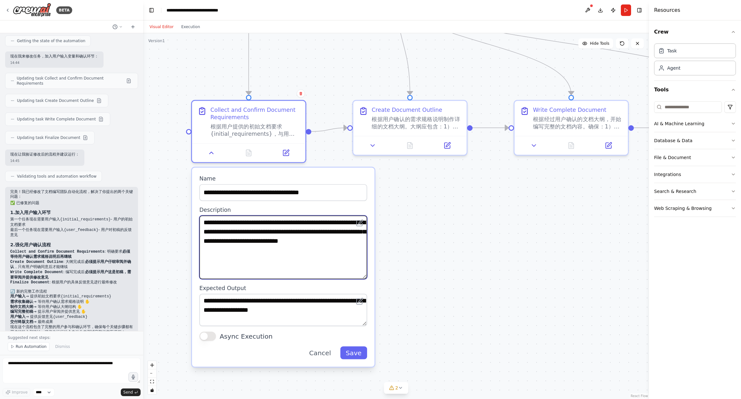
scroll to position [0, 0]
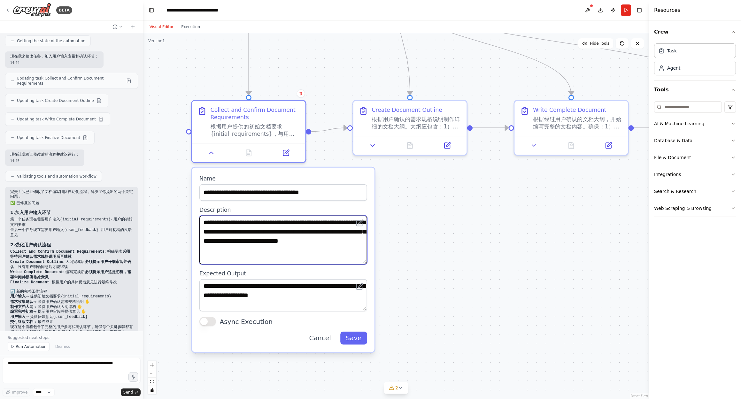
click at [379, 262] on div ".deletable-edge-delete-btn { width: 20px; height: 20px; border: 0px solid #ffff…" at bounding box center [396, 216] width 506 height 366
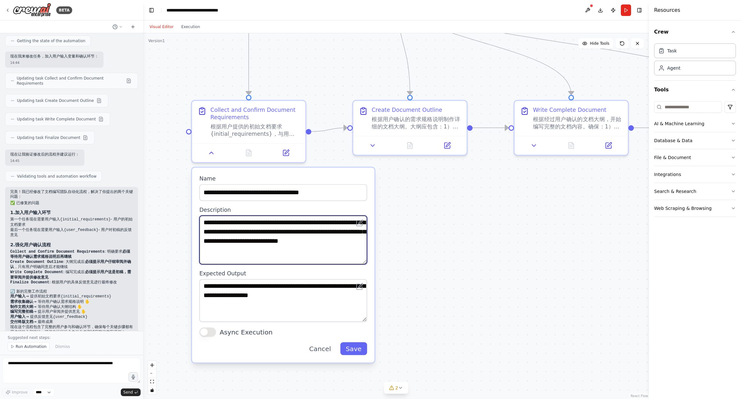
click at [370, 321] on div "**********" at bounding box center [283, 265] width 182 height 195
click at [330, 351] on button "Cancel" at bounding box center [320, 350] width 33 height 13
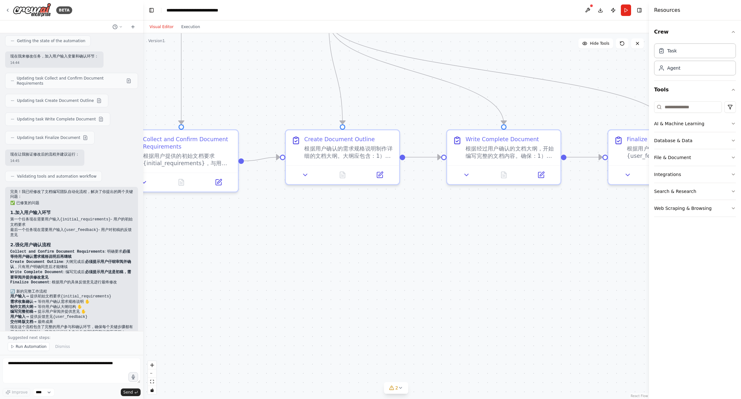
drag, startPoint x: 458, startPoint y: 216, endPoint x: 390, endPoint y: 247, distance: 74.8
click at [390, 247] on div ".deletable-edge-delete-btn { width: 20px; height: 20px; border: 0px solid #ffff…" at bounding box center [396, 216] width 506 height 366
click at [365, 157] on div "根据用户确认的需求规格说明制作详细的文档大纲。大纲应包含：1）文档的整体结构和章节安排 2）每个章节的主要内容点 3）内容的逻辑顺序和层次关系 4）预估的内容…" at bounding box center [347, 151] width 89 height 15
click at [304, 172] on button at bounding box center [305, 173] width 32 height 11
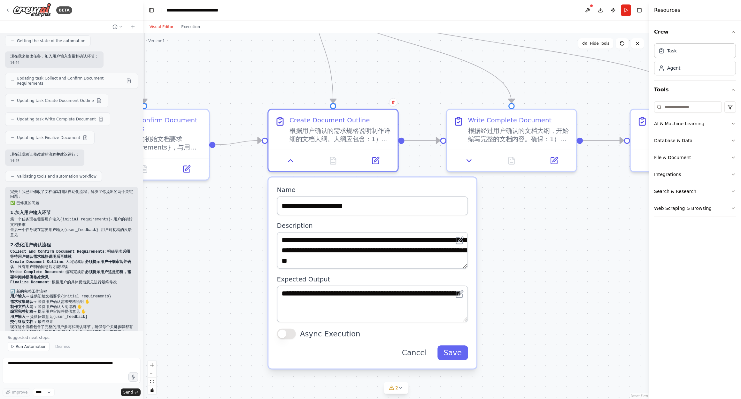
click at [520, 252] on div ".deletable-edge-delete-btn { width: 20px; height: 20px; border: 0px solid #ffff…" at bounding box center [396, 216] width 506 height 366
click at [504, 236] on div ".deletable-edge-delete-btn { width: 20px; height: 20px; border: 0px solid #ffff…" at bounding box center [396, 216] width 506 height 366
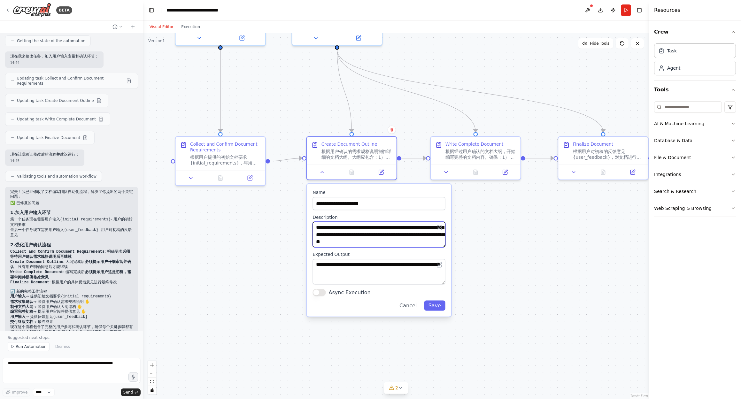
scroll to position [19, 0]
click at [234, 244] on div ".deletable-edge-delete-btn { width: 20px; height: 20px; border: 0px solid #ffff…" at bounding box center [396, 216] width 506 height 366
click at [403, 307] on button "Cancel" at bounding box center [408, 306] width 26 height 10
click at [413, 306] on button "Cancel" at bounding box center [408, 306] width 26 height 10
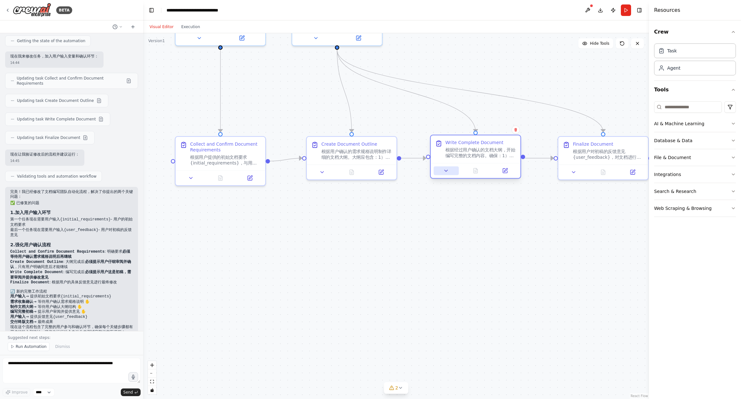
click at [443, 171] on button at bounding box center [446, 170] width 25 height 9
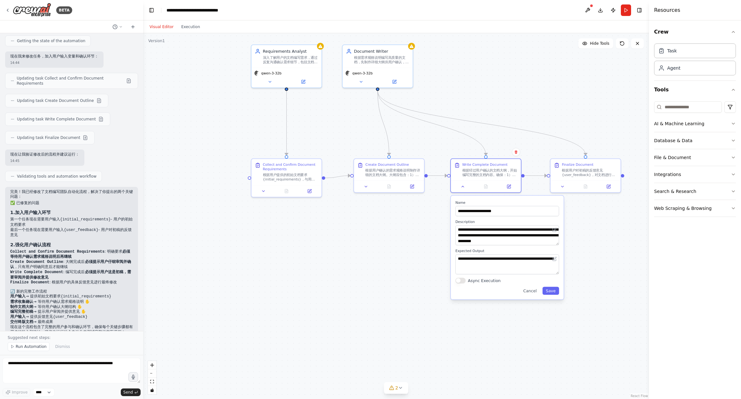
drag, startPoint x: 588, startPoint y: 244, endPoint x: 511, endPoint y: 243, distance: 77.0
click at [512, 243] on div ".deletable-edge-delete-btn { width: 20px; height: 20px; border: 0px solid #ffff…" at bounding box center [396, 216] width 506 height 366
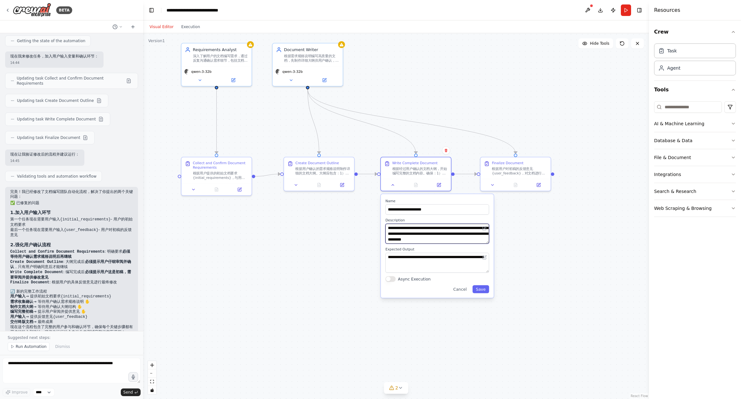
scroll to position [17, 0]
click at [244, 263] on div ".deletable-edge-delete-btn { width: 20px; height: 20px; border: 0px solid #ffff…" at bounding box center [396, 216] width 506 height 366
click at [495, 184] on icon at bounding box center [492, 184] width 4 height 4
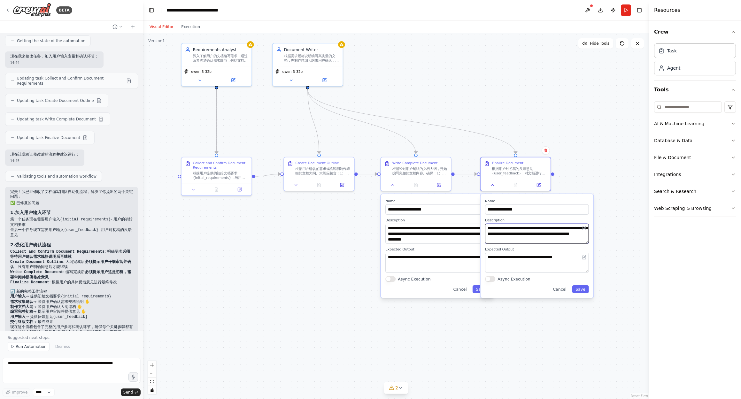
click at [550, 237] on textarea "**********" at bounding box center [537, 234] width 104 height 20
click at [561, 291] on button "Cancel" at bounding box center [560, 289] width 20 height 8
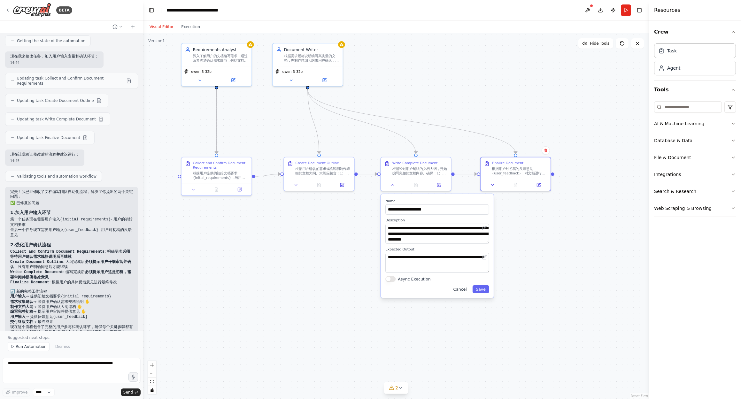
click at [462, 290] on button "Cancel" at bounding box center [460, 289] width 20 height 8
click at [338, 235] on div ".deletable-edge-delete-btn { width: 20px; height: 20px; border: 0px solid #ffff…" at bounding box center [396, 216] width 506 height 366
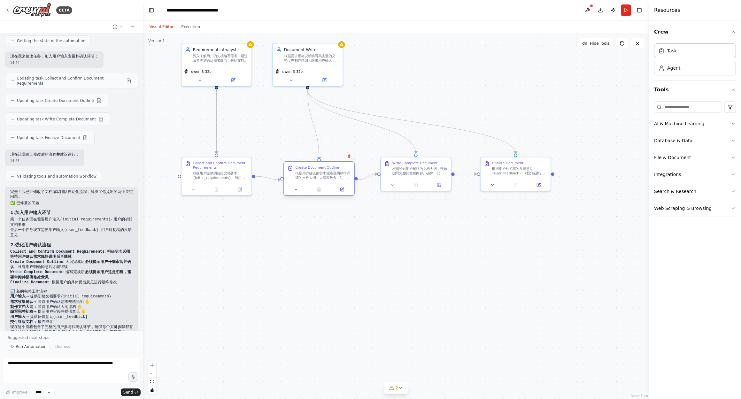
drag, startPoint x: 309, startPoint y: 168, endPoint x: 311, endPoint y: 174, distance: 5.8
click at [311, 174] on div "根据用户确认的需求规格说明制作详细的文档大纲。大纲应包含：1）文档的整体结构和章节安排 2）每个章节的主要内容点 3）内容的逻辑顺序和层次关系 4）预估的内容…" at bounding box center [322, 175] width 55 height 9
click at [626, 12] on button "Run" at bounding box center [626, 10] width 10 height 12
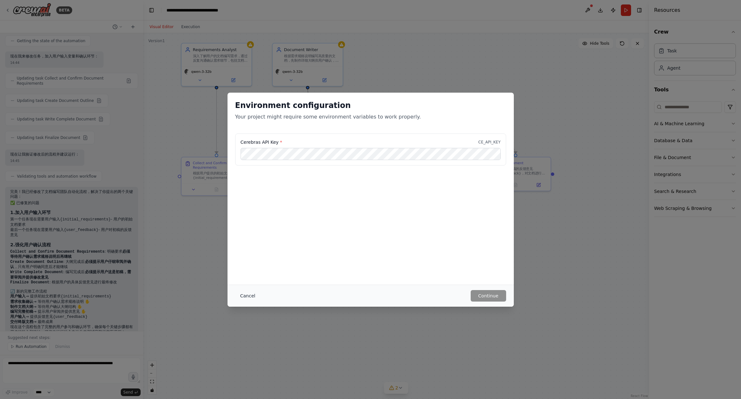
click at [256, 295] on button "Cancel" at bounding box center [247, 296] width 25 height 12
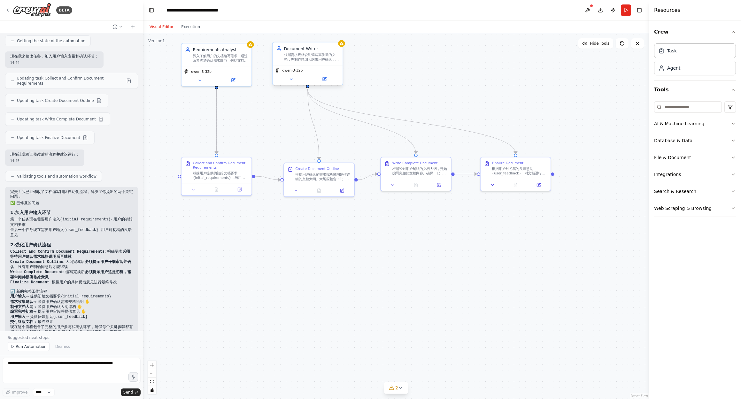
click at [301, 71] on span "qwen-3-32b" at bounding box center [292, 70] width 20 height 4
click at [291, 79] on icon at bounding box center [291, 79] width 2 height 1
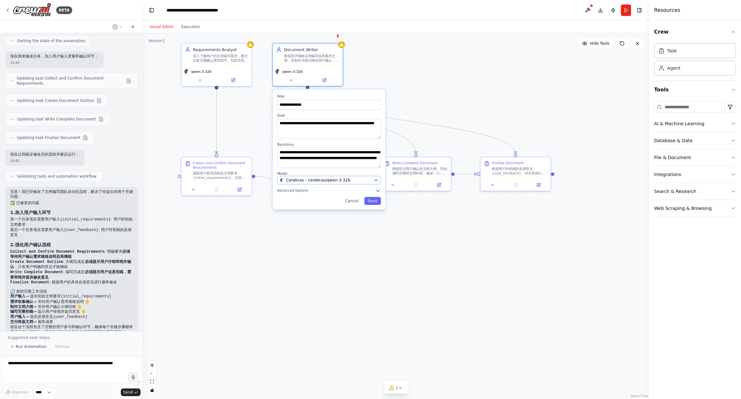
click at [327, 183] on button "Cerebras - cerebras/qwen-3-32b" at bounding box center [329, 180] width 104 height 9
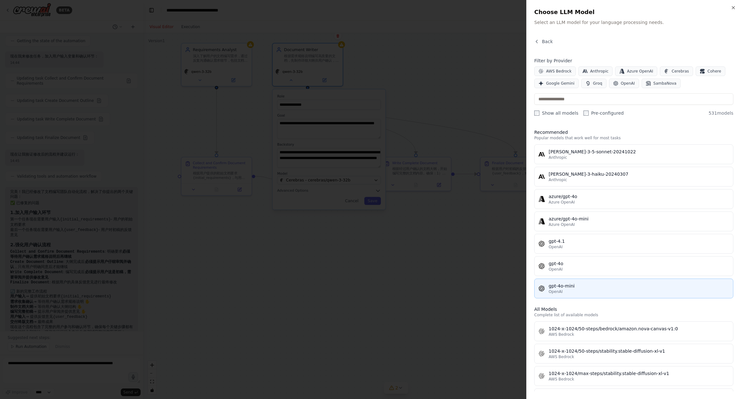
click at [570, 281] on button "gpt-4o-mini OpenAI" at bounding box center [633, 289] width 199 height 20
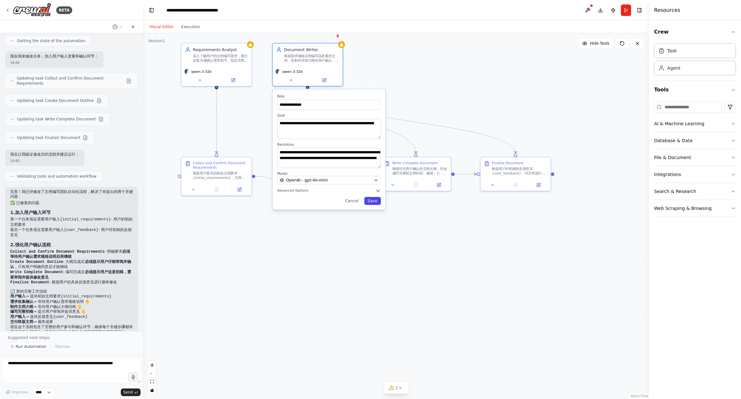
click at [373, 203] on button "Save" at bounding box center [372, 201] width 17 height 8
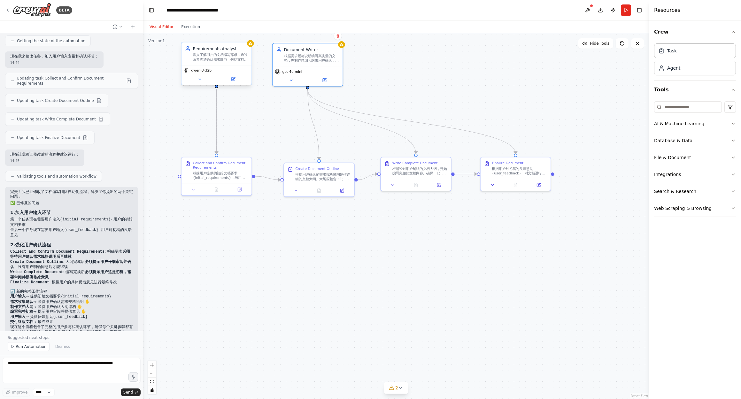
click at [204, 69] on span "qwen-3-32b" at bounding box center [201, 70] width 20 height 4
click at [201, 77] on icon at bounding box center [199, 79] width 4 height 4
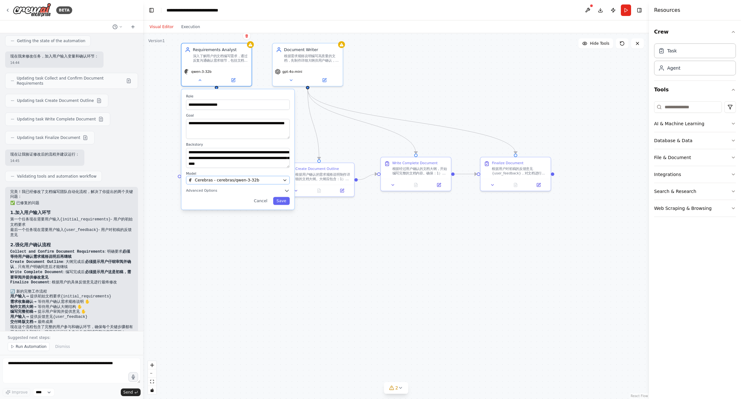
click at [286, 178] on icon "button" at bounding box center [284, 180] width 4 height 4
click at [261, 182] on div "Cerebras - cerebras/qwen-3-32b" at bounding box center [235, 180] width 92 height 6
click at [243, 179] on span "Cerebras - cerebras/qwen-3-32b" at bounding box center [227, 180] width 64 height 6
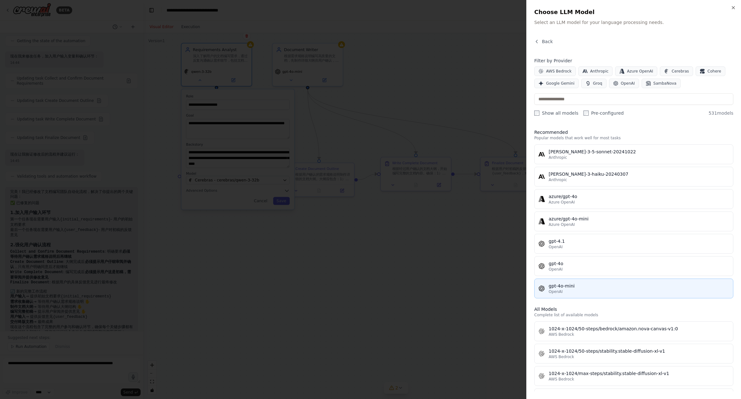
click at [573, 285] on div "gpt-4o-mini" at bounding box center [639, 286] width 181 height 6
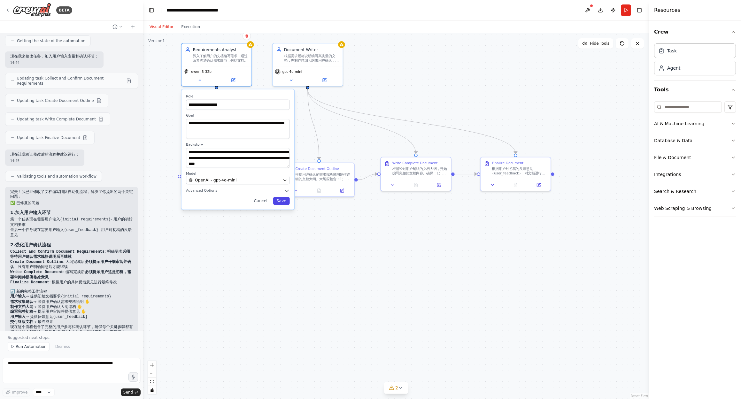
click at [282, 202] on button "Save" at bounding box center [281, 201] width 17 height 8
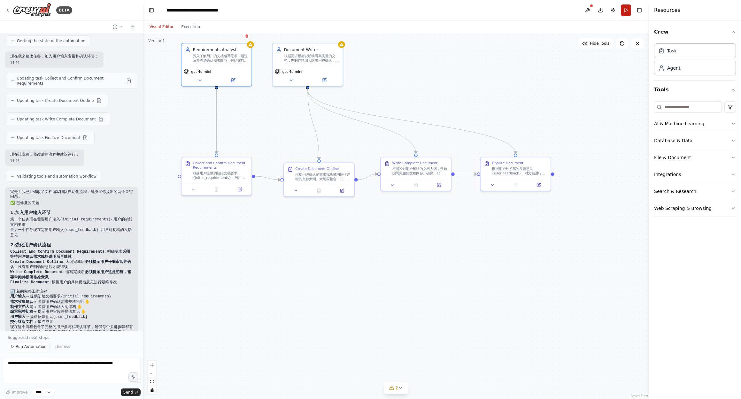
click at [626, 13] on button "Run" at bounding box center [626, 10] width 10 height 12
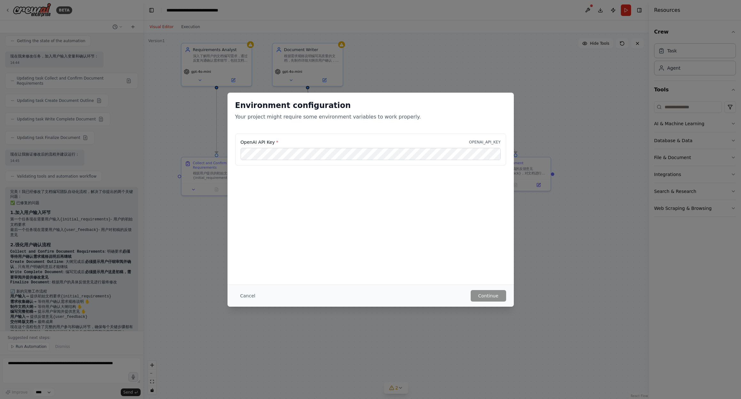
click at [247, 295] on button "Cancel" at bounding box center [247, 296] width 25 height 12
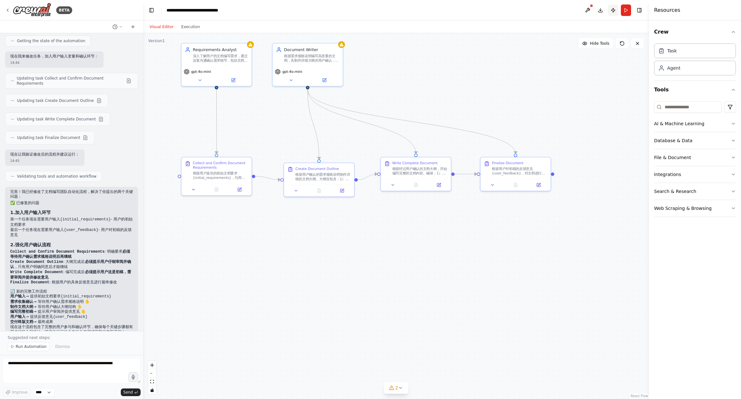
click at [610, 10] on button "Publish" at bounding box center [613, 10] width 10 height 12
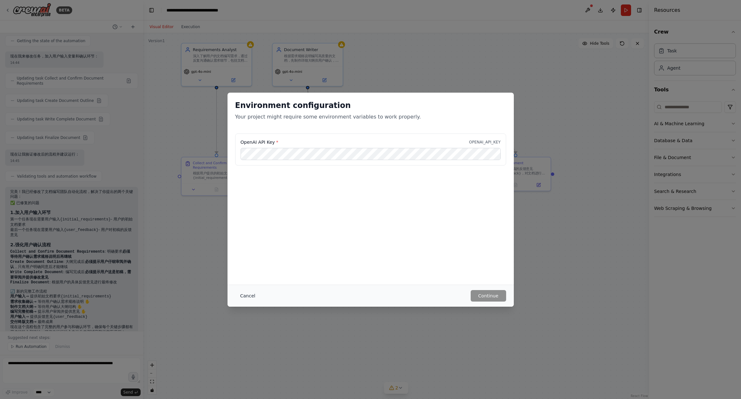
click at [244, 297] on button "Cancel" at bounding box center [247, 296] width 25 height 12
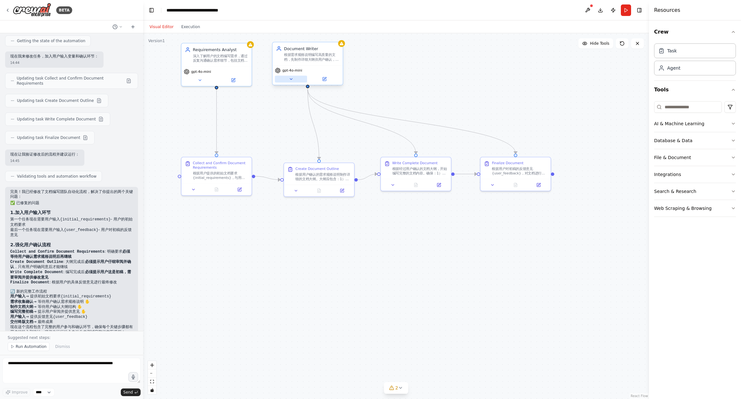
click at [290, 78] on icon at bounding box center [291, 79] width 4 height 4
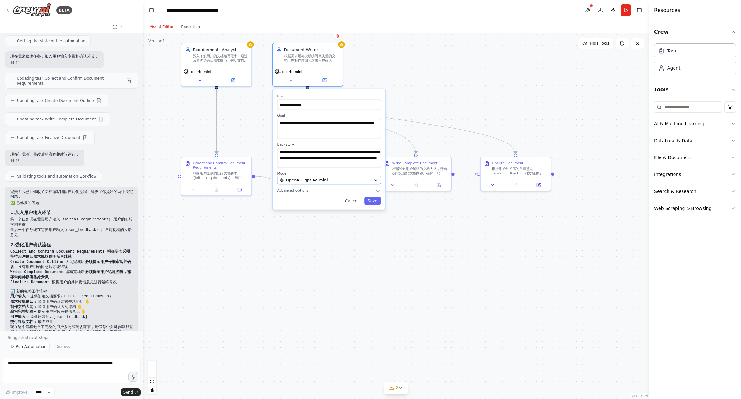
click at [335, 180] on div "OpenAI - gpt-4o-mini" at bounding box center [326, 180] width 92 height 6
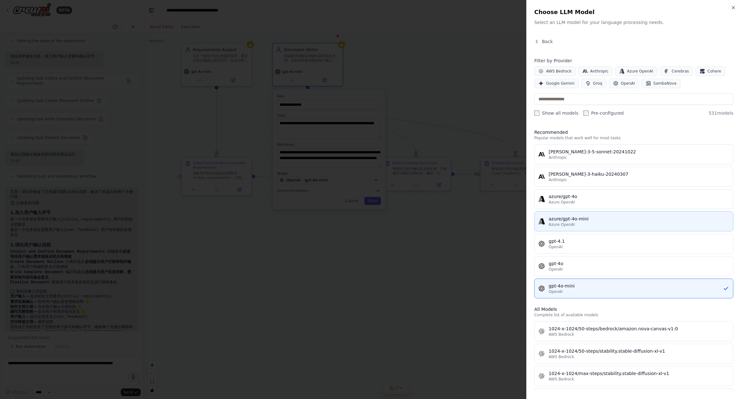
scroll to position [0, 0]
click at [624, 217] on div "azure/gpt-4o-mini" at bounding box center [639, 218] width 181 height 6
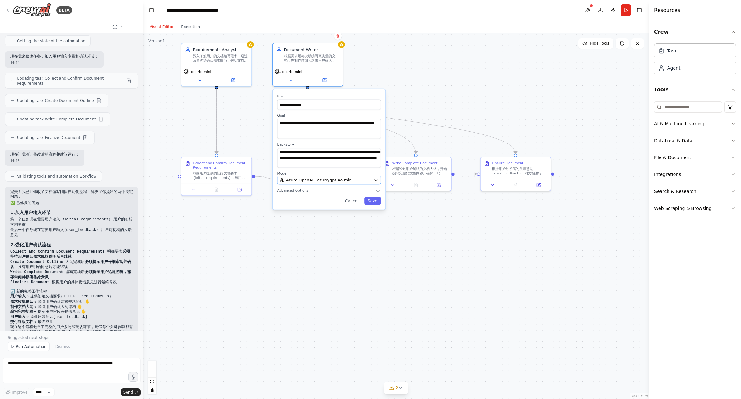
click at [352, 181] on div "Azure OpenAI - azure/gpt-4o-mini" at bounding box center [326, 180] width 92 height 6
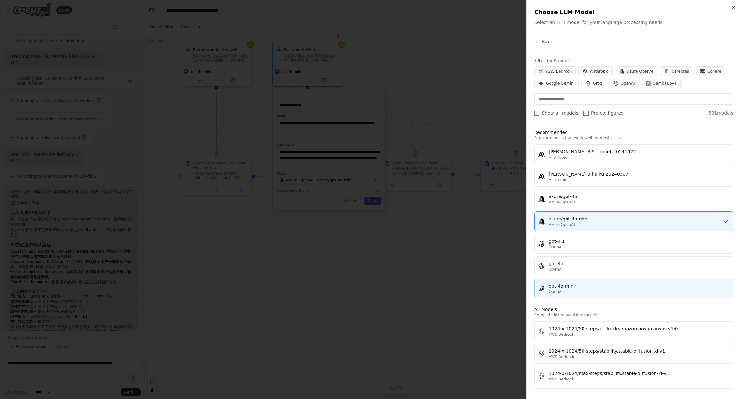
click at [604, 289] on div "gpt-4o-mini OpenAI" at bounding box center [639, 289] width 181 height 12
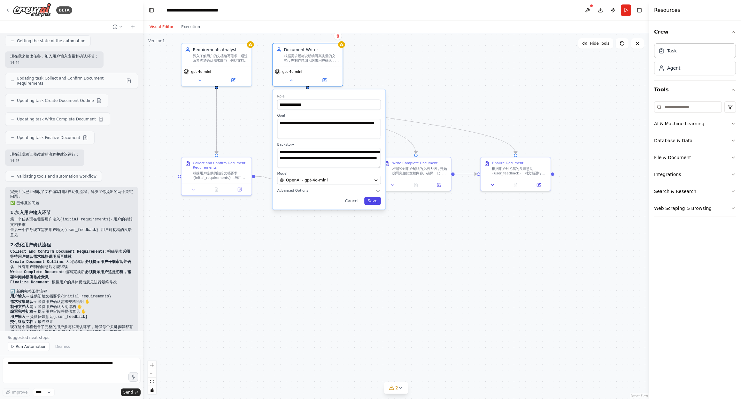
click at [373, 202] on button "Save" at bounding box center [372, 201] width 17 height 8
click at [480, 251] on div ".deletable-edge-delete-btn { width: 20px; height: 20px; border: 0px solid #ffff…" at bounding box center [396, 216] width 506 height 366
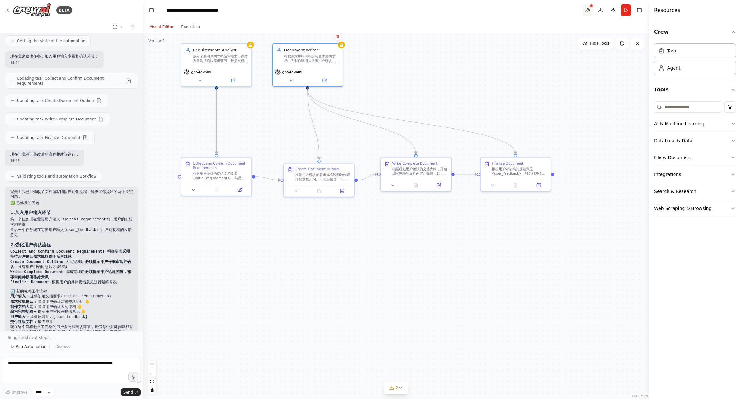
click at [587, 10] on button at bounding box center [588, 10] width 10 height 12
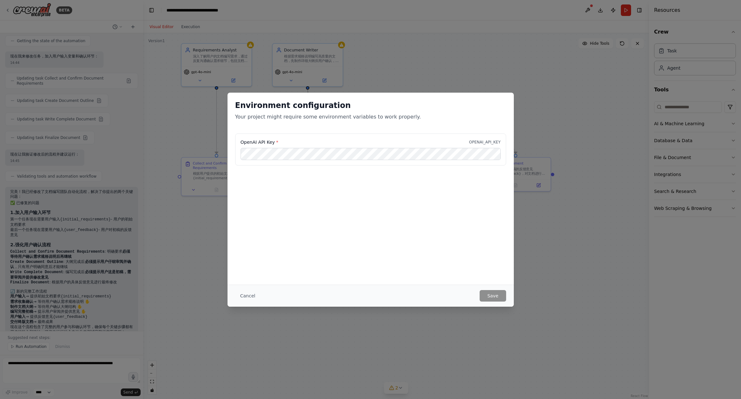
click at [403, 57] on div "Environment configuration Your project might require some environment variables…" at bounding box center [370, 199] width 741 height 399
click at [249, 296] on button "Cancel" at bounding box center [247, 296] width 25 height 12
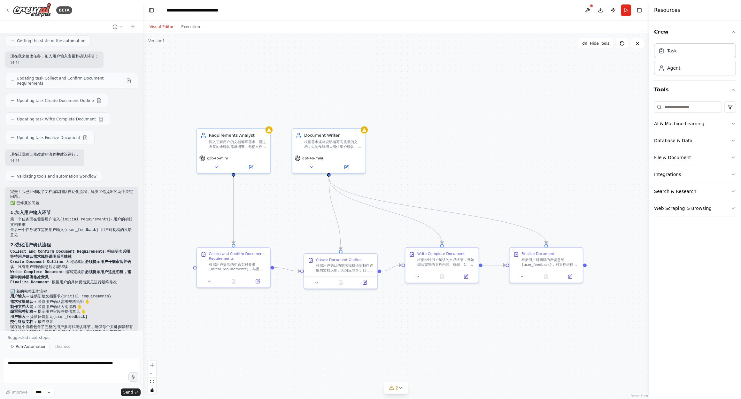
drag, startPoint x: 393, startPoint y: 84, endPoint x: 397, endPoint y: 151, distance: 66.9
click at [418, 177] on div ".deletable-edge-delete-btn { width: 20px; height: 20px; border: 0px solid #ffff…" at bounding box center [396, 216] width 506 height 366
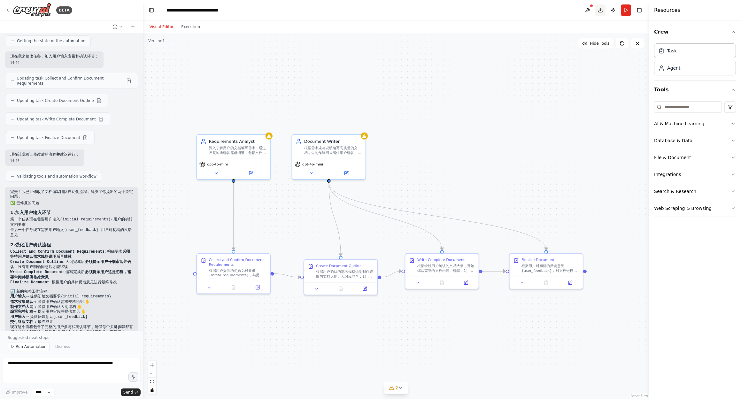
click at [602, 10] on button "Download" at bounding box center [600, 10] width 10 height 12
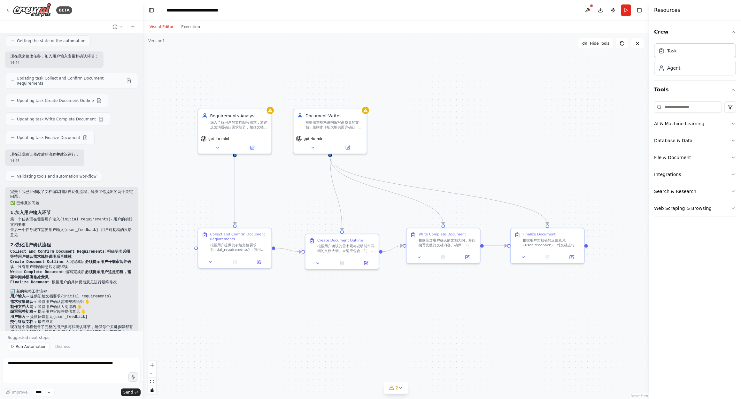
drag, startPoint x: 304, startPoint y: 213, endPoint x: 305, endPoint y: 187, distance: 25.6
click at [305, 187] on div ".deletable-edge-delete-btn { width: 20px; height: 20px; border: 0px solid #ffff…" at bounding box center [396, 216] width 506 height 366
click at [635, 44] on icon at bounding box center [637, 43] width 5 height 5
click at [620, 44] on icon at bounding box center [622, 43] width 5 height 5
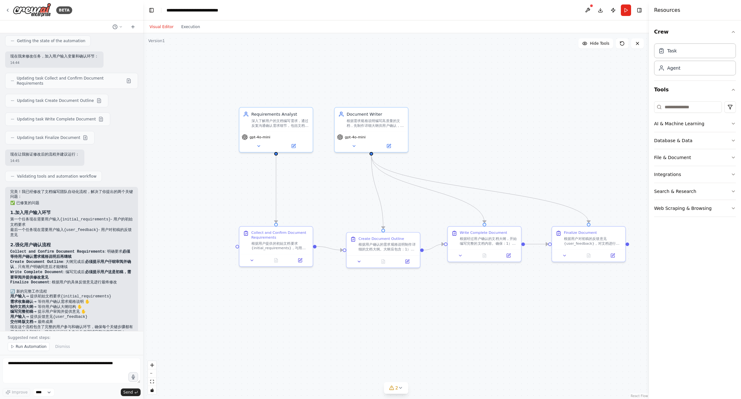
drag, startPoint x: 532, startPoint y: 116, endPoint x: 574, endPoint y: 114, distance: 41.3
click at [574, 114] on div ".deletable-edge-delete-btn { width: 20px; height: 20px; border: 0px solid #ffff…" at bounding box center [396, 216] width 506 height 366
click at [249, 143] on button at bounding box center [259, 144] width 34 height 7
click at [253, 262] on button at bounding box center [252, 259] width 20 height 7
click at [255, 240] on div "根据用户提供的初始文档要求 {initial_requirements}，与用户深入沟通，了解文档编写需求的所有细节。需要明确以下关键信息：1）文档类型和用途…" at bounding box center [280, 245] width 58 height 10
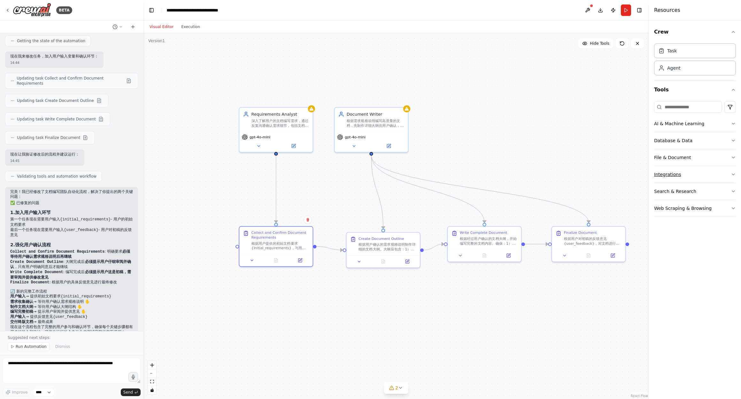
click at [725, 171] on button "Integrations" at bounding box center [695, 174] width 82 height 17
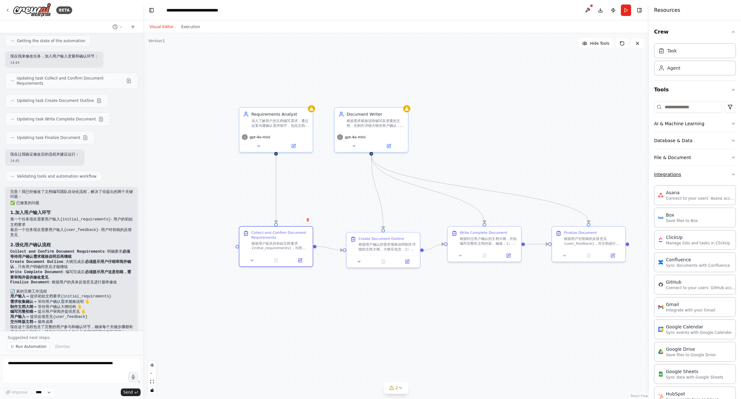
click at [725, 171] on button "Integrations" at bounding box center [695, 174] width 82 height 17
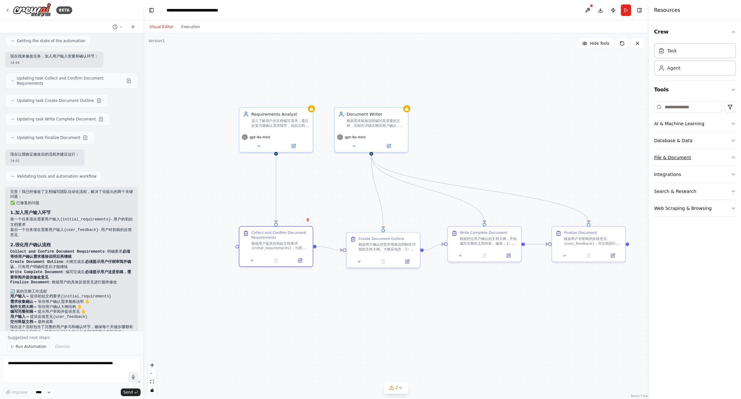
click at [719, 155] on button "File & Document" at bounding box center [695, 157] width 82 height 17
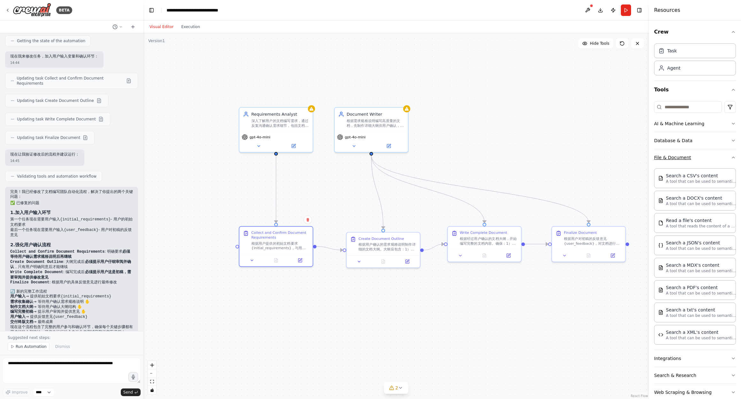
click at [719, 155] on button "File & Document" at bounding box center [695, 157] width 82 height 17
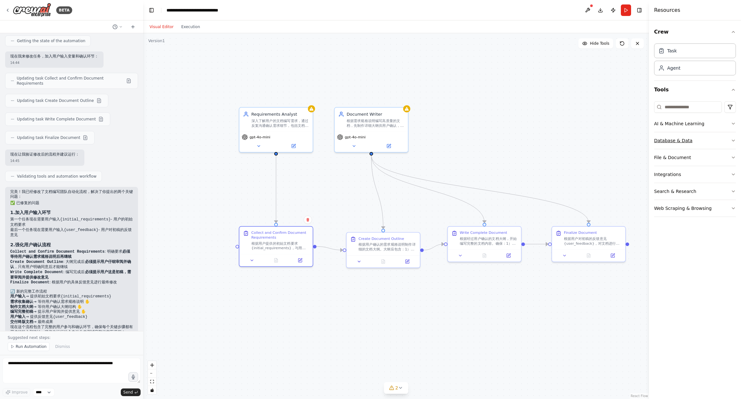
click at [716, 141] on button "Database & Data" at bounding box center [695, 140] width 82 height 17
click at [722, 138] on button "Database & Data" at bounding box center [695, 140] width 82 height 17
click at [724, 127] on button "AI & Machine Learning" at bounding box center [695, 123] width 82 height 17
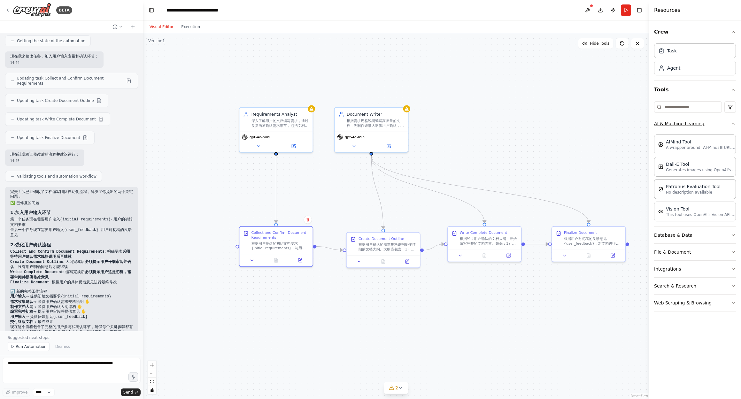
click at [724, 127] on button "AI & Machine Learning" at bounding box center [695, 123] width 82 height 17
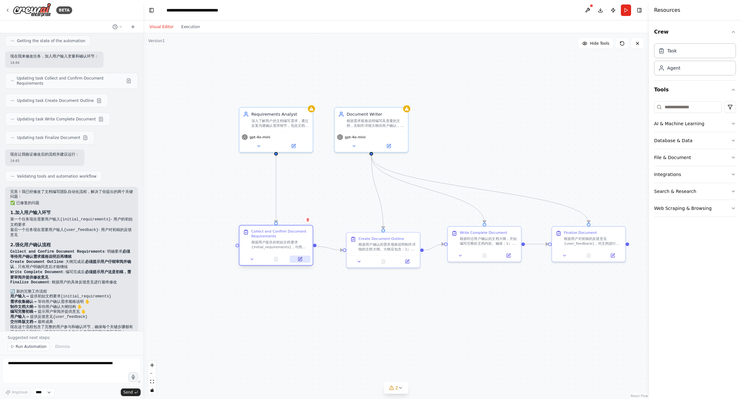
click at [306, 261] on button at bounding box center [300, 259] width 20 height 7
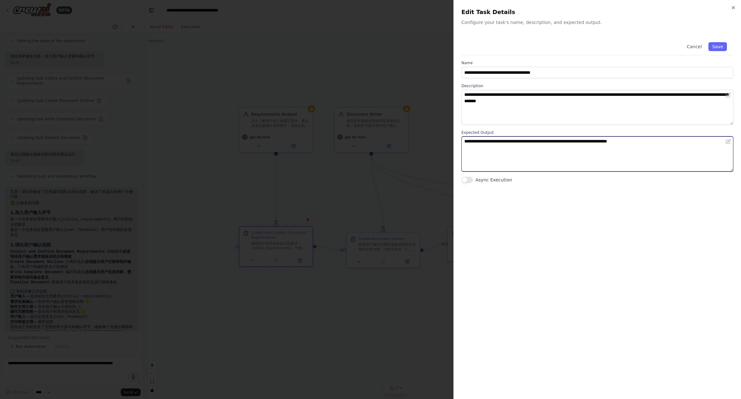
click at [511, 160] on textarea "**********" at bounding box center [597, 153] width 272 height 35
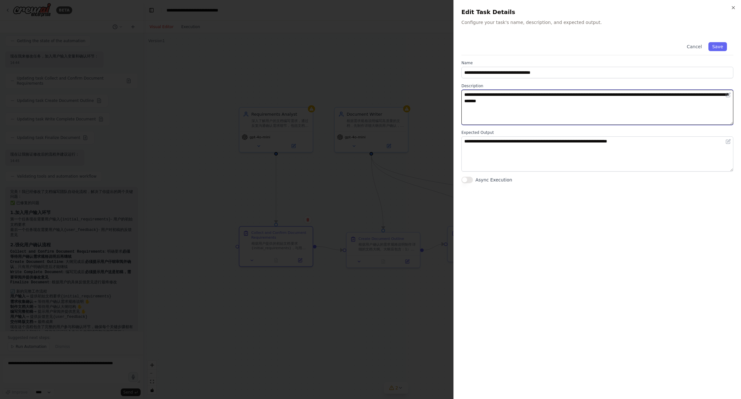
click at [601, 117] on textarea "**********" at bounding box center [597, 107] width 272 height 35
click at [347, 182] on div at bounding box center [370, 199] width 741 height 399
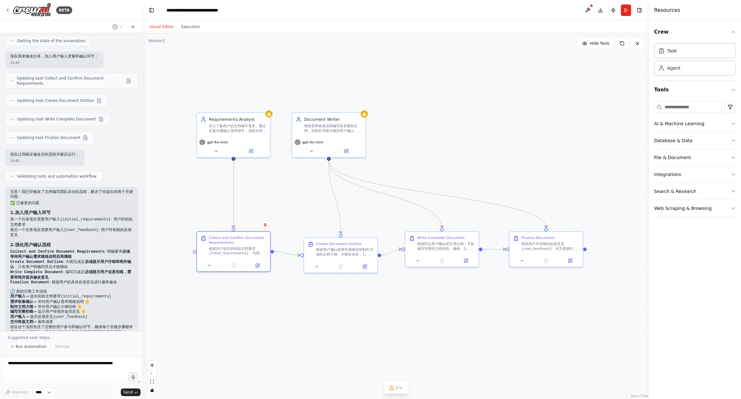
drag, startPoint x: 474, startPoint y: 290, endPoint x: 432, endPoint y: 295, distance: 42.8
click at [432, 295] on div ".deletable-edge-delete-btn { width: 20px; height: 20px; border: 0px solid #ffff…" at bounding box center [396, 216] width 506 height 366
click at [590, 10] on button at bounding box center [588, 10] width 10 height 12
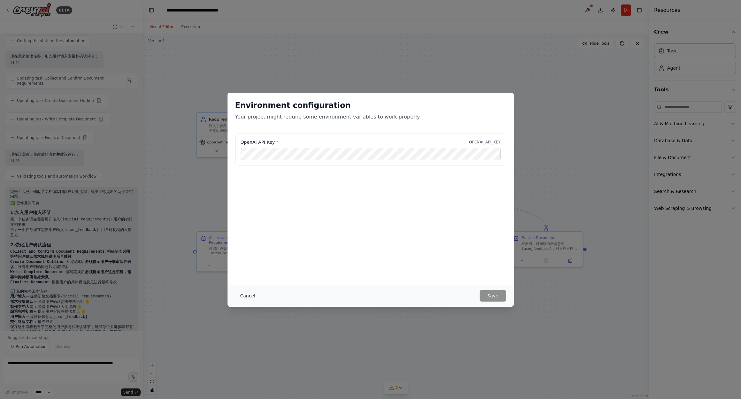
click at [248, 295] on button "Cancel" at bounding box center [247, 296] width 25 height 12
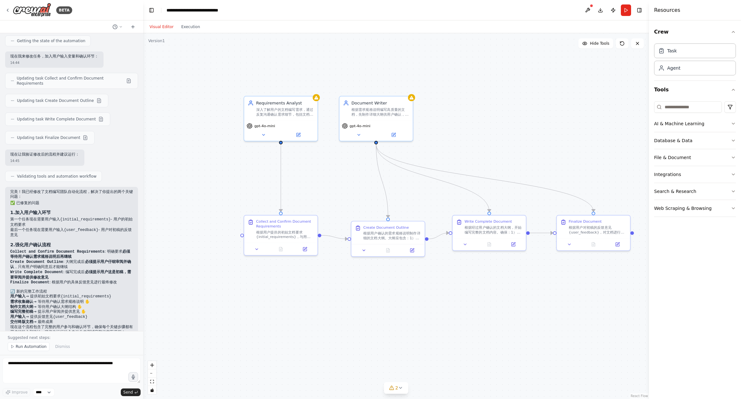
drag, startPoint x: 209, startPoint y: 358, endPoint x: 258, endPoint y: 342, distance: 51.7
click at [255, 345] on div ".deletable-edge-delete-btn { width: 20px; height: 20px; border: 0px solid #ffff…" at bounding box center [396, 216] width 506 height 366
click at [52, 378] on textarea at bounding box center [72, 371] width 138 height 26
click at [466, 312] on div ".deletable-edge-delete-btn { width: 20px; height: 20px; border: 0px solid #ffff…" at bounding box center [396, 216] width 506 height 366
click at [698, 110] on input at bounding box center [688, 107] width 68 height 12
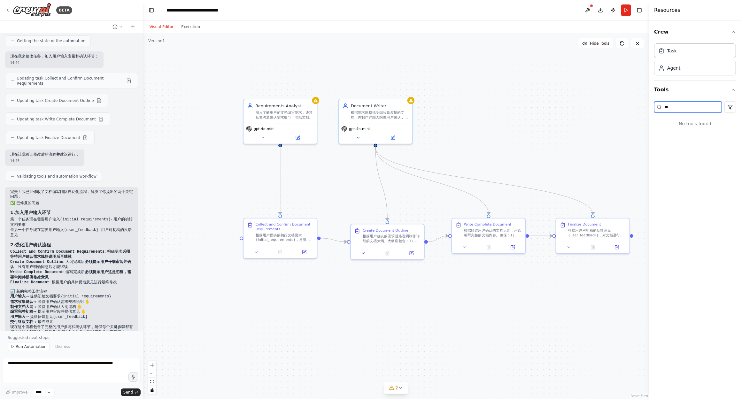
type input "*"
type input "*****"
drag, startPoint x: 699, startPoint y: 112, endPoint x: 731, endPoint y: 124, distance: 34.5
click at [731, 124] on icon "button" at bounding box center [733, 123] width 5 height 5
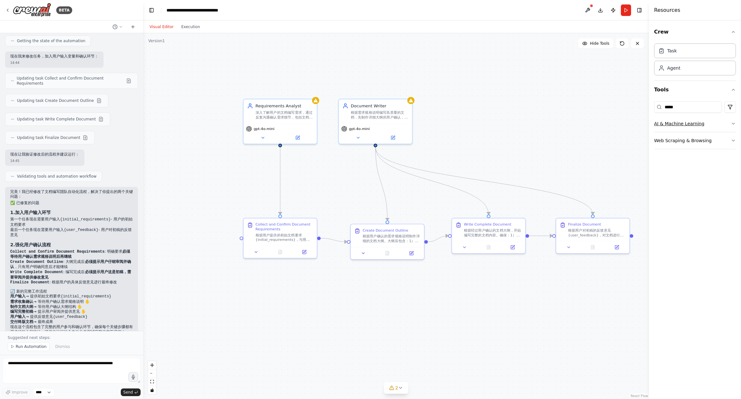
click at [731, 124] on icon "button" at bounding box center [733, 123] width 5 height 5
click at [686, 147] on p "A wrapper around [AI-Minds](https://mindsdb.com/minds). Useful for when you nee…" at bounding box center [701, 147] width 70 height 5
drag, startPoint x: 628, startPoint y: 147, endPoint x: 519, endPoint y: 143, distance: 109.0
click at [551, 151] on button at bounding box center [554, 152] width 34 height 7
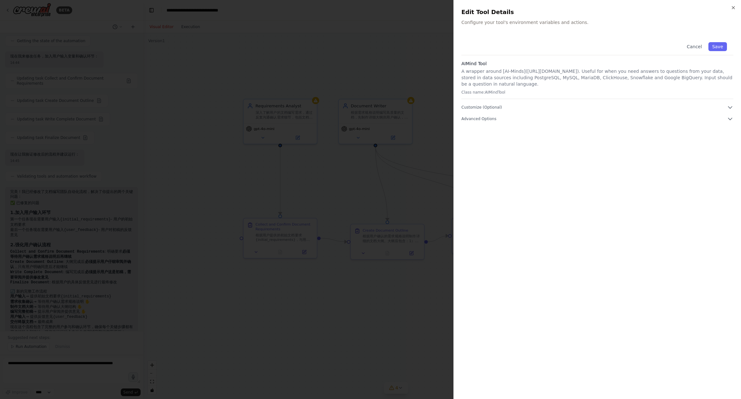
click at [444, 153] on div at bounding box center [370, 199] width 741 height 399
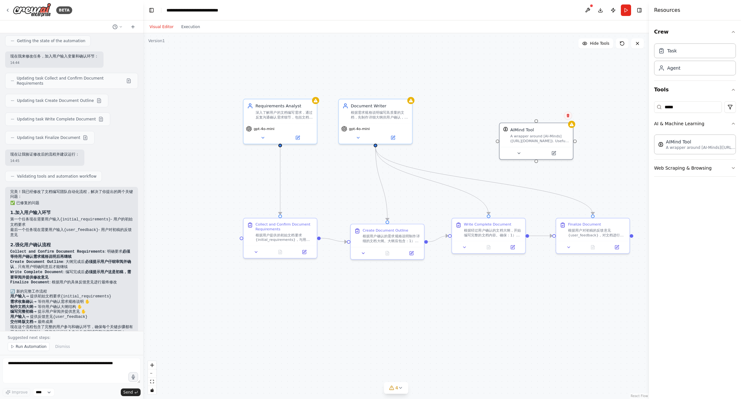
click at [570, 115] on icon at bounding box center [568, 116] width 4 height 4
click at [548, 117] on button "Confirm" at bounding box center [550, 116] width 23 height 8
click at [559, 114] on button "Confirm" at bounding box center [550, 116] width 23 height 8
click at [685, 169] on button "Web Scraping & Browsing" at bounding box center [695, 168] width 82 height 17
click at [723, 169] on button "Web Scraping & Browsing" at bounding box center [695, 168] width 82 height 17
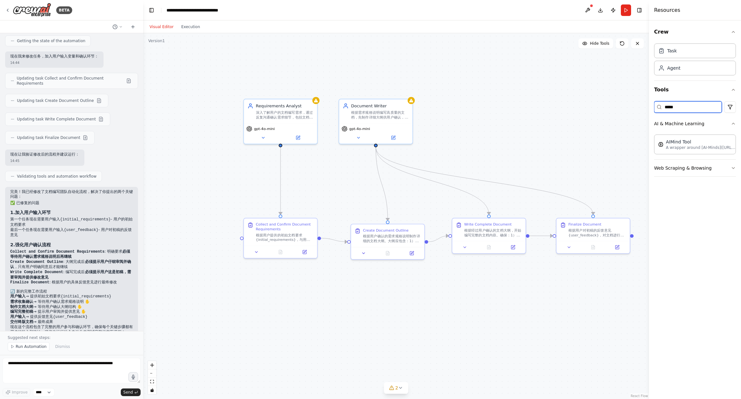
click at [703, 109] on input "*****" at bounding box center [688, 107] width 68 height 12
click at [691, 109] on input "*****" at bounding box center [688, 107] width 68 height 12
click at [691, 110] on input "*****" at bounding box center [688, 107] width 68 height 12
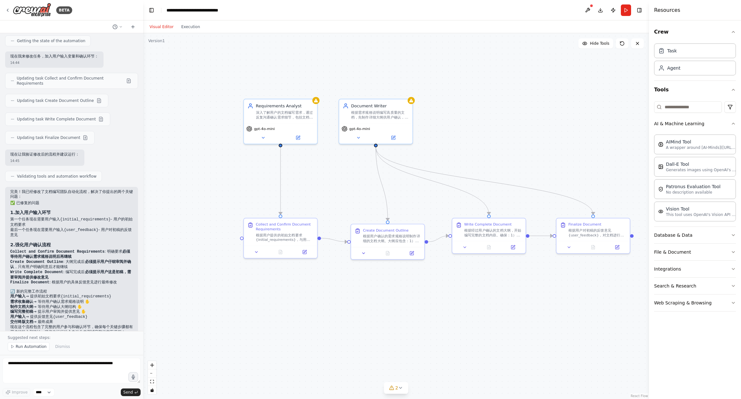
click at [592, 166] on div ".deletable-edge-delete-btn { width: 20px; height: 20px; border: 0px solid #ffff…" at bounding box center [396, 216] width 506 height 366
click at [10, 11] on icon at bounding box center [7, 10] width 5 height 5
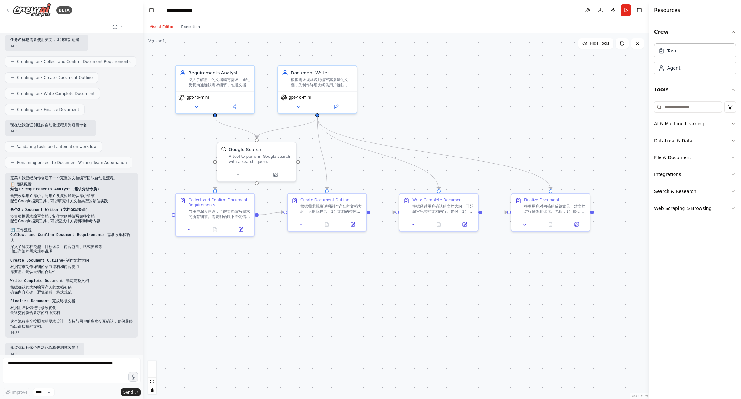
click at [4, 12] on div "BETA" at bounding box center [71, 10] width 143 height 20
click at [6, 11] on icon at bounding box center [7, 10] width 5 height 5
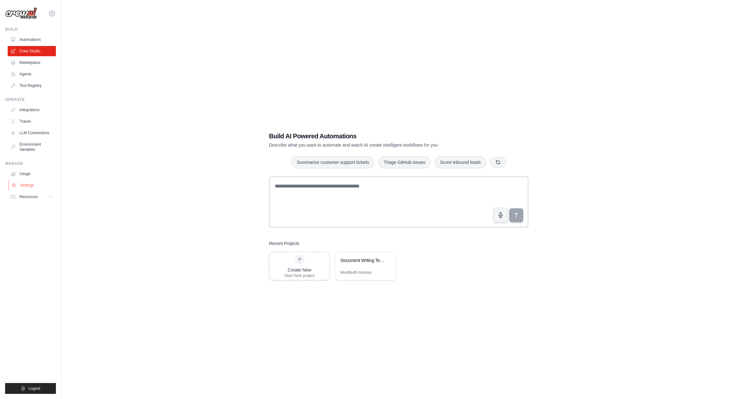
click at [30, 189] on link "Settings" at bounding box center [32, 185] width 48 height 10
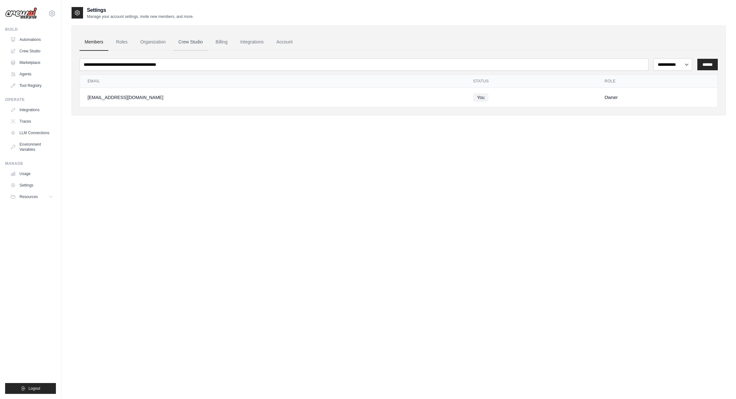
click at [197, 43] on link "Crew Studio" at bounding box center [191, 42] width 35 height 17
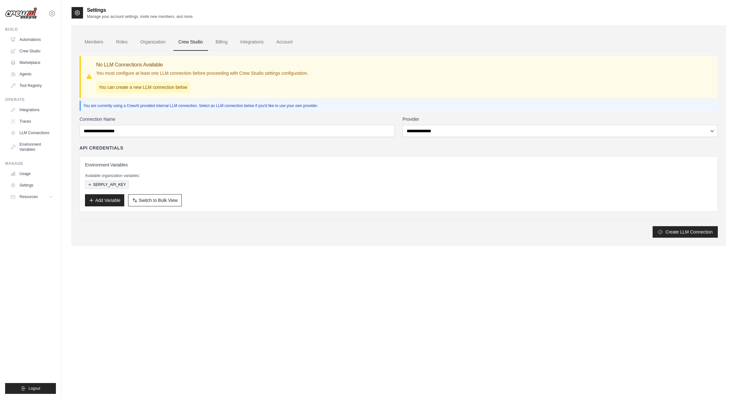
click at [102, 184] on button "SERPLY_API_KEY" at bounding box center [107, 185] width 44 height 8
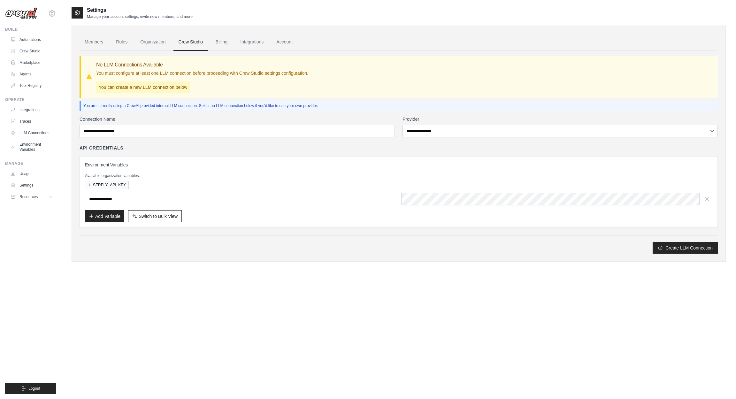
click at [107, 201] on input "**********" at bounding box center [240, 199] width 311 height 12
click at [347, 285] on div "Settings Manage your account settings, invite new members, and more. Members Ro…" at bounding box center [399, 205] width 654 height 399
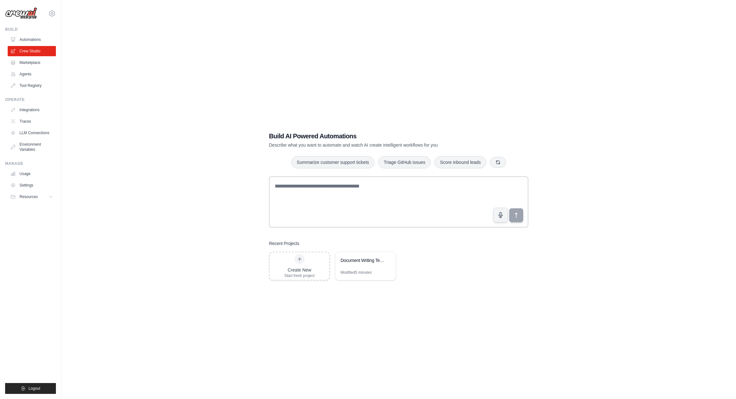
click at [234, 265] on div "Build AI Powered Automations Describe what you want to automate and watch AI cr…" at bounding box center [399, 205] width 654 height 399
click at [290, 270] on div "Create New" at bounding box center [299, 270] width 30 height 6
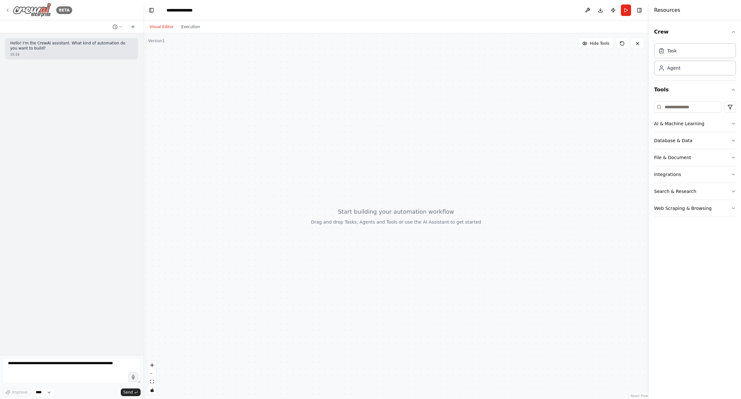
click at [7, 10] on icon at bounding box center [7, 10] width 1 height 3
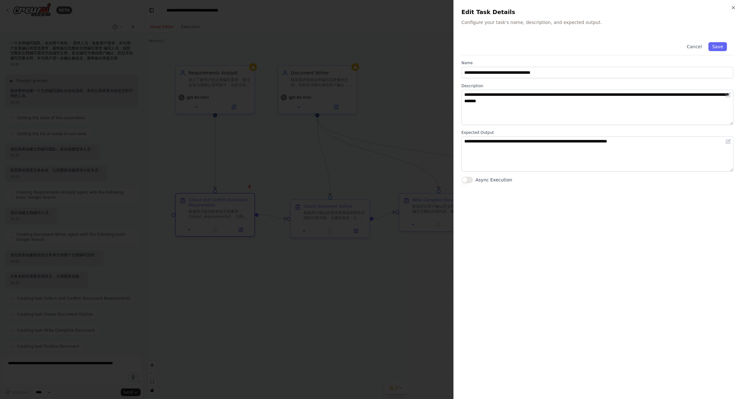
scroll to position [603, 0]
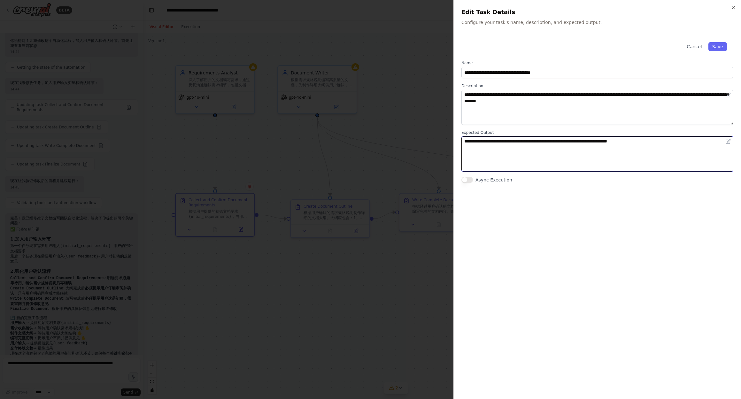
click at [622, 152] on textarea "**********" at bounding box center [597, 153] width 272 height 35
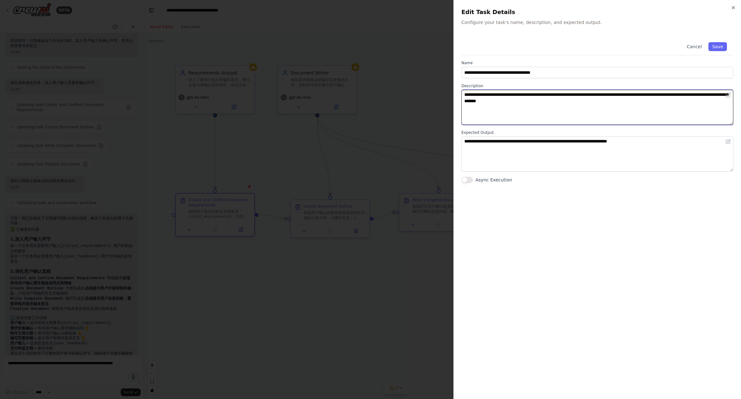
click at [609, 112] on textarea "**********" at bounding box center [597, 107] width 272 height 35
click at [413, 115] on div at bounding box center [370, 199] width 741 height 399
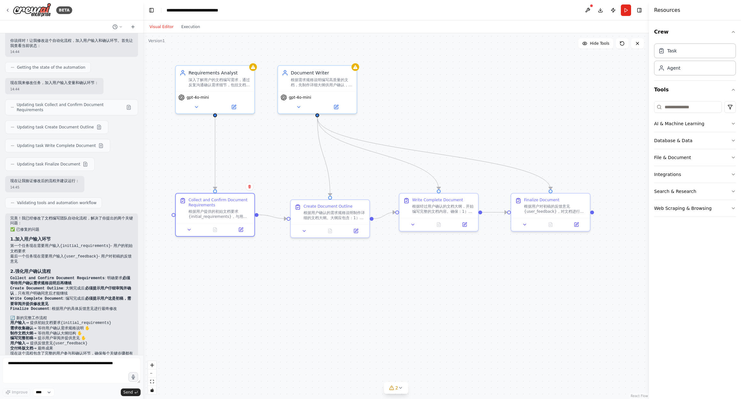
scroll to position [606, 0]
